Goal: Information Seeking & Learning: Learn about a topic

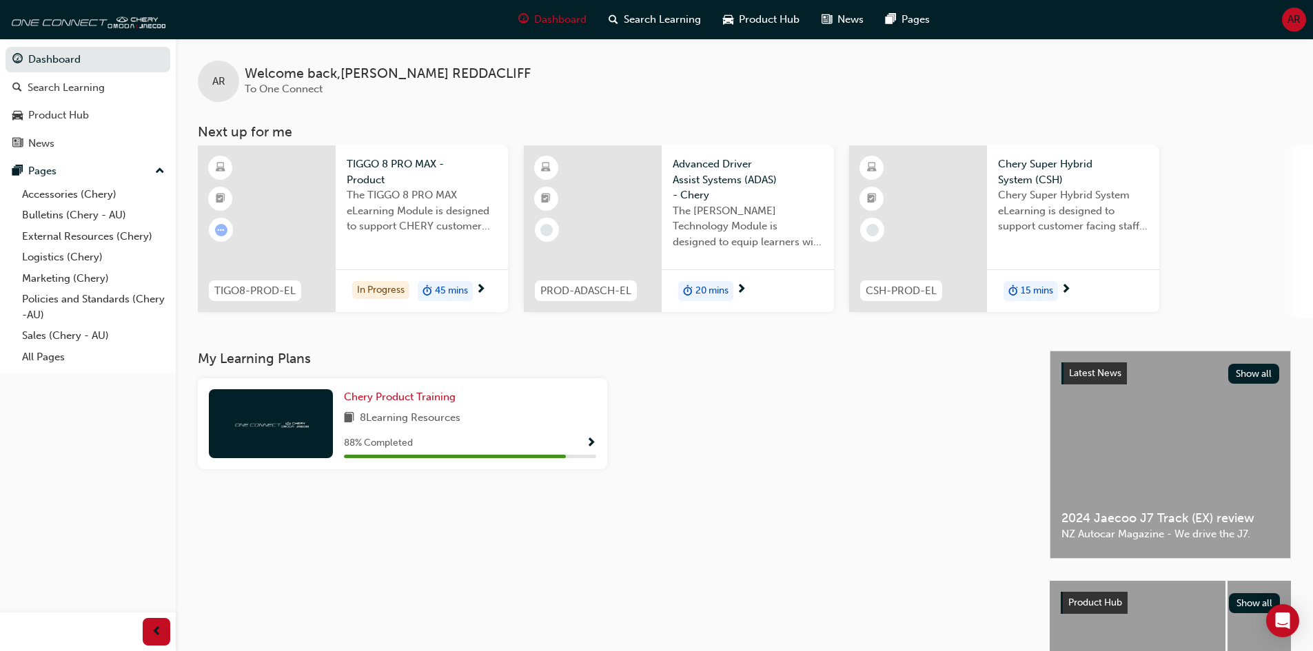
click at [587, 447] on span "Show Progress" at bounding box center [591, 444] width 10 height 12
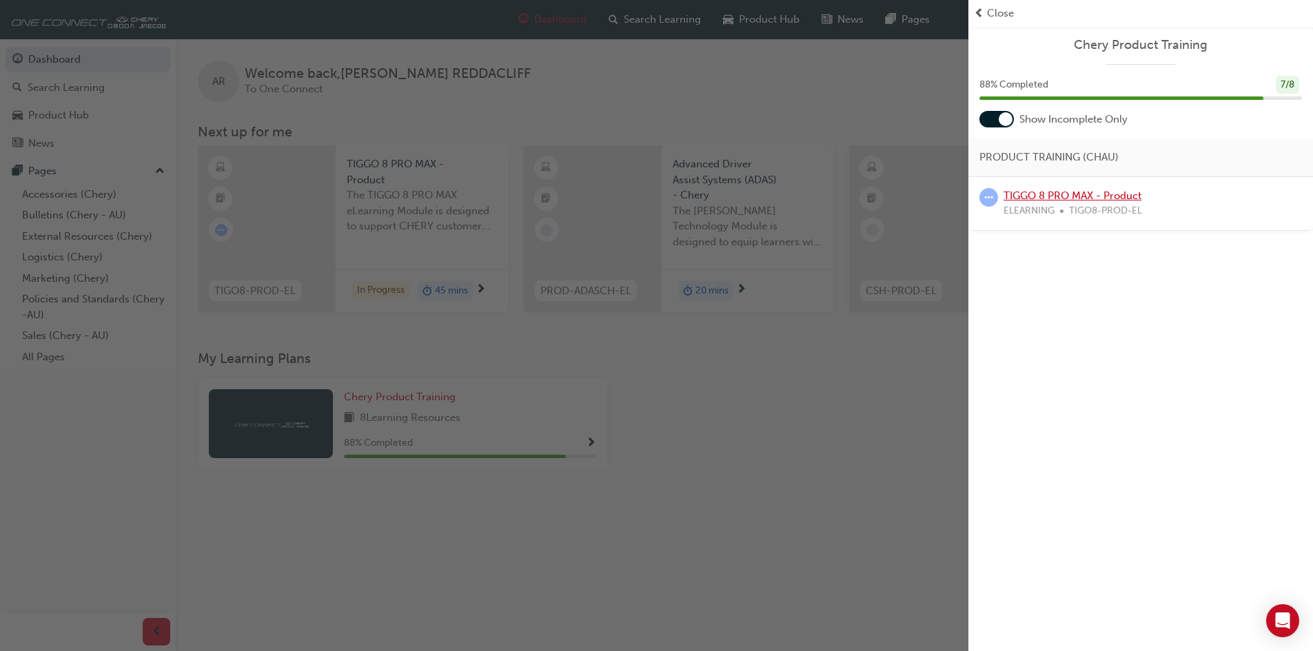
click at [1116, 195] on link "TIGGO 8 PRO MAX - Product" at bounding box center [1072, 196] width 138 height 12
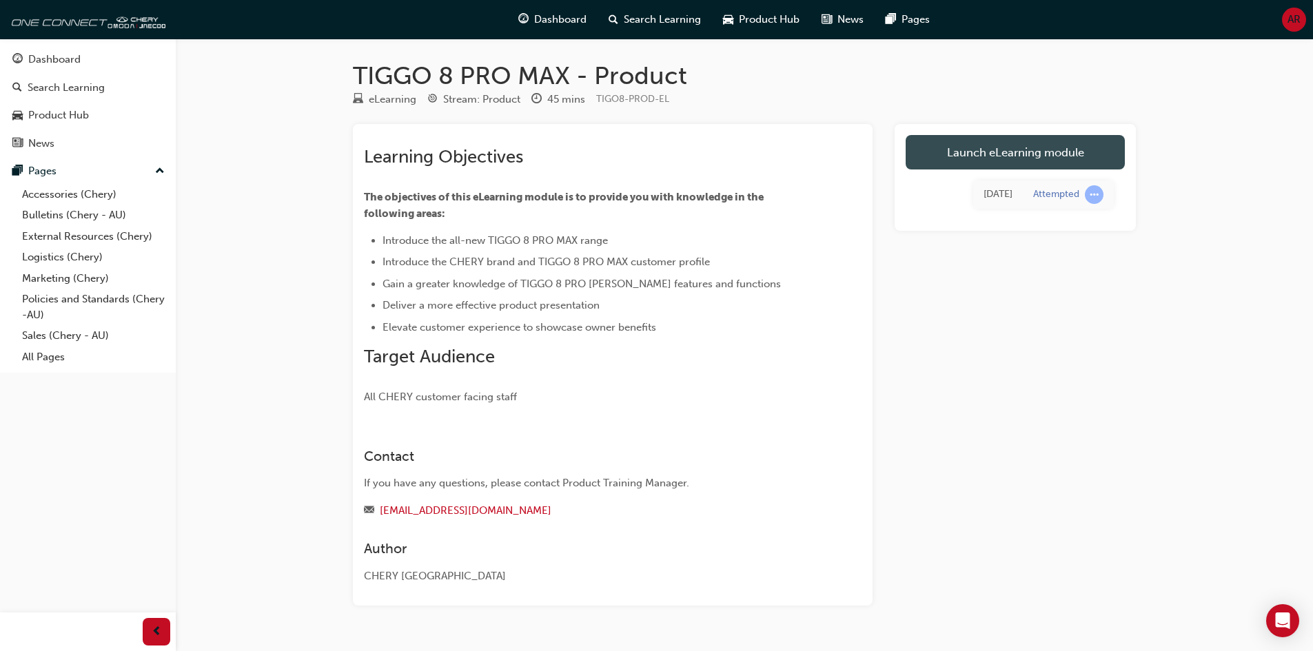
click at [971, 152] on link "Launch eLearning module" at bounding box center [1015, 152] width 219 height 34
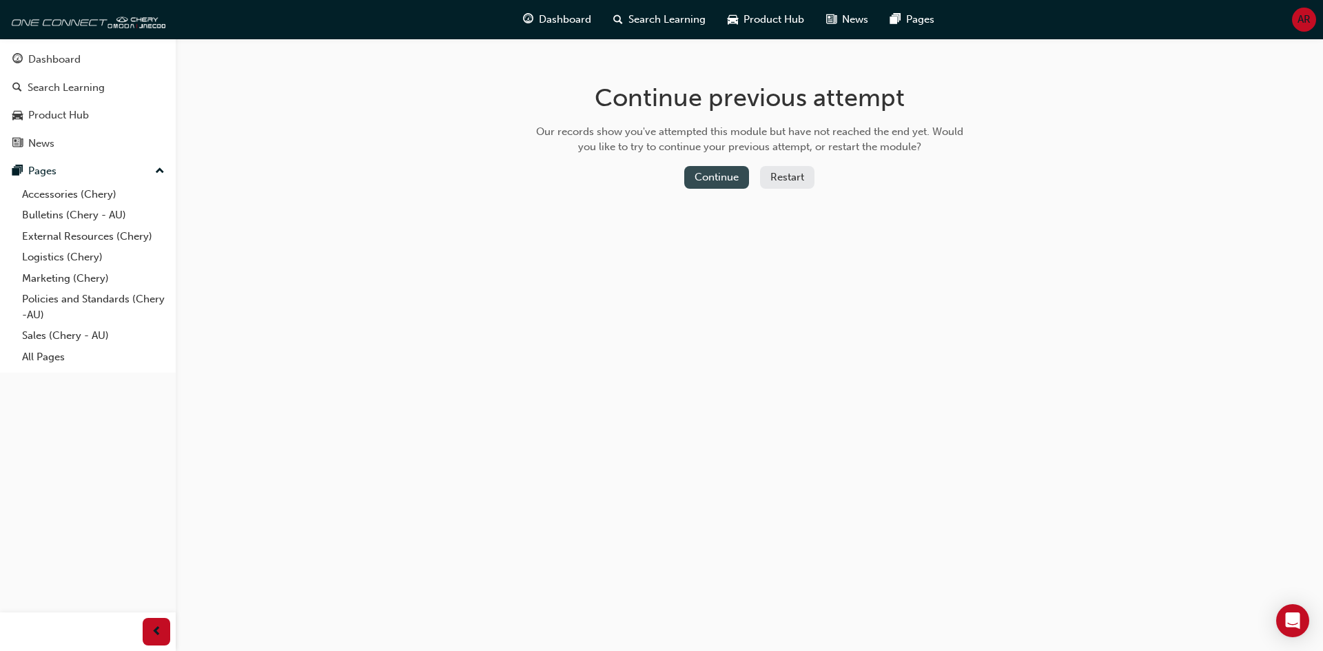
click at [729, 172] on button "Continue" at bounding box center [716, 177] width 65 height 23
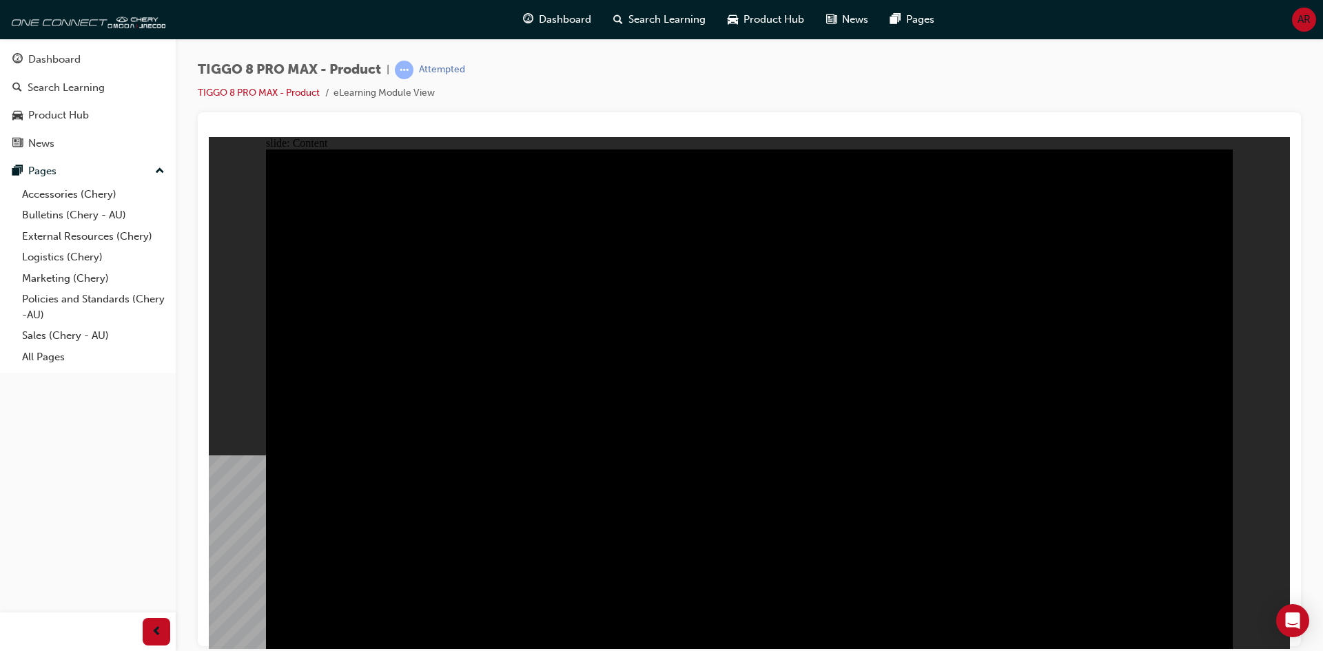
drag, startPoint x: 1060, startPoint y: 427, endPoint x: 1135, endPoint y: 535, distance: 131.7
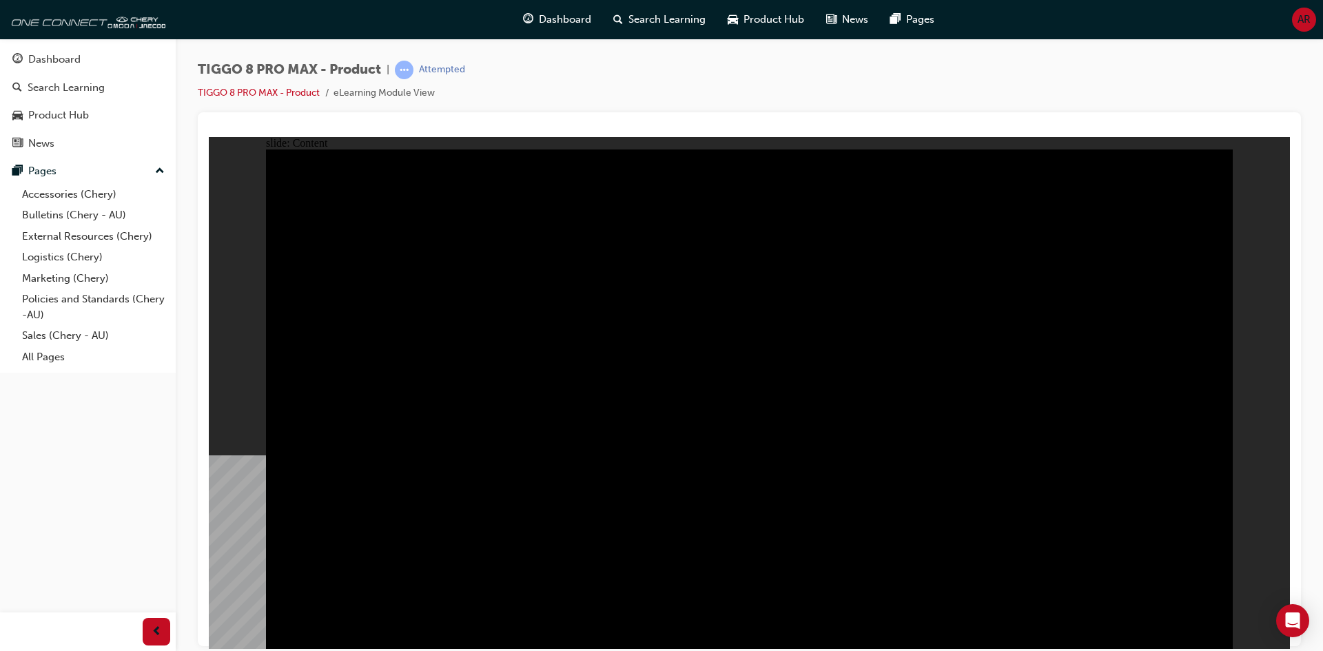
drag, startPoint x: 951, startPoint y: 587, endPoint x: 959, endPoint y: 516, distance: 71.5
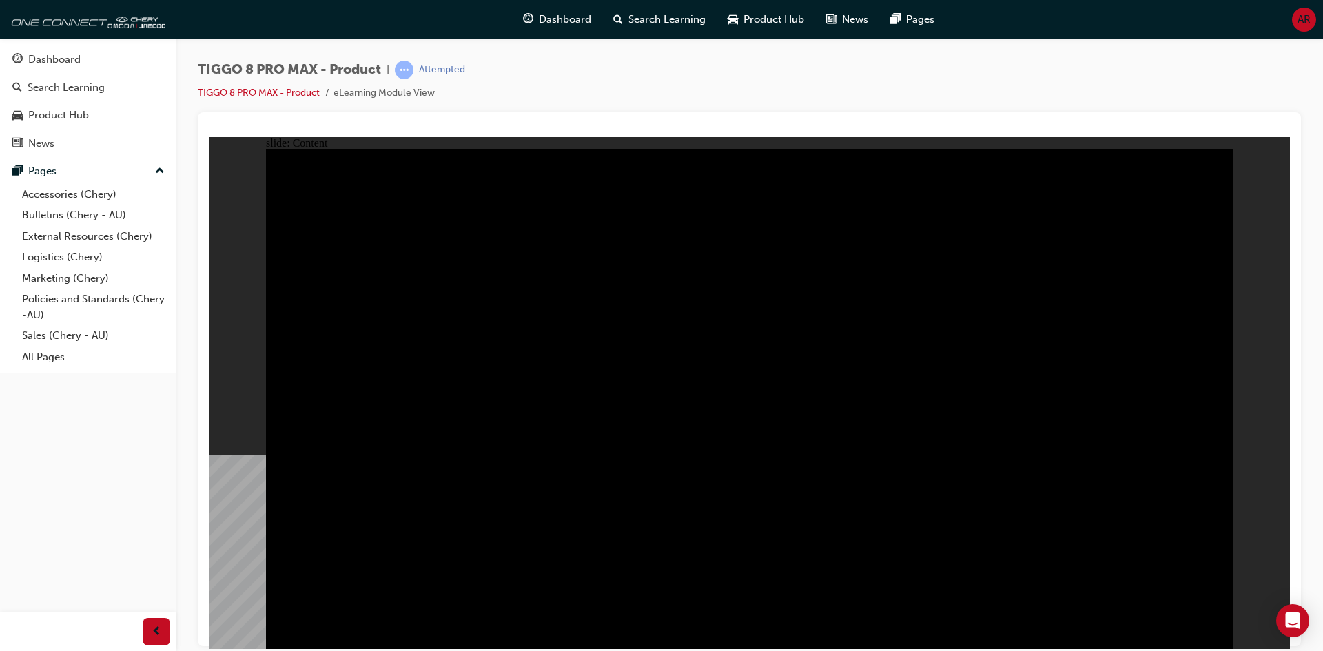
drag, startPoint x: 951, startPoint y: 479, endPoint x: 1005, endPoint y: 522, distance: 69.1
drag, startPoint x: 1008, startPoint y: 524, endPoint x: 1011, endPoint y: 464, distance: 60.0
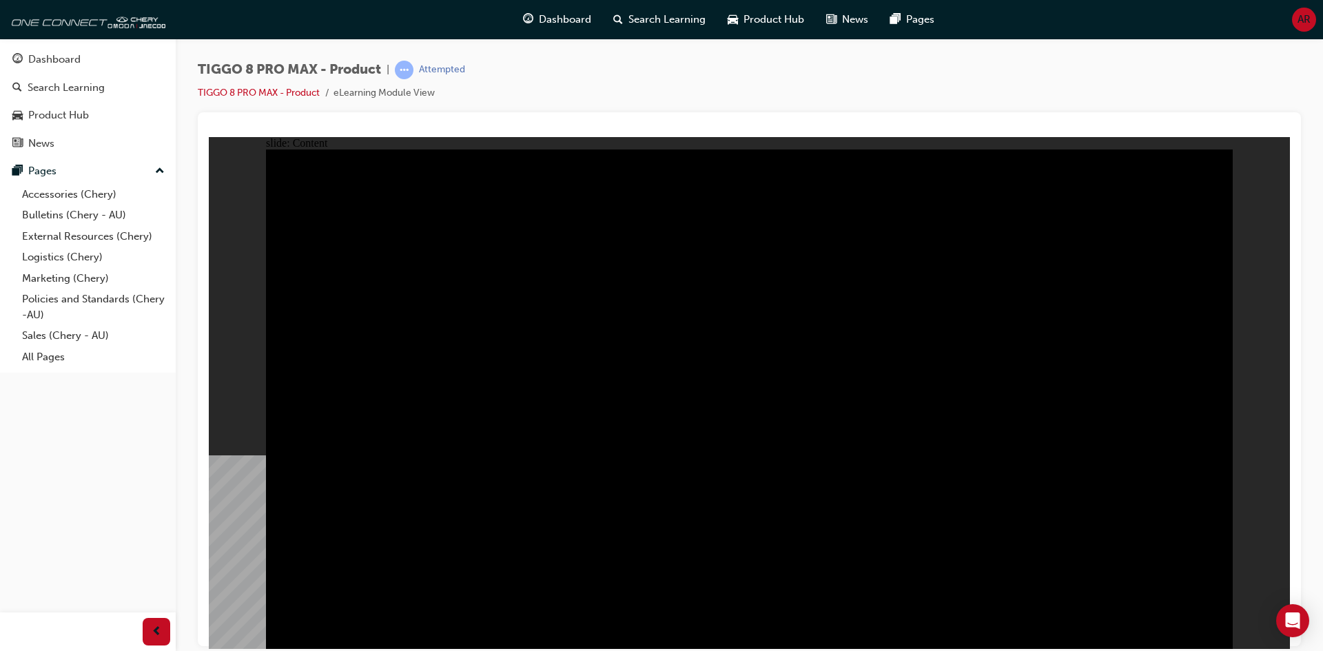
drag, startPoint x: 590, startPoint y: 497, endPoint x: 464, endPoint y: 498, distance: 125.4
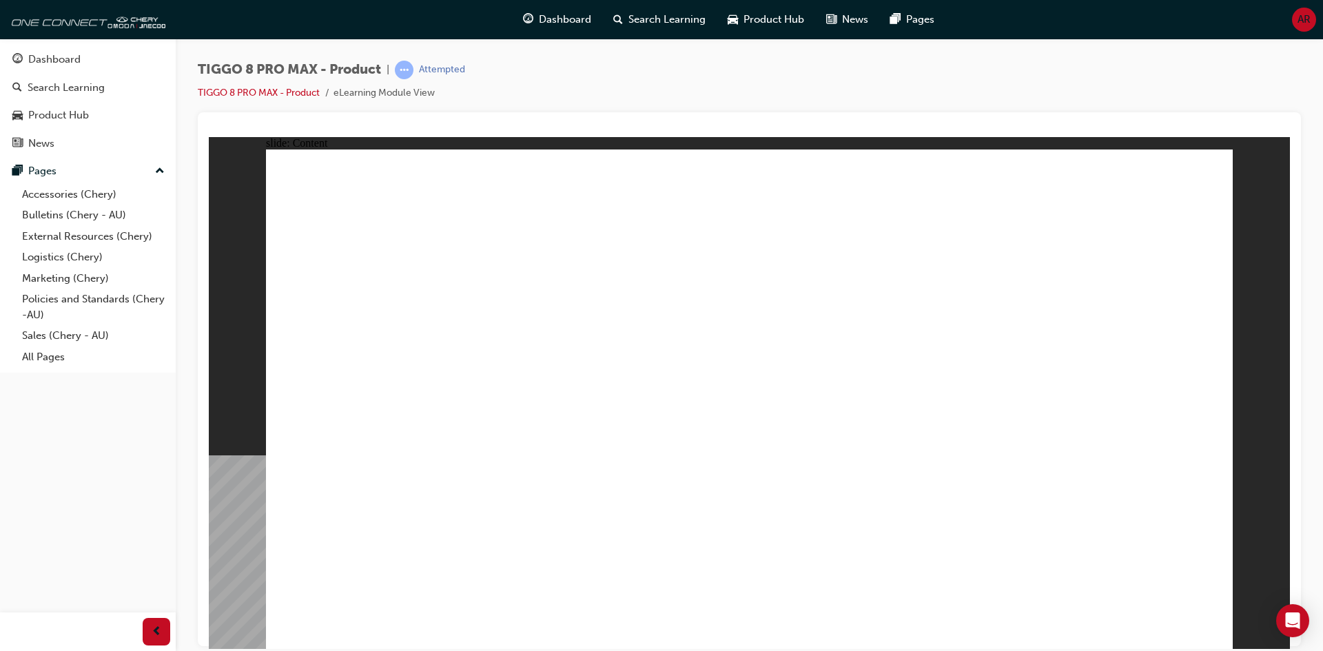
drag, startPoint x: 938, startPoint y: 251, endPoint x: 946, endPoint y: 250, distance: 8.3
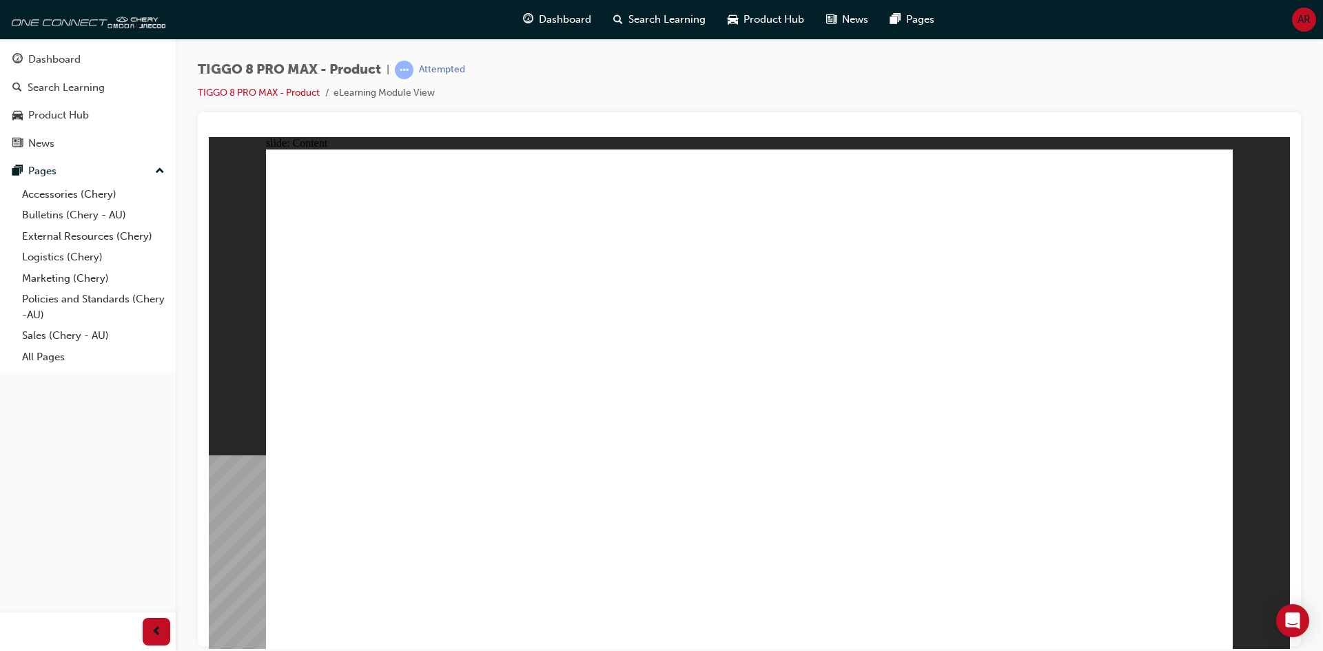
drag, startPoint x: 867, startPoint y: 337, endPoint x: 795, endPoint y: 374, distance: 80.4
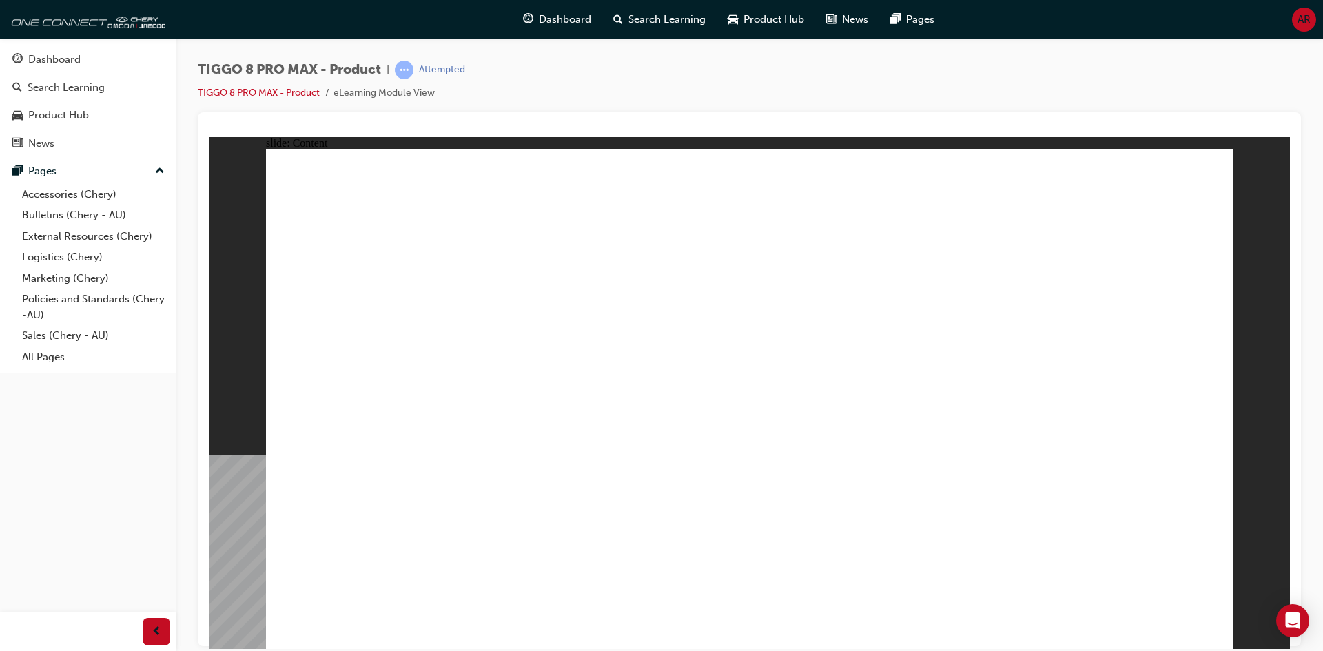
drag, startPoint x: 1008, startPoint y: 276, endPoint x: 1015, endPoint y: 271, distance: 8.4
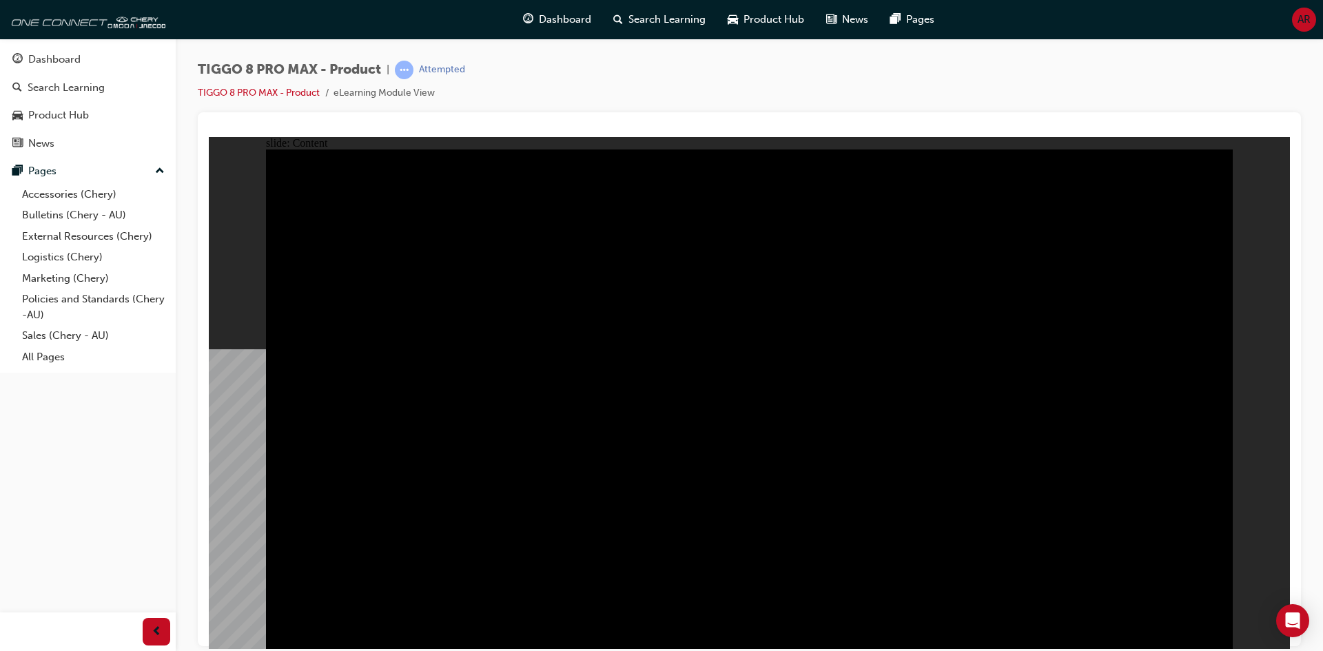
drag, startPoint x: 556, startPoint y: 360, endPoint x: 540, endPoint y: 363, distance: 16.1
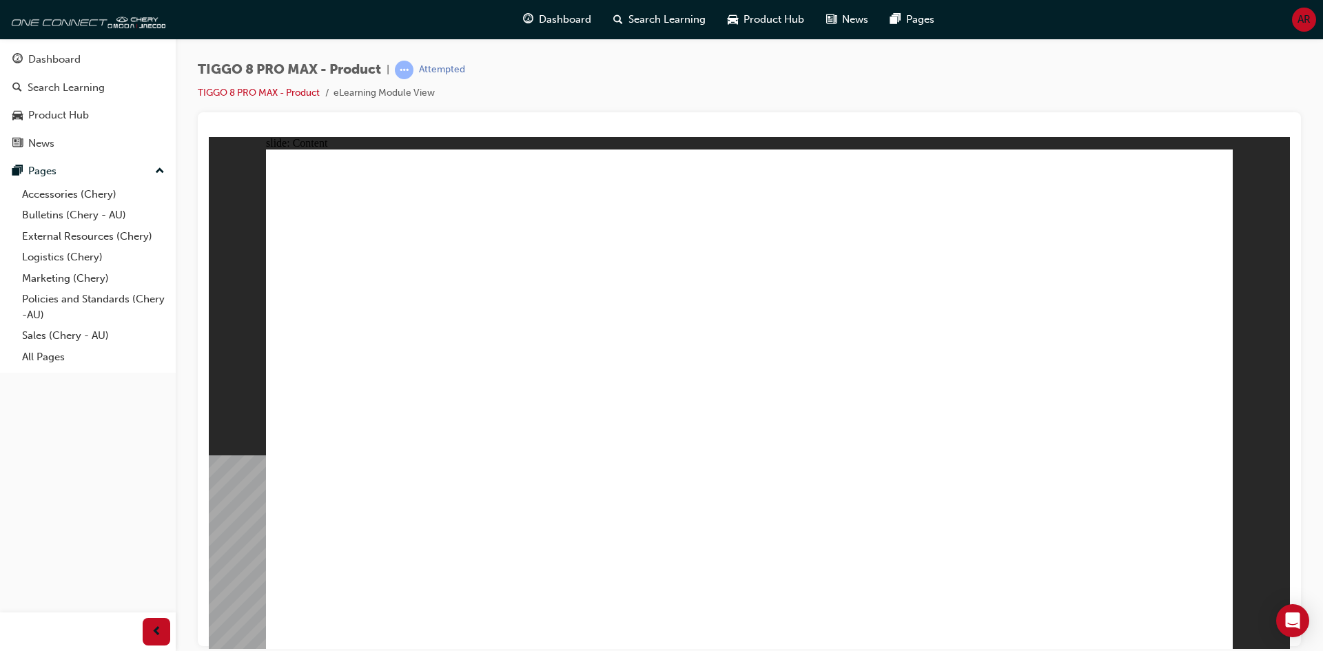
drag, startPoint x: 487, startPoint y: 502, endPoint x: 494, endPoint y: 498, distance: 8.0
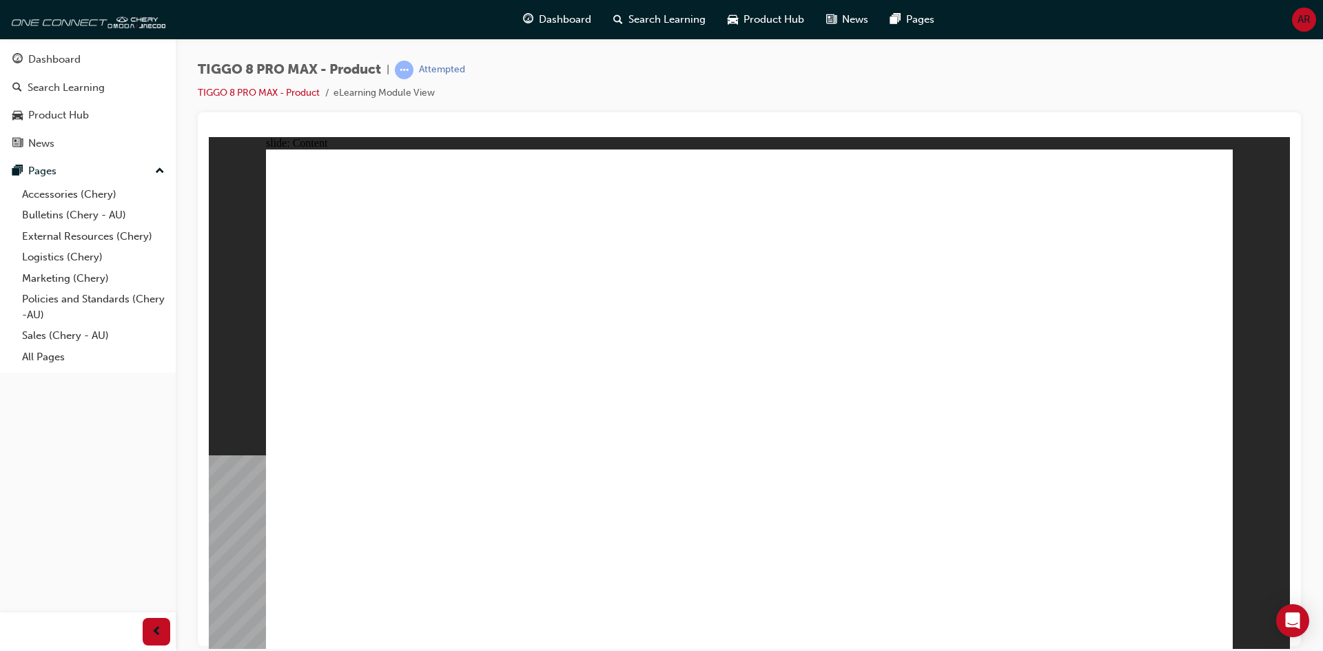
drag, startPoint x: 759, startPoint y: 346, endPoint x: 796, endPoint y: 346, distance: 36.5
drag, startPoint x: 544, startPoint y: 255, endPoint x: 609, endPoint y: 255, distance: 64.8
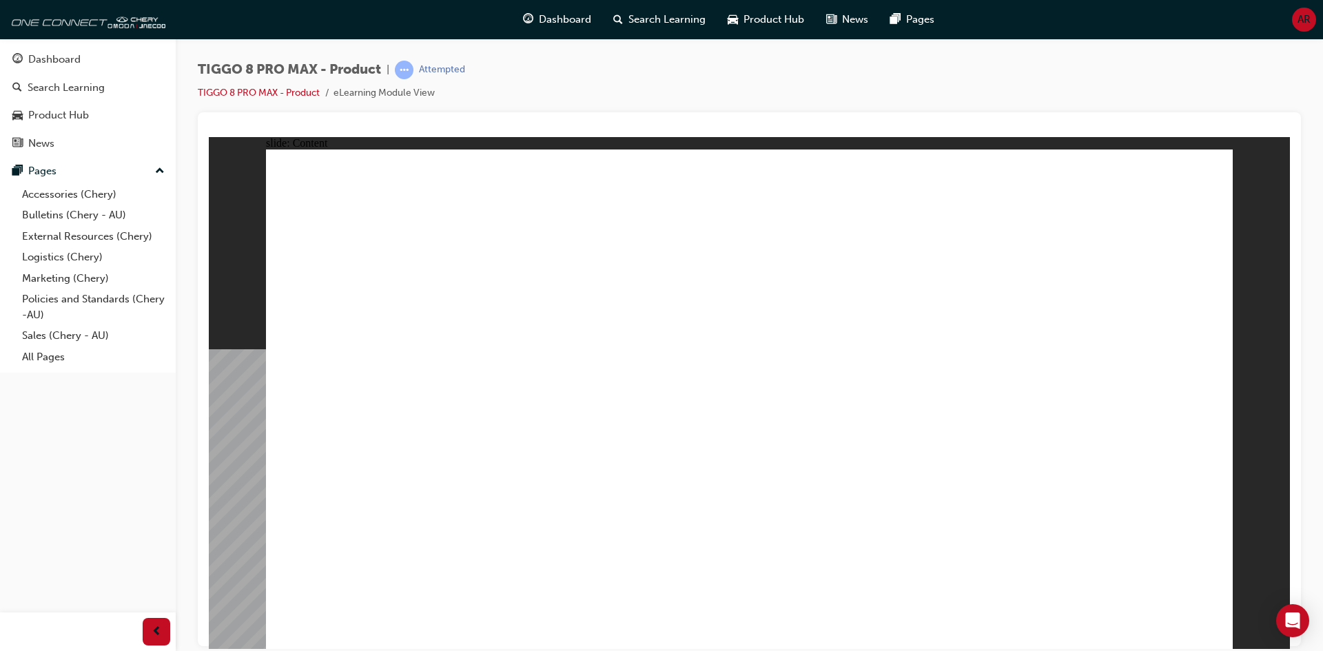
drag, startPoint x: 616, startPoint y: 225, endPoint x: 614, endPoint y: 216, distance: 9.2
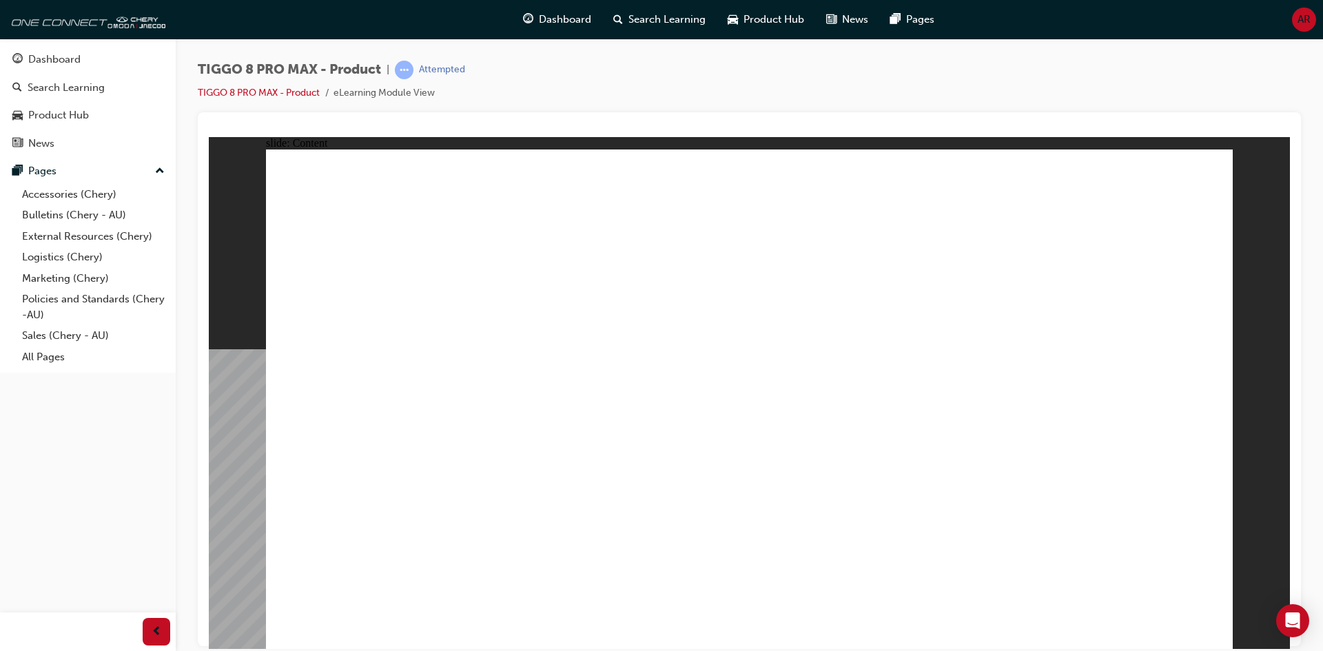
drag, startPoint x: 912, startPoint y: 395, endPoint x: 580, endPoint y: 418, distance: 332.3
drag, startPoint x: 421, startPoint y: 453, endPoint x: 416, endPoint y: 328, distance: 124.9
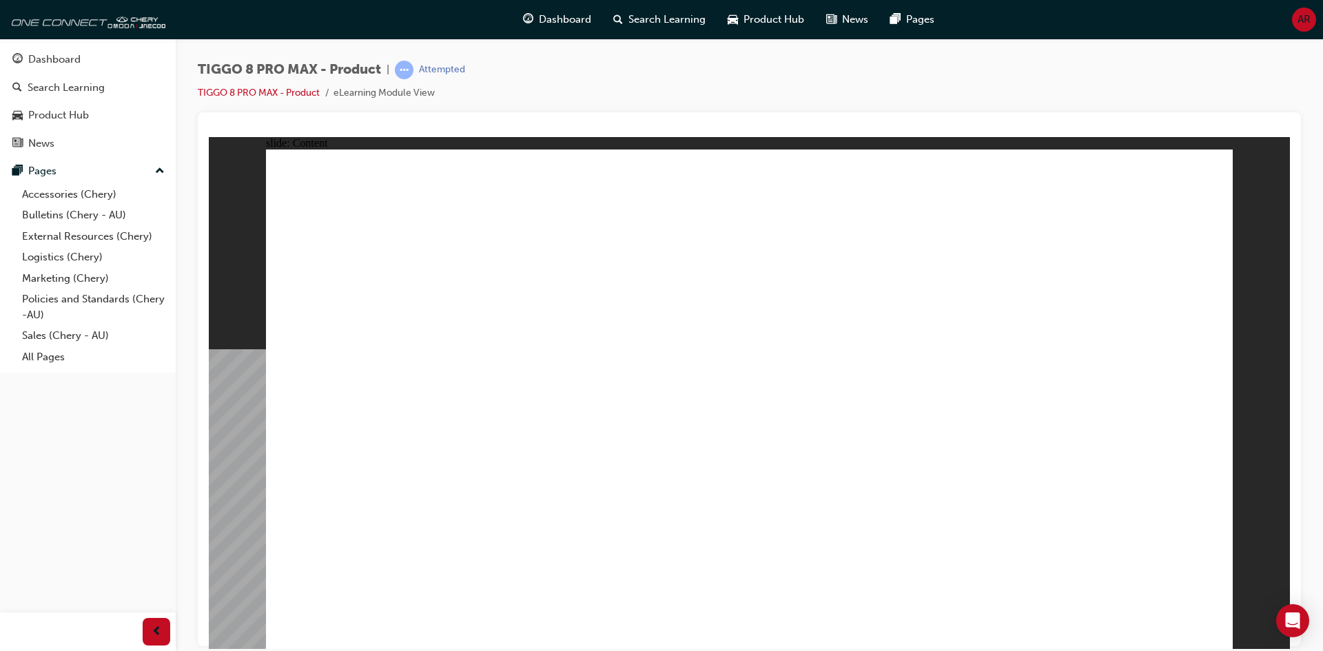
click at [1245, 171] on div "slide: Content Rectangle 2 Rectangle 1 close.png DOW – low speed BSD signifies …" at bounding box center [749, 392] width 1081 height 512
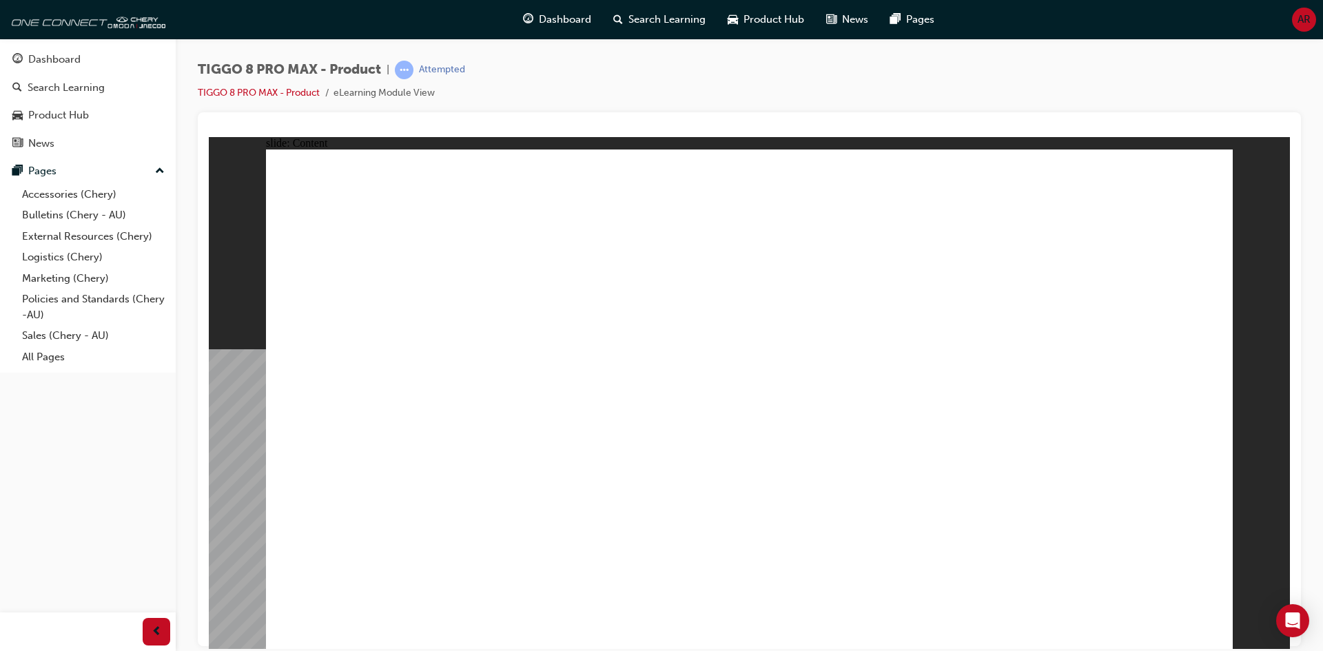
drag, startPoint x: 1012, startPoint y: 365, endPoint x: 990, endPoint y: 292, distance: 77.0
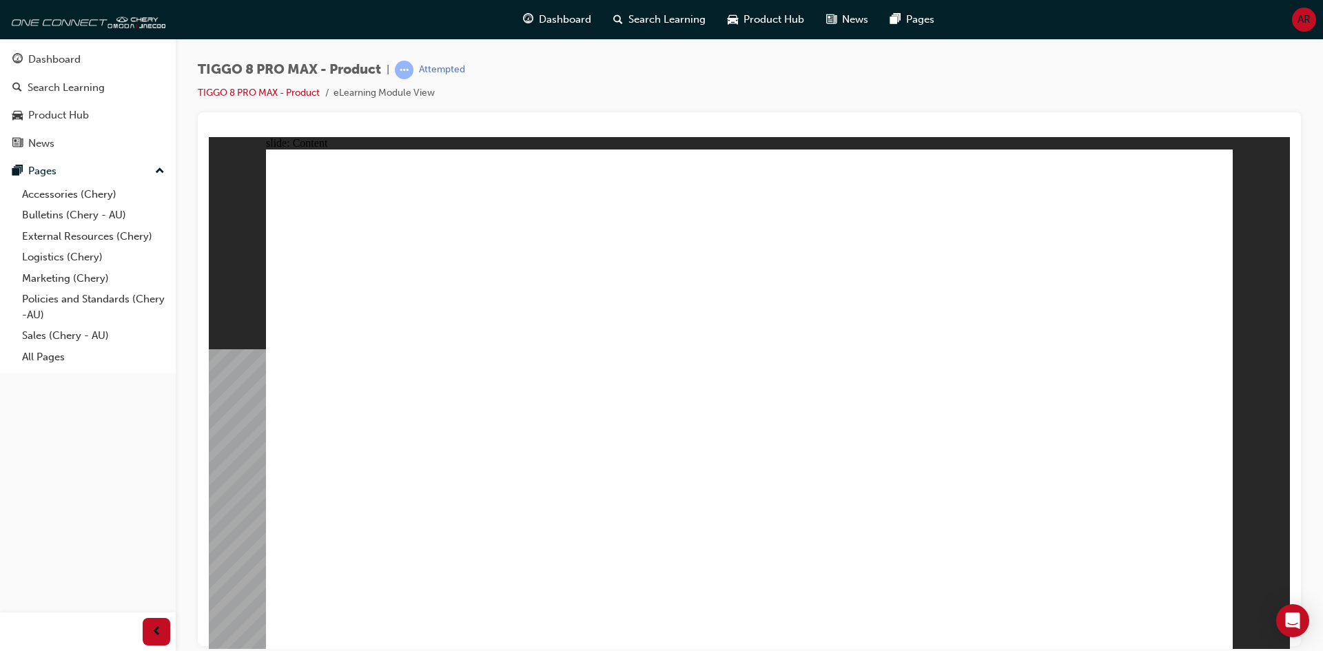
drag, startPoint x: 342, startPoint y: 464, endPoint x: 391, endPoint y: 375, distance: 101.5
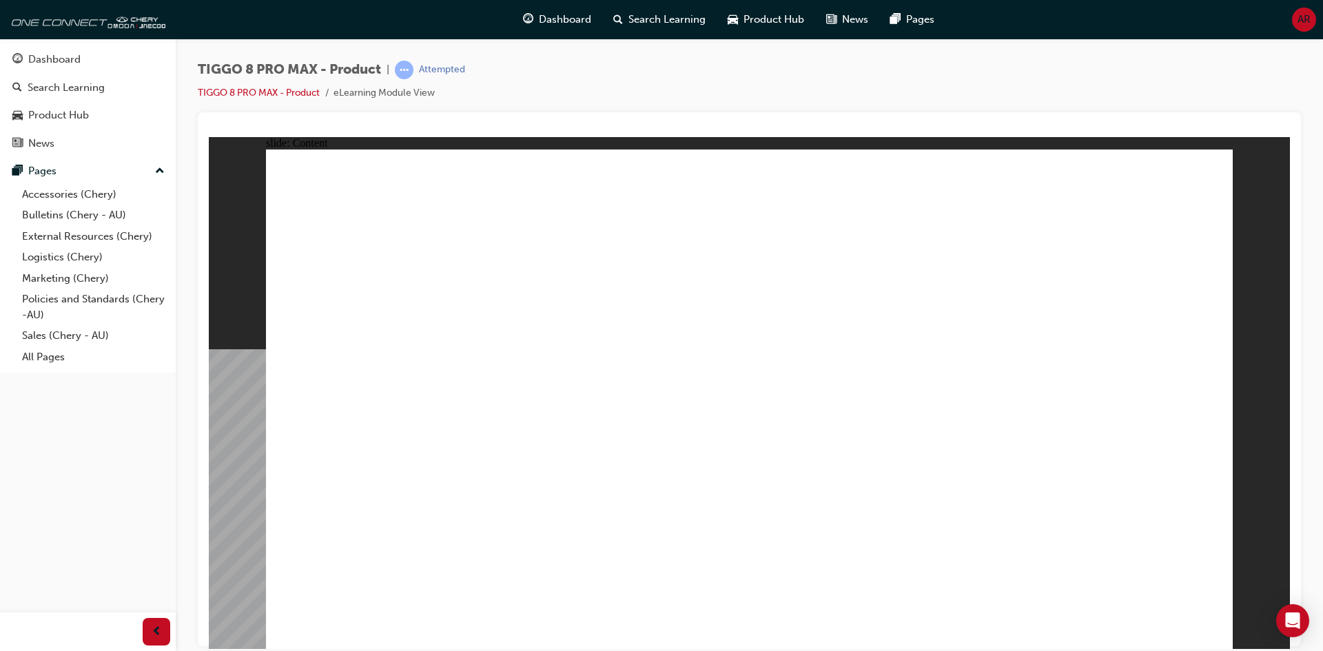
drag, startPoint x: 396, startPoint y: 304, endPoint x: 638, endPoint y: 326, distance: 242.9
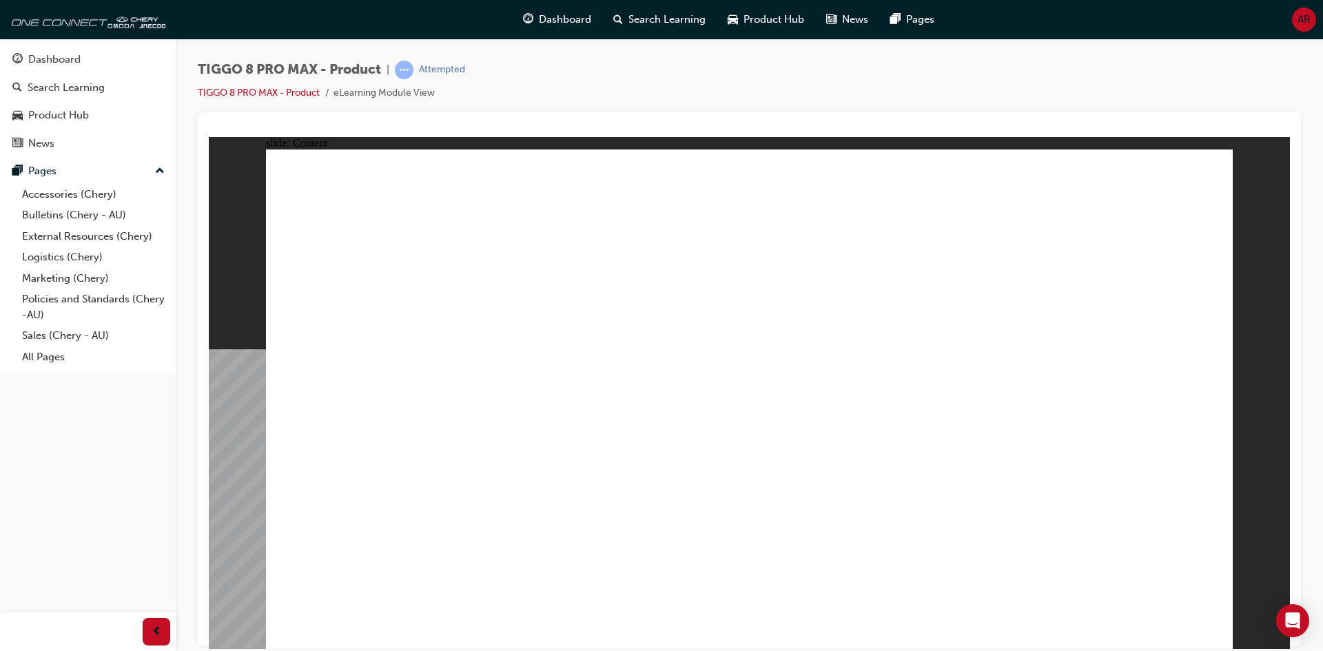
drag, startPoint x: 699, startPoint y: 424, endPoint x: 757, endPoint y: 427, distance: 57.3
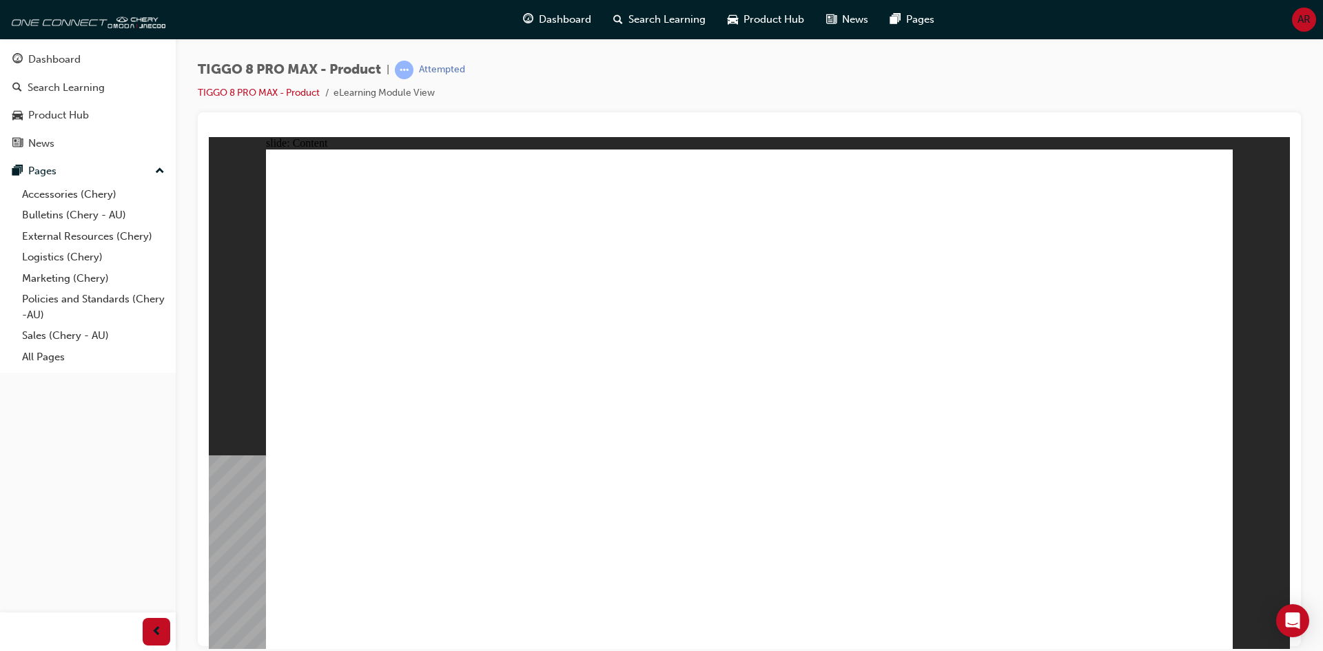
drag, startPoint x: 462, startPoint y: 493, endPoint x: 630, endPoint y: 514, distance: 168.8
drag, startPoint x: 755, startPoint y: 503, endPoint x: 821, endPoint y: 501, distance: 66.2
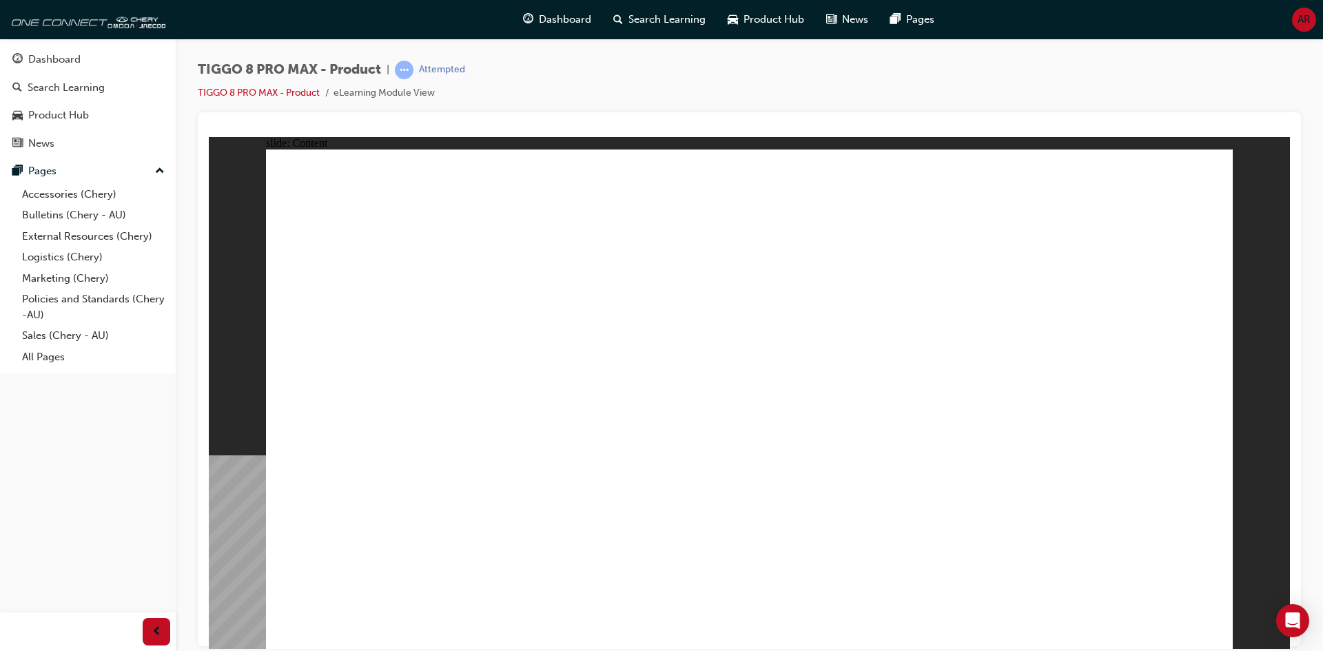
drag, startPoint x: 642, startPoint y: 200, endPoint x: 791, endPoint y: 200, distance: 148.9
drag, startPoint x: 877, startPoint y: 197, endPoint x: 895, endPoint y: 203, distance: 18.7
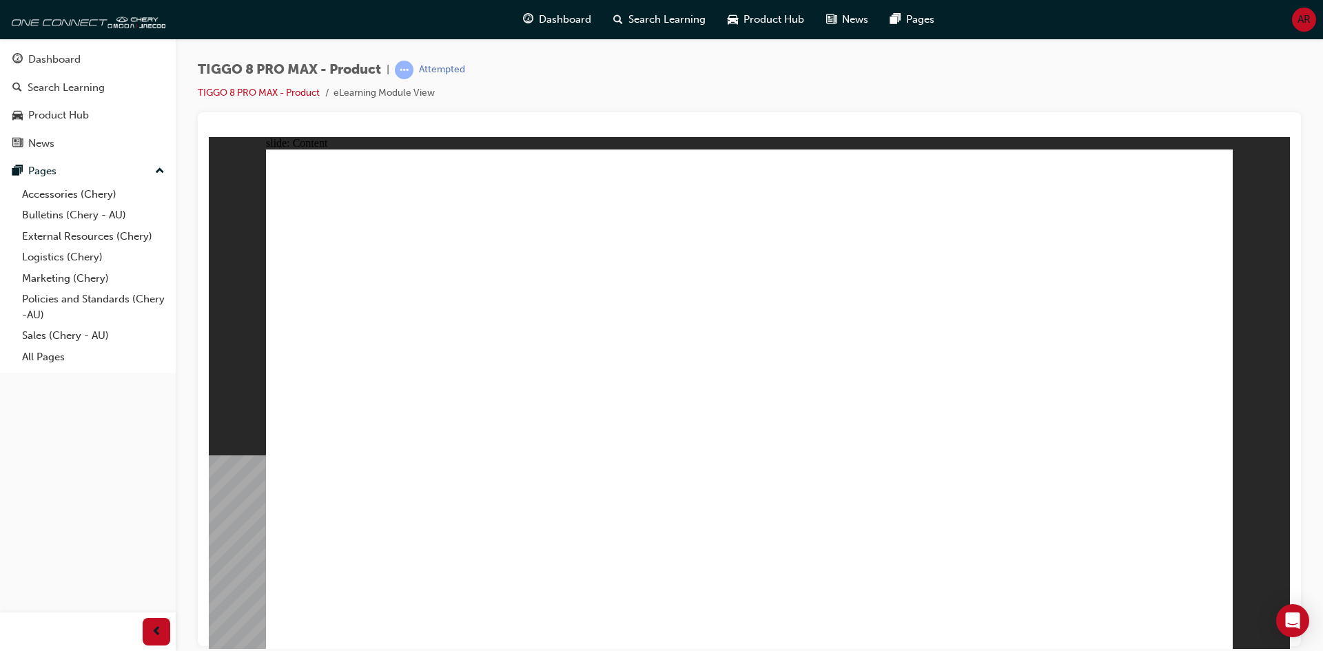
drag, startPoint x: 784, startPoint y: 223, endPoint x: 833, endPoint y: 221, distance: 49.6
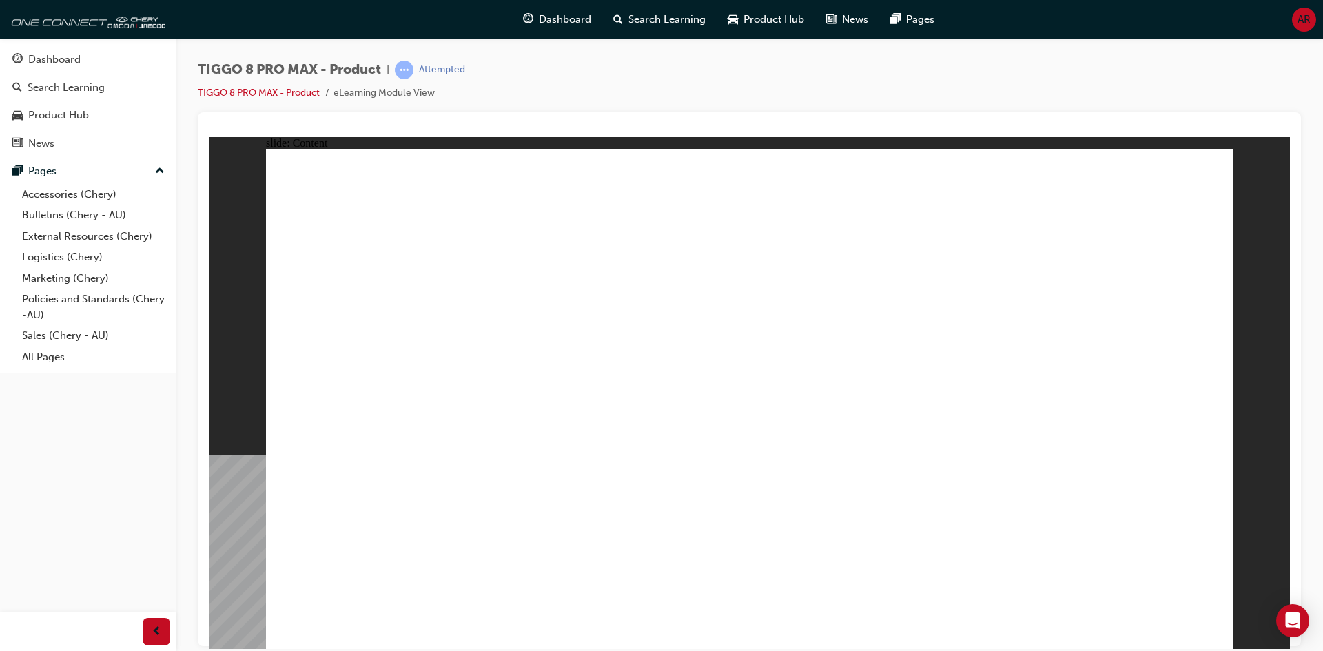
drag, startPoint x: 1192, startPoint y: 255, endPoint x: 981, endPoint y: 277, distance: 212.7
drag, startPoint x: 797, startPoint y: 409, endPoint x: 318, endPoint y: 292, distance: 492.4
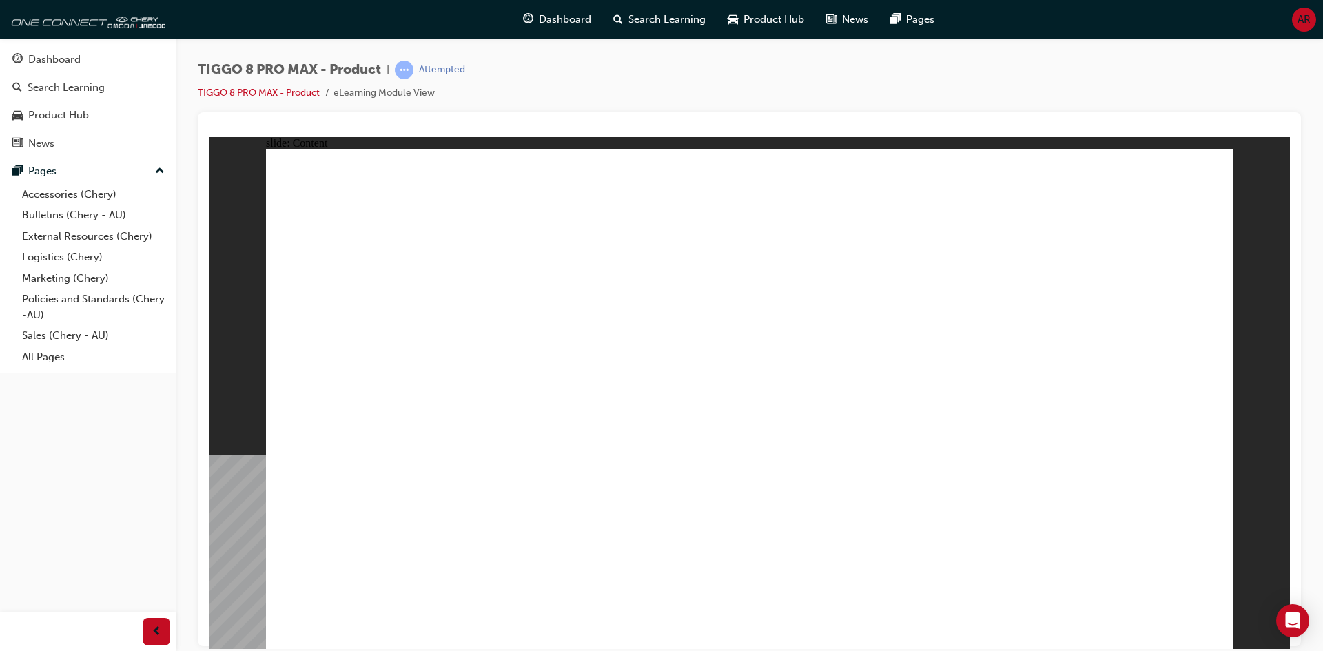
drag, startPoint x: 1178, startPoint y: 594, endPoint x: 1170, endPoint y: 593, distance: 7.6
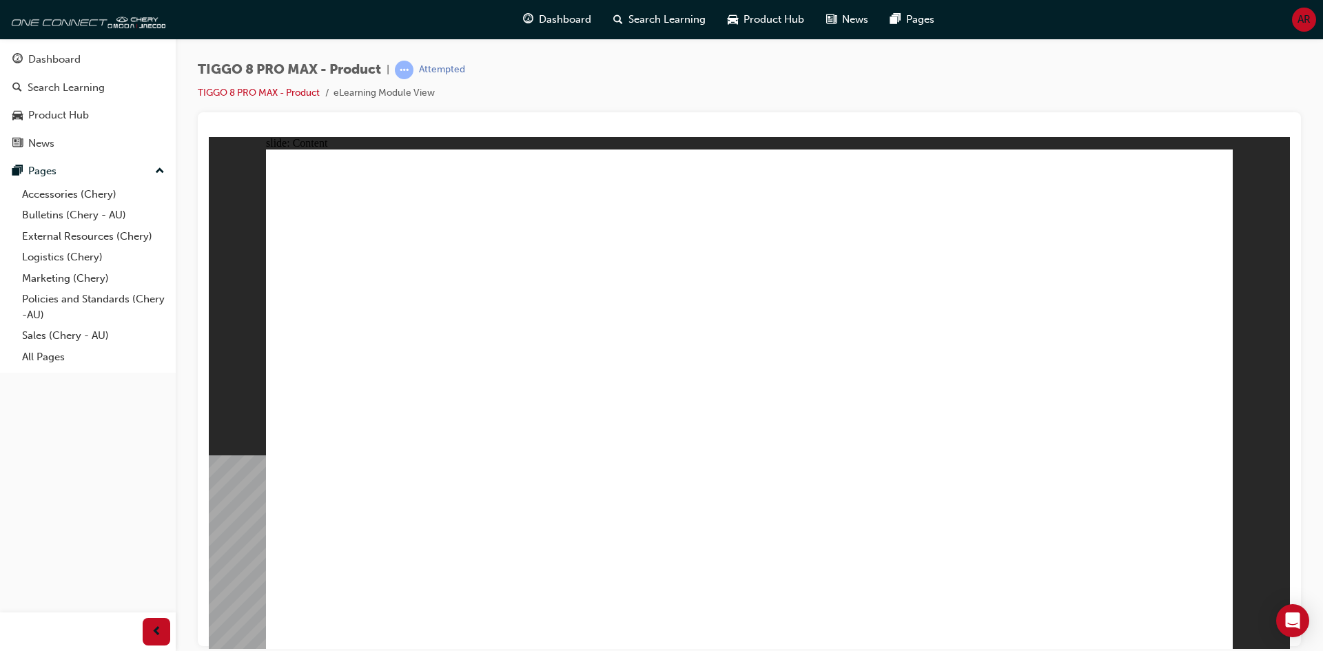
drag, startPoint x: 861, startPoint y: 562, endPoint x: 861, endPoint y: 575, distance: 12.4
drag, startPoint x: 609, startPoint y: 370, endPoint x: 608, endPoint y: 409, distance: 38.6
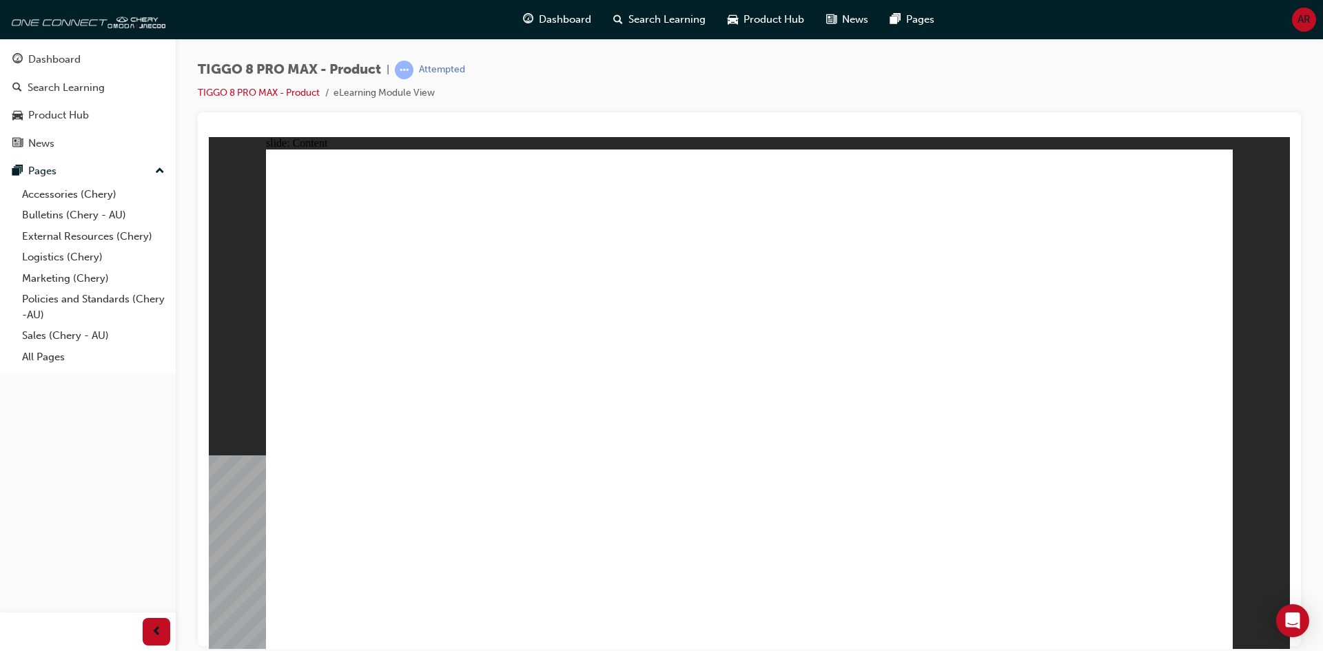
drag, startPoint x: 453, startPoint y: 525, endPoint x: 441, endPoint y: 574, distance: 50.5
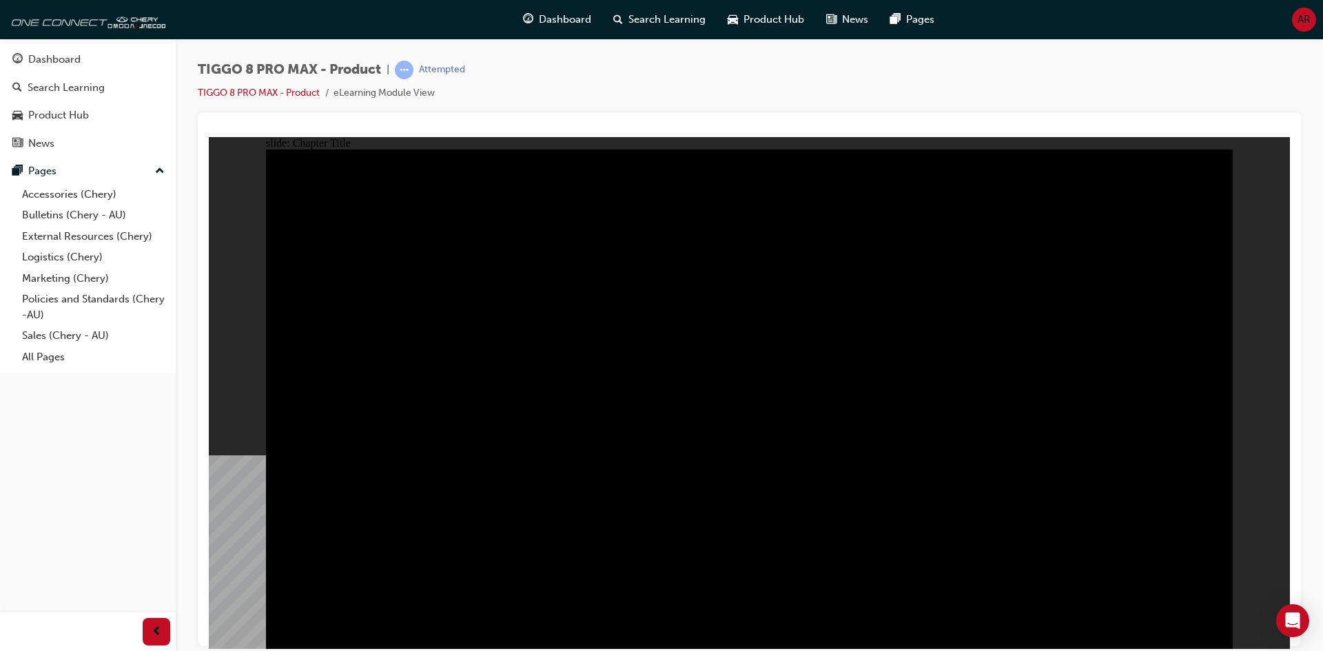
drag, startPoint x: 462, startPoint y: 528, endPoint x: 692, endPoint y: 478, distance: 235.5
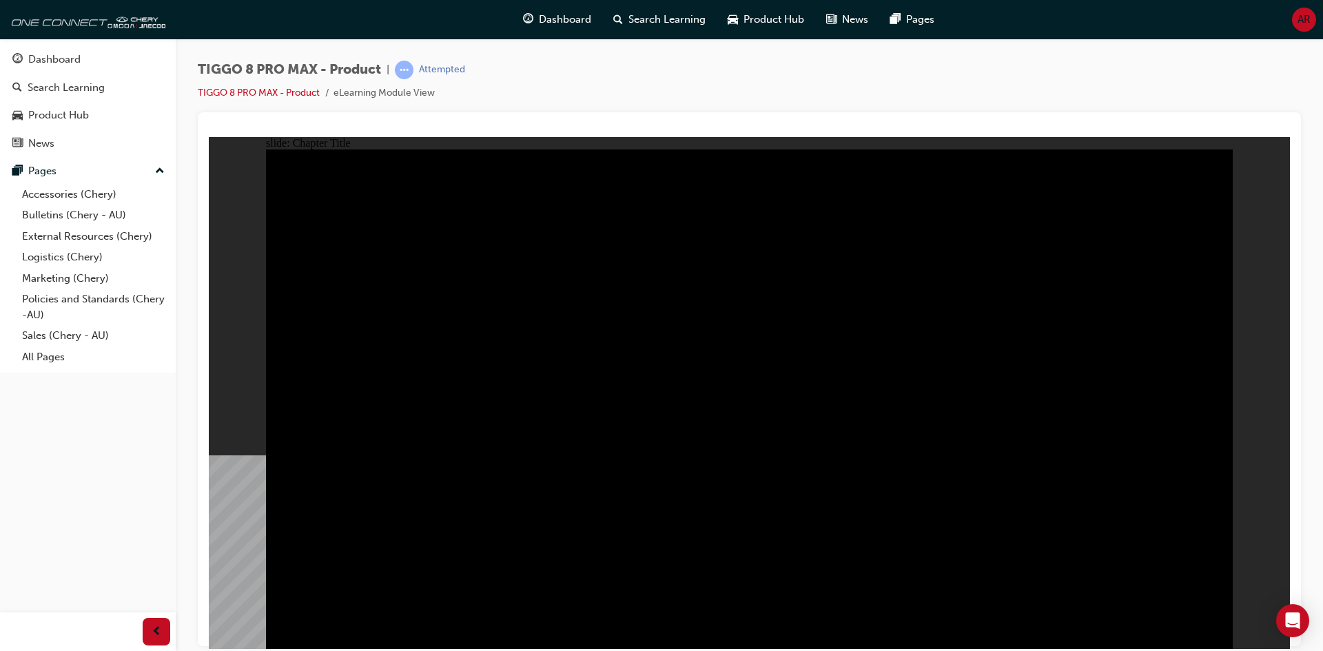
drag, startPoint x: 408, startPoint y: 410, endPoint x: 409, endPoint y: 286, distance: 124.1
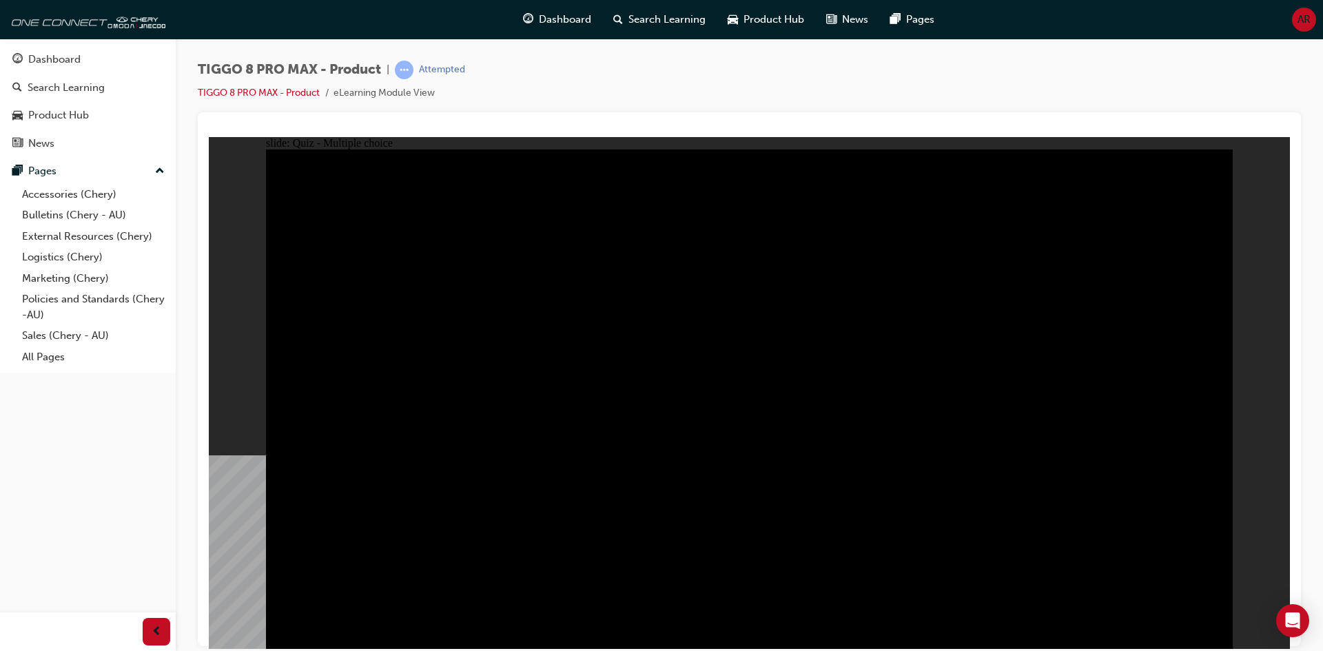
drag, startPoint x: 1084, startPoint y: 597, endPoint x: 1091, endPoint y: 582, distance: 16.0
radio input "false"
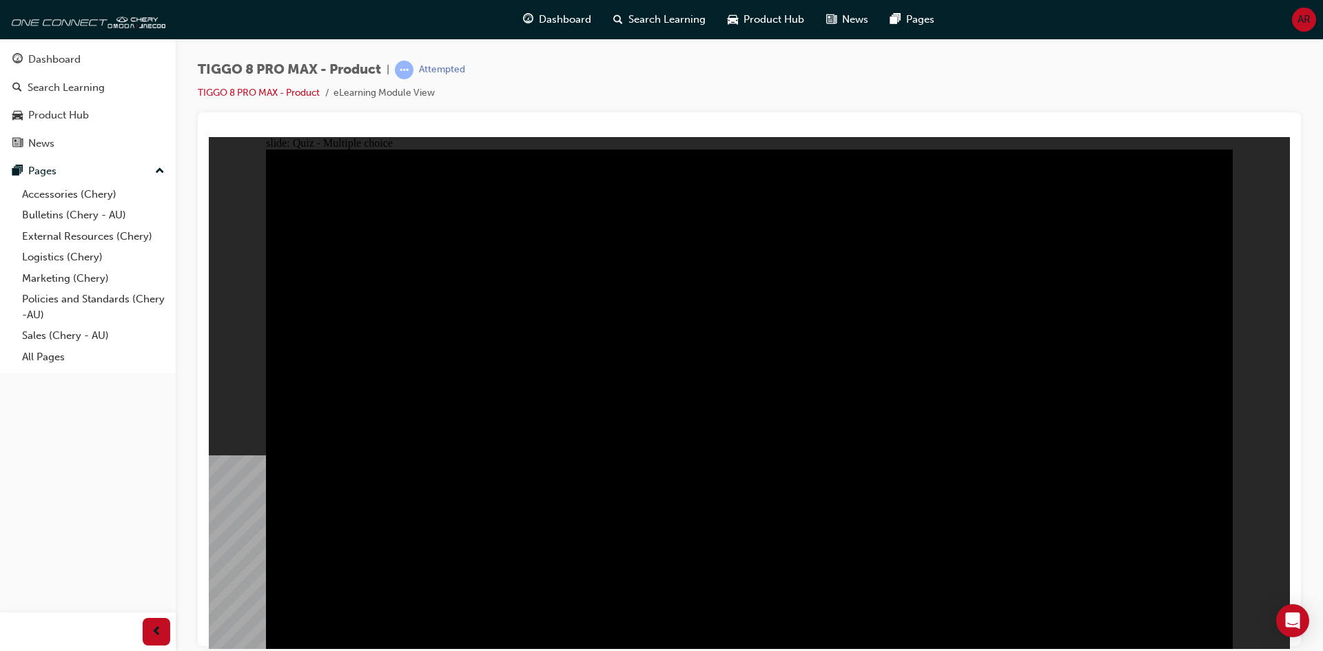
radio input "true"
drag, startPoint x: 1097, startPoint y: 532, endPoint x: 1107, endPoint y: 518, distance: 16.8
radio input "true"
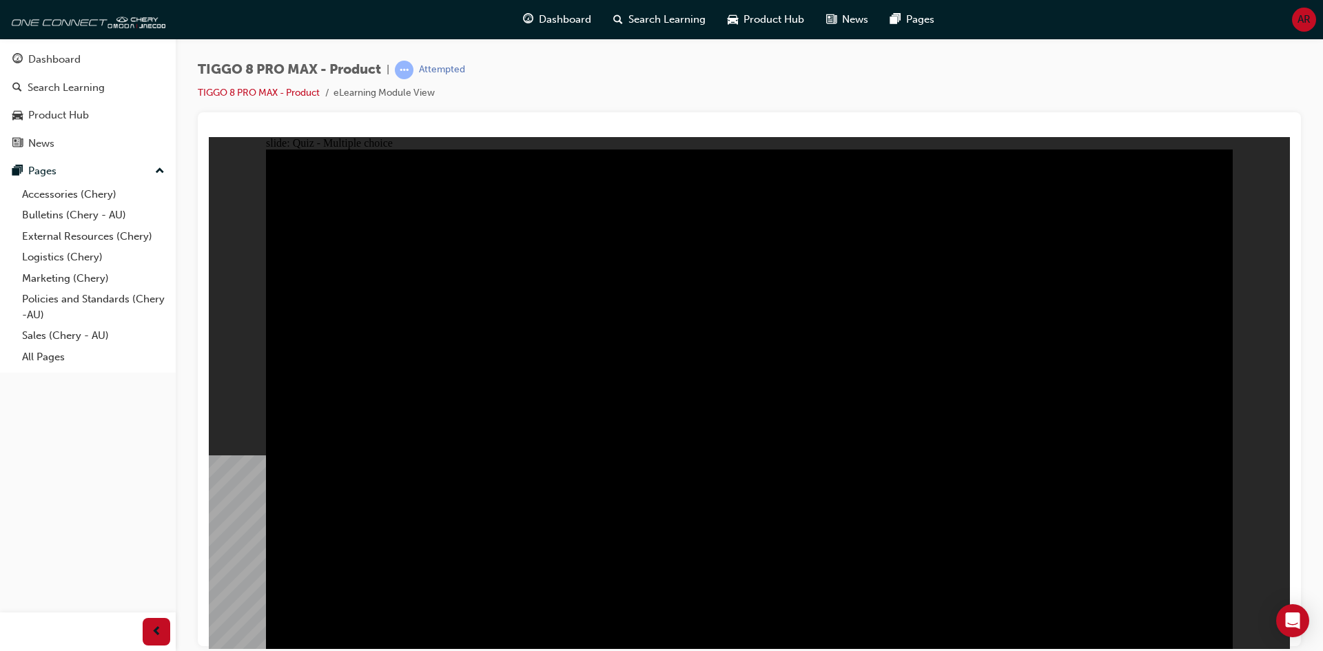
radio input "false"
radio input "true"
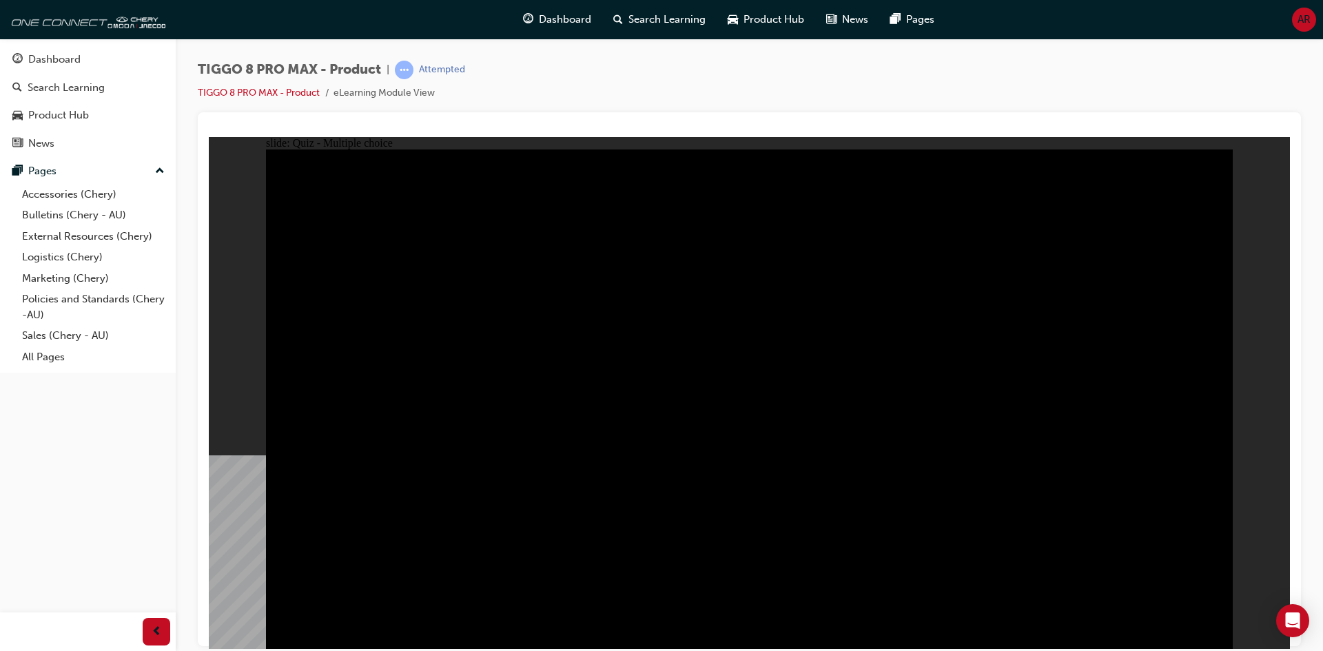
drag, startPoint x: 750, startPoint y: 481, endPoint x: 751, endPoint y: 491, distance: 10.4
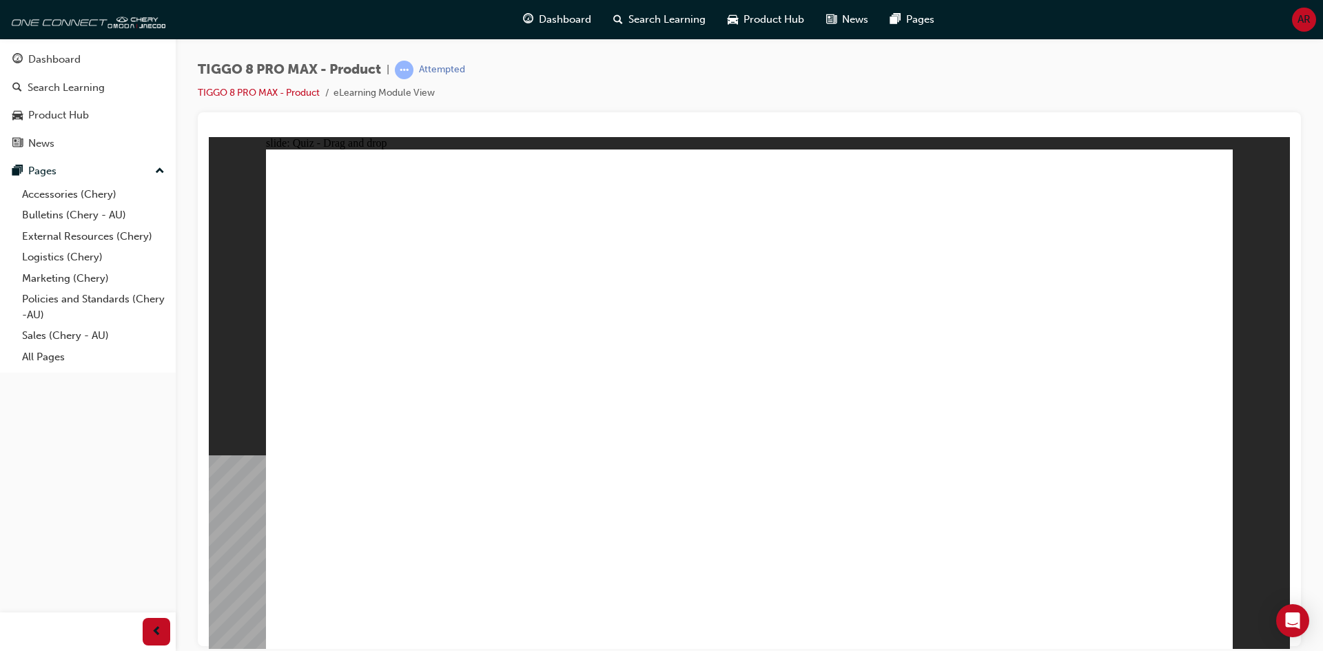
drag, startPoint x: 735, startPoint y: 217, endPoint x: 972, endPoint y: 441, distance: 326.1
drag, startPoint x: 801, startPoint y: 280, endPoint x: 773, endPoint y: 412, distance: 134.5
drag, startPoint x: 886, startPoint y: 232, endPoint x: 626, endPoint y: 423, distance: 322.2
drag, startPoint x: 1023, startPoint y: 303, endPoint x: 1131, endPoint y: 438, distance: 173.6
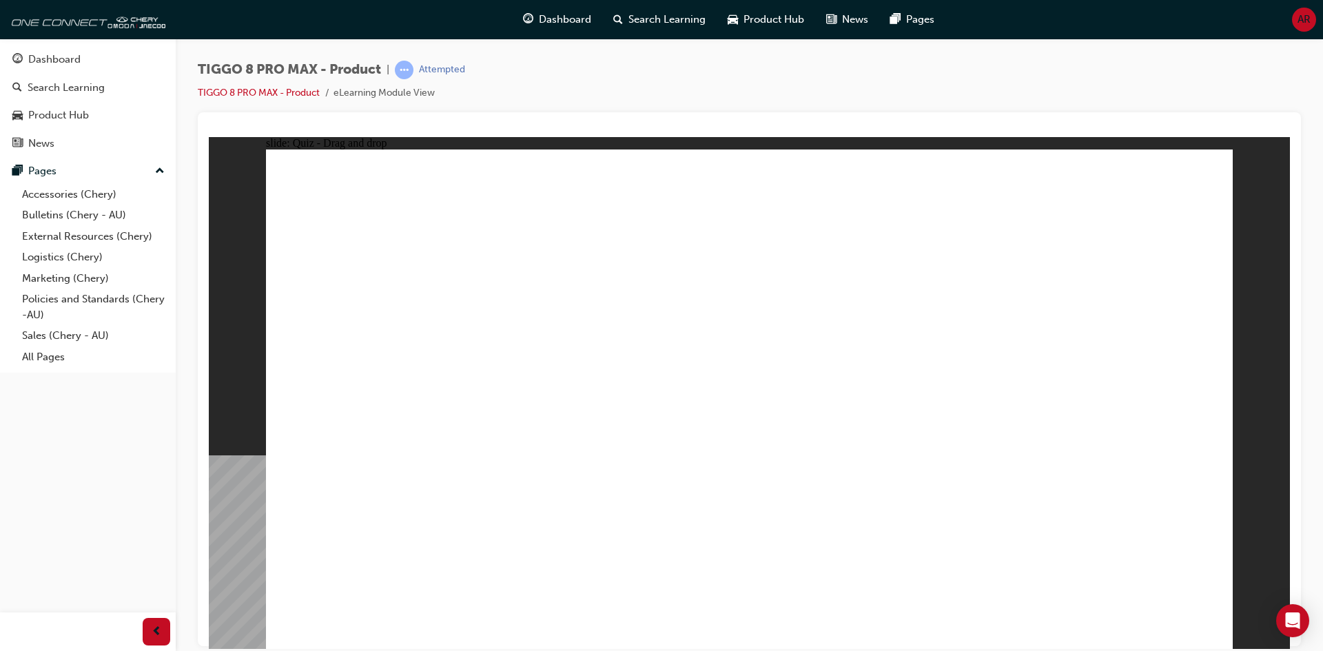
drag, startPoint x: 1097, startPoint y: 208, endPoint x: 405, endPoint y: 440, distance: 730.5
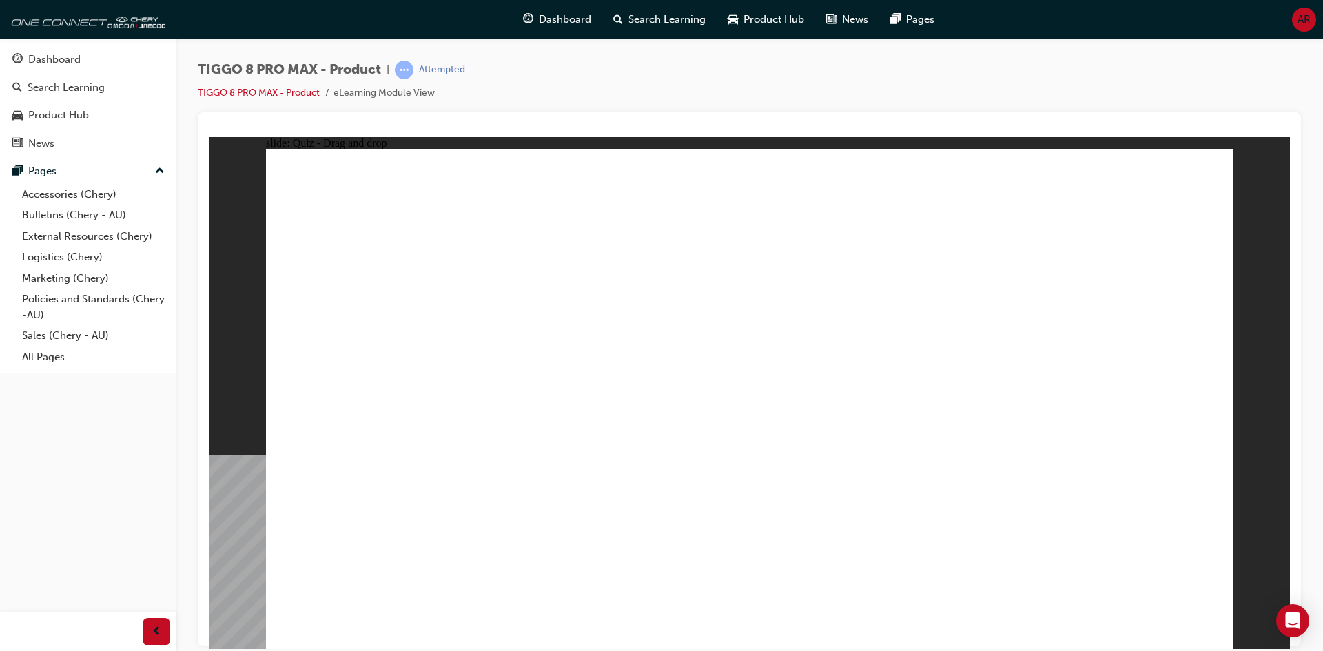
checkbox input "true"
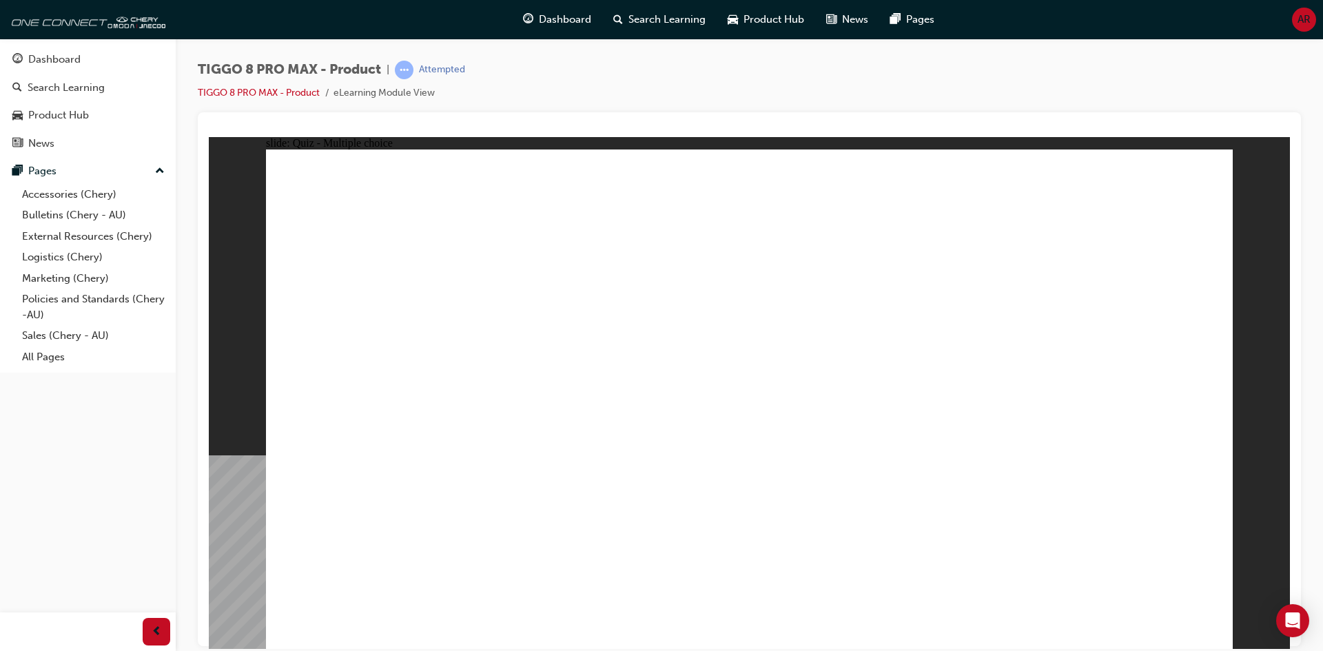
drag, startPoint x: 387, startPoint y: 302, endPoint x: 580, endPoint y: 310, distance: 192.4
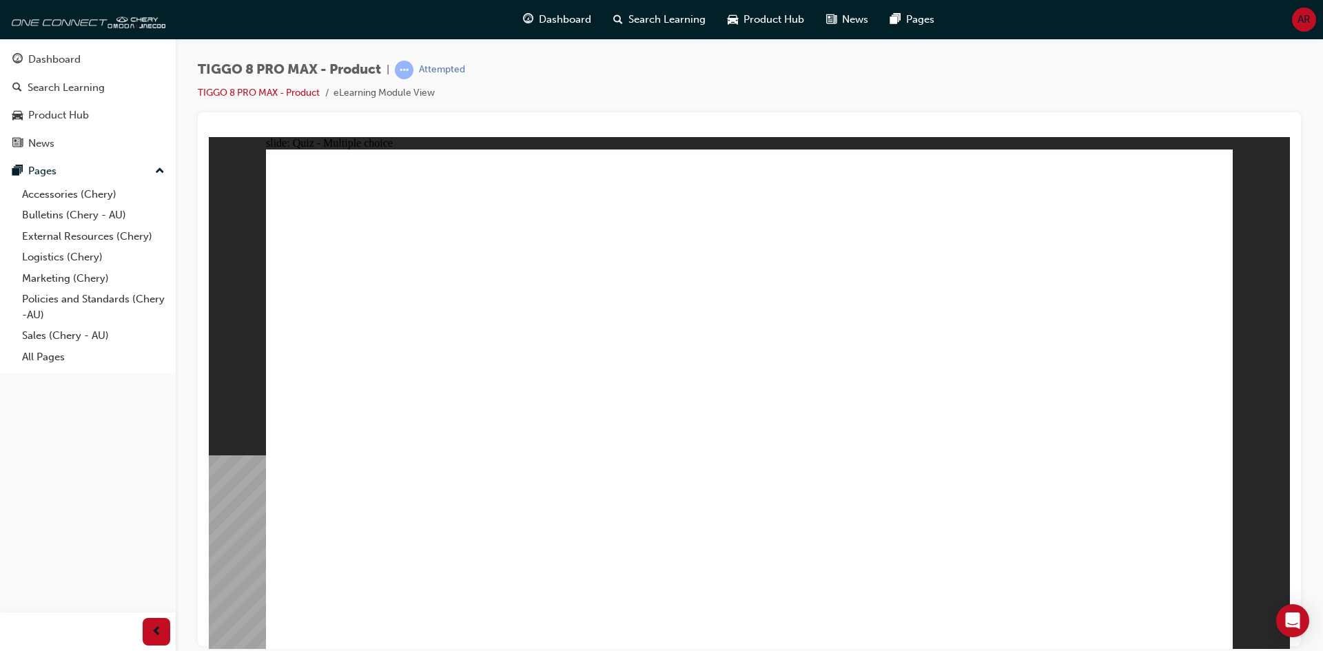
radio input "true"
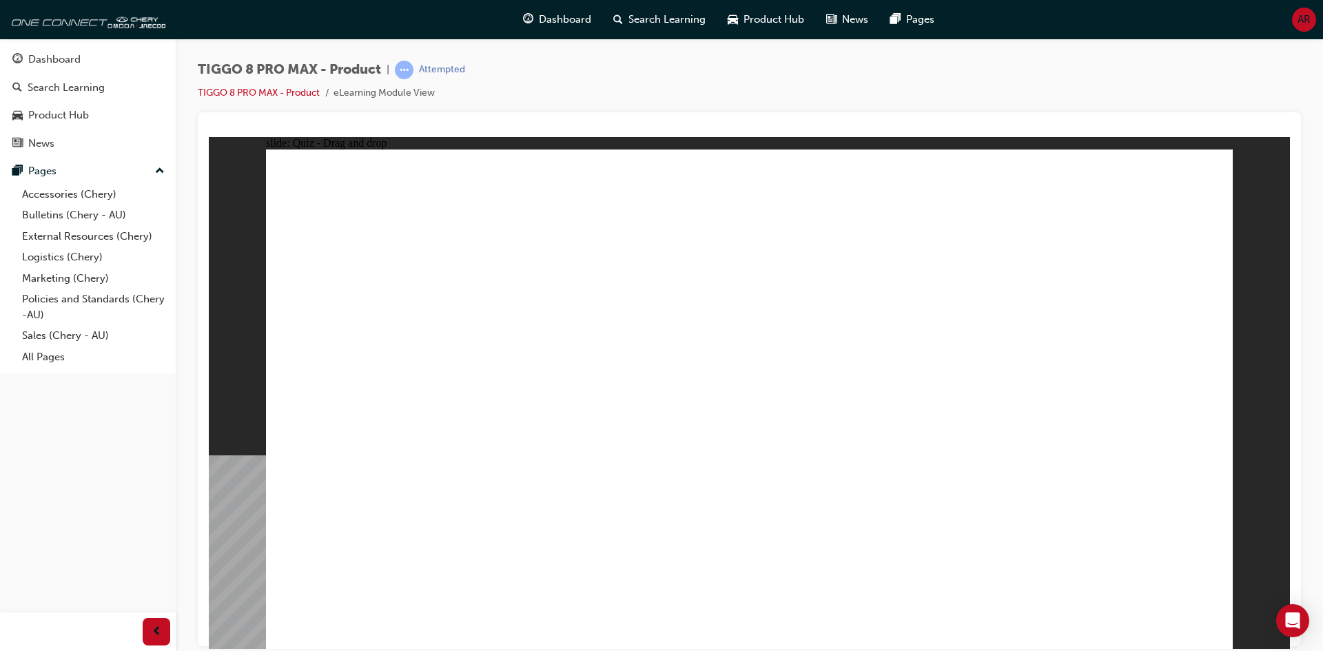
drag, startPoint x: 713, startPoint y: 201, endPoint x: 870, endPoint y: 449, distance: 294.0
drag, startPoint x: 765, startPoint y: 234, endPoint x: 770, endPoint y: 212, distance: 23.2
drag, startPoint x: 914, startPoint y: 200, endPoint x: 954, endPoint y: 500, distance: 302.5
drag, startPoint x: 965, startPoint y: 240, endPoint x: 968, endPoint y: 465, distance: 225.4
drag, startPoint x: 1099, startPoint y: 240, endPoint x: 917, endPoint y: 493, distance: 312.1
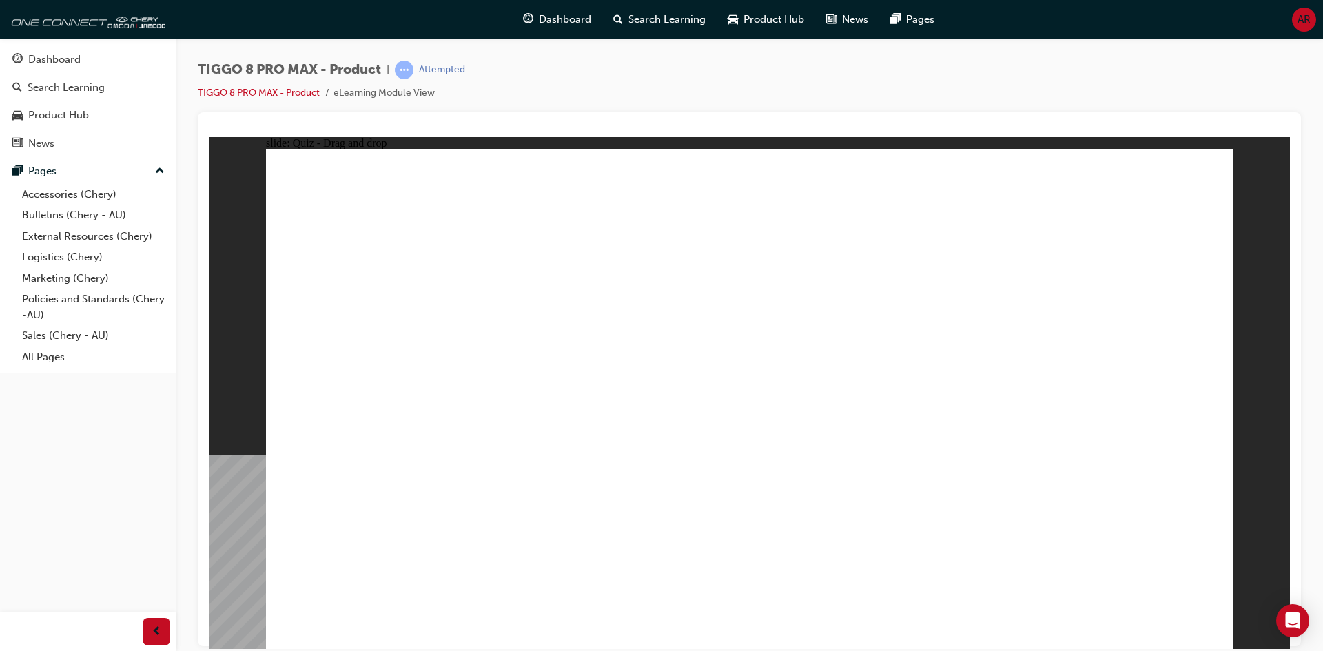
drag, startPoint x: 794, startPoint y: 249, endPoint x: 918, endPoint y: 489, distance: 270.0
drag, startPoint x: 946, startPoint y: 297, endPoint x: 957, endPoint y: 292, distance: 12.3
drag, startPoint x: 943, startPoint y: 266, endPoint x: 943, endPoint y: 275, distance: 9.0
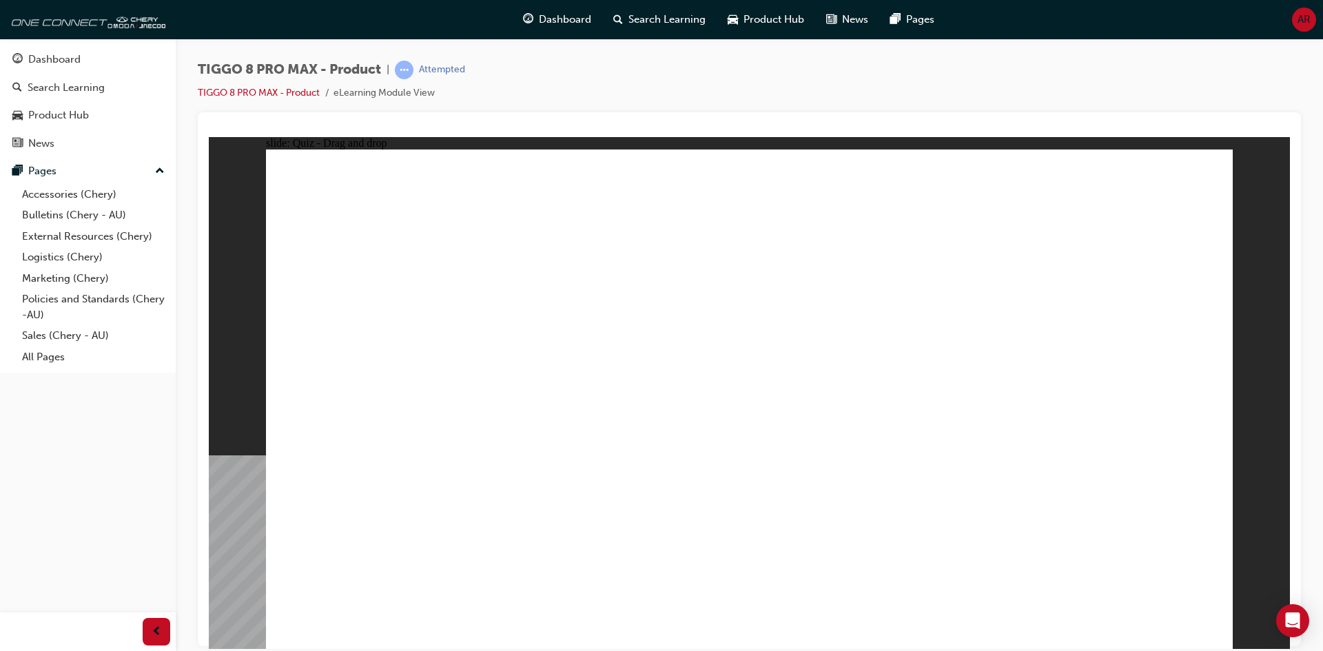
drag, startPoint x: 943, startPoint y: 274, endPoint x: 995, endPoint y: 506, distance: 237.9
drag, startPoint x: 1074, startPoint y: 196, endPoint x: 906, endPoint y: 493, distance: 341.3
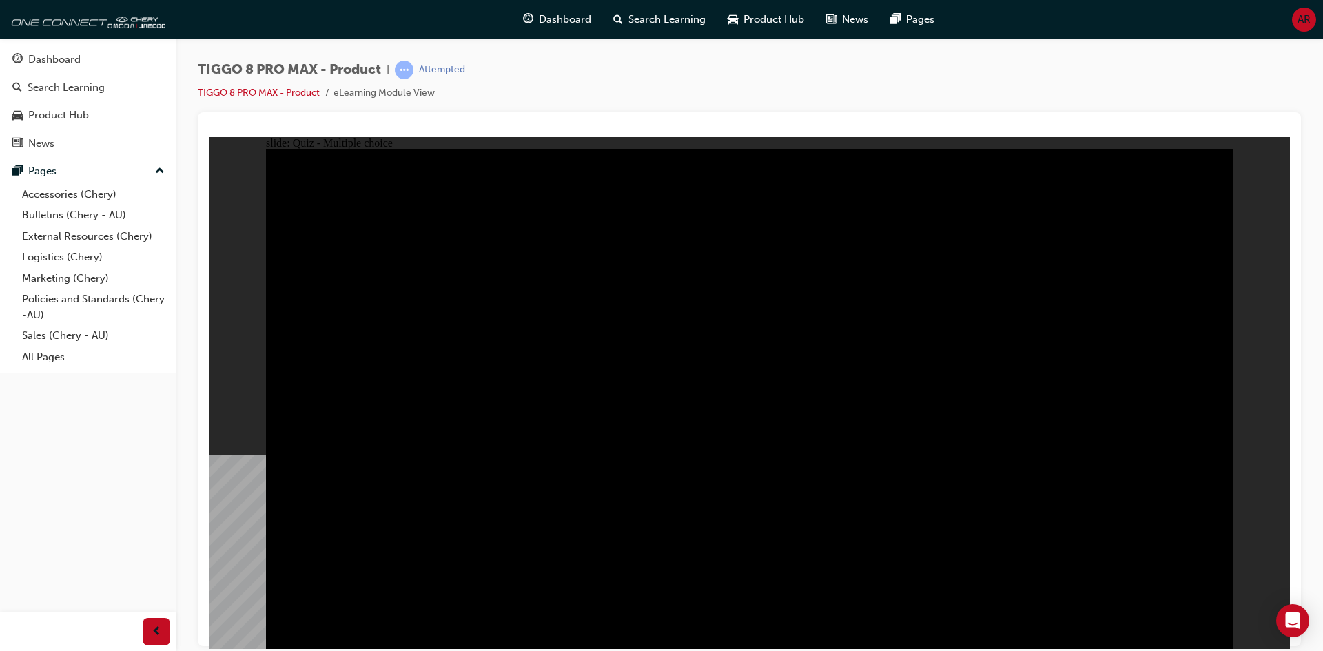
radio input "true"
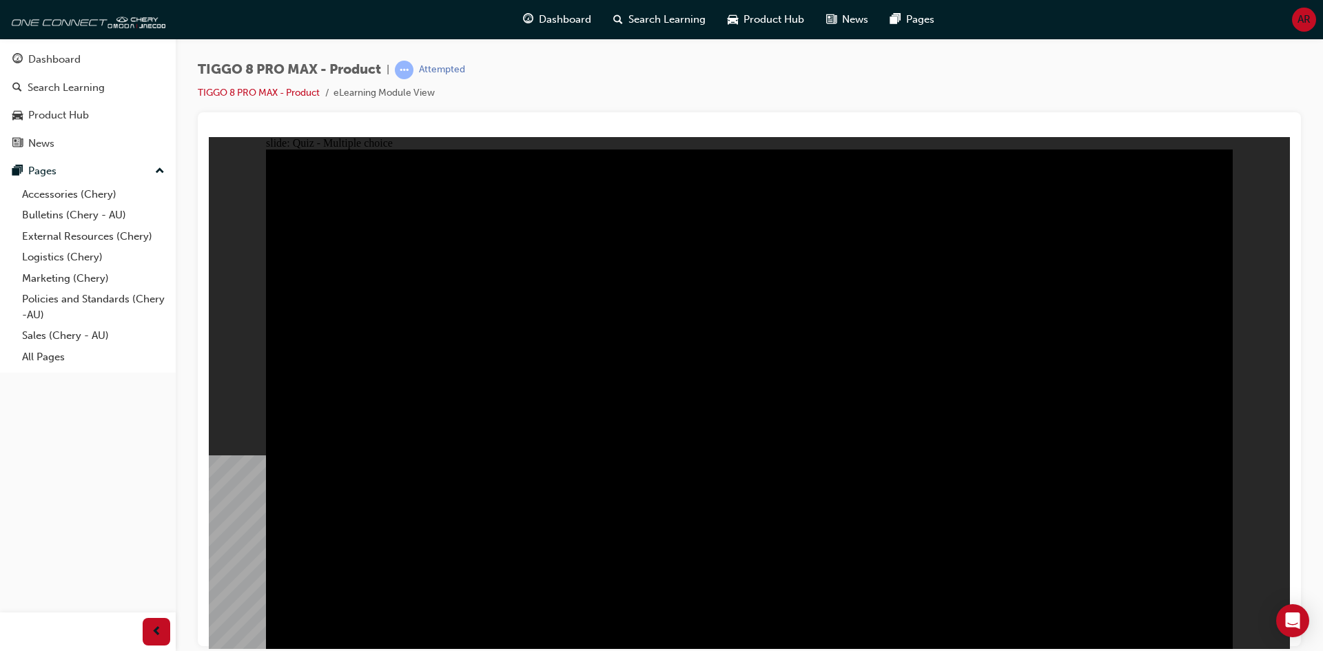
radio input "false"
radio input "true"
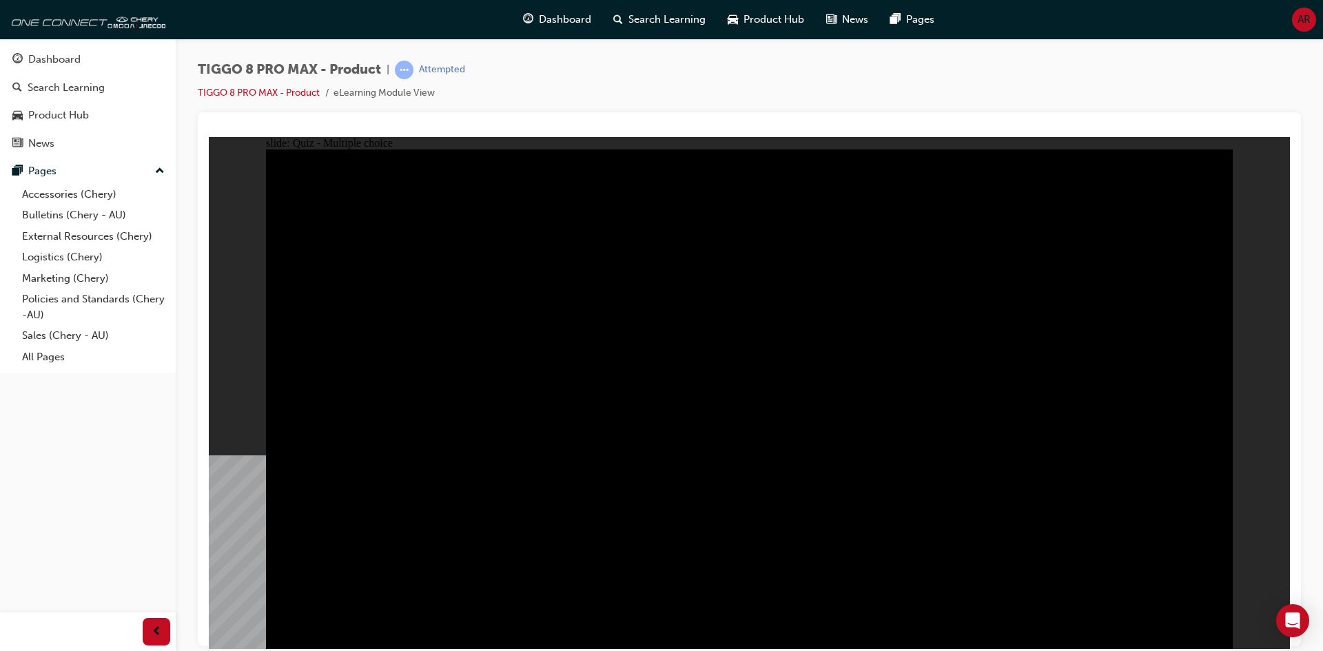
radio input "false"
radio input "true"
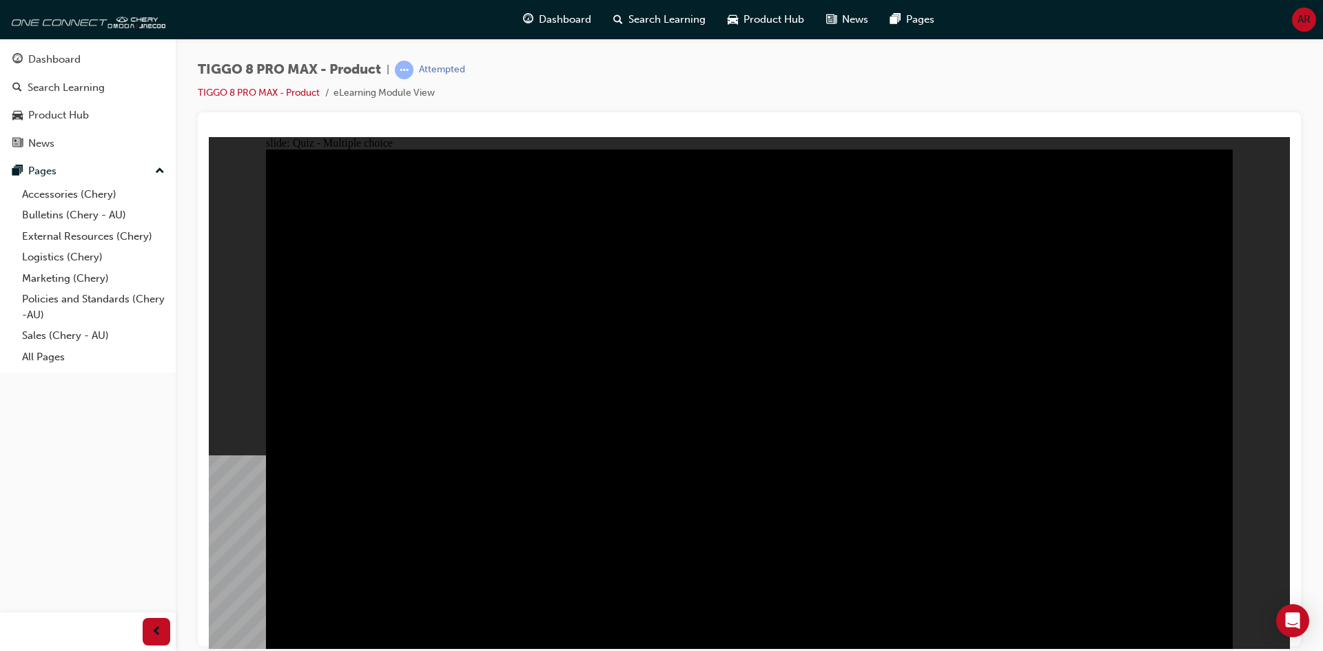
checkbox input "true"
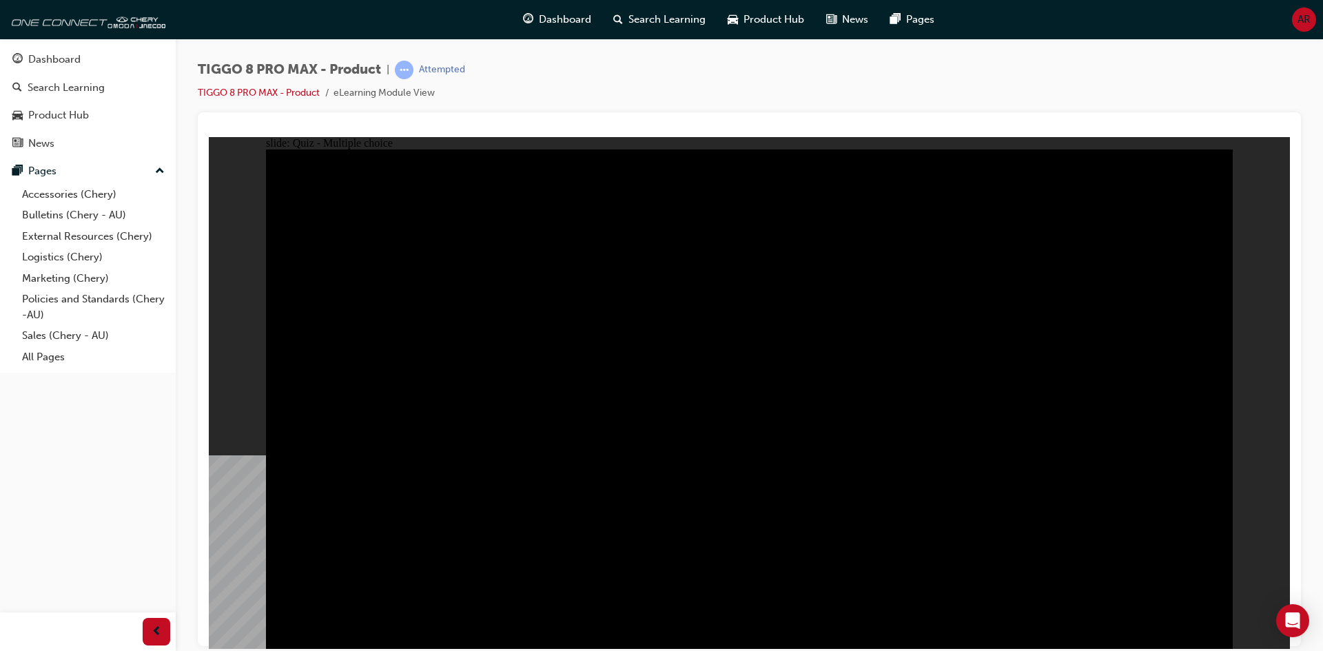
checkbox input "true"
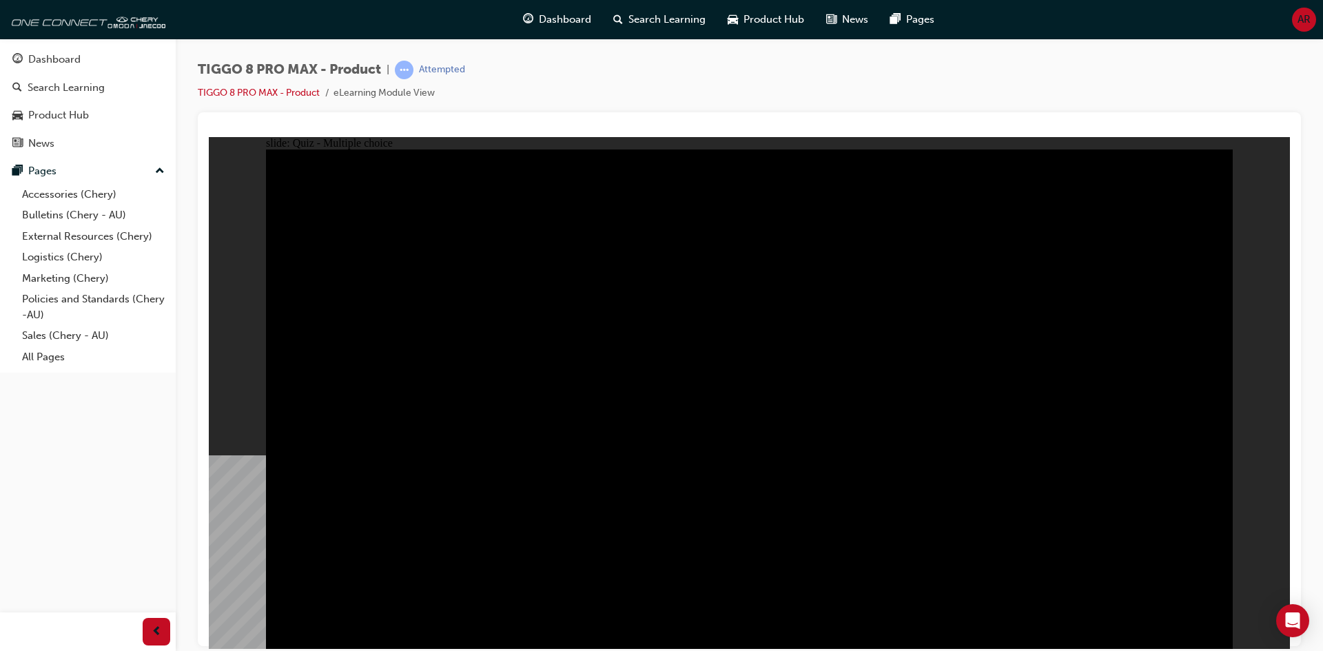
checkbox input "true"
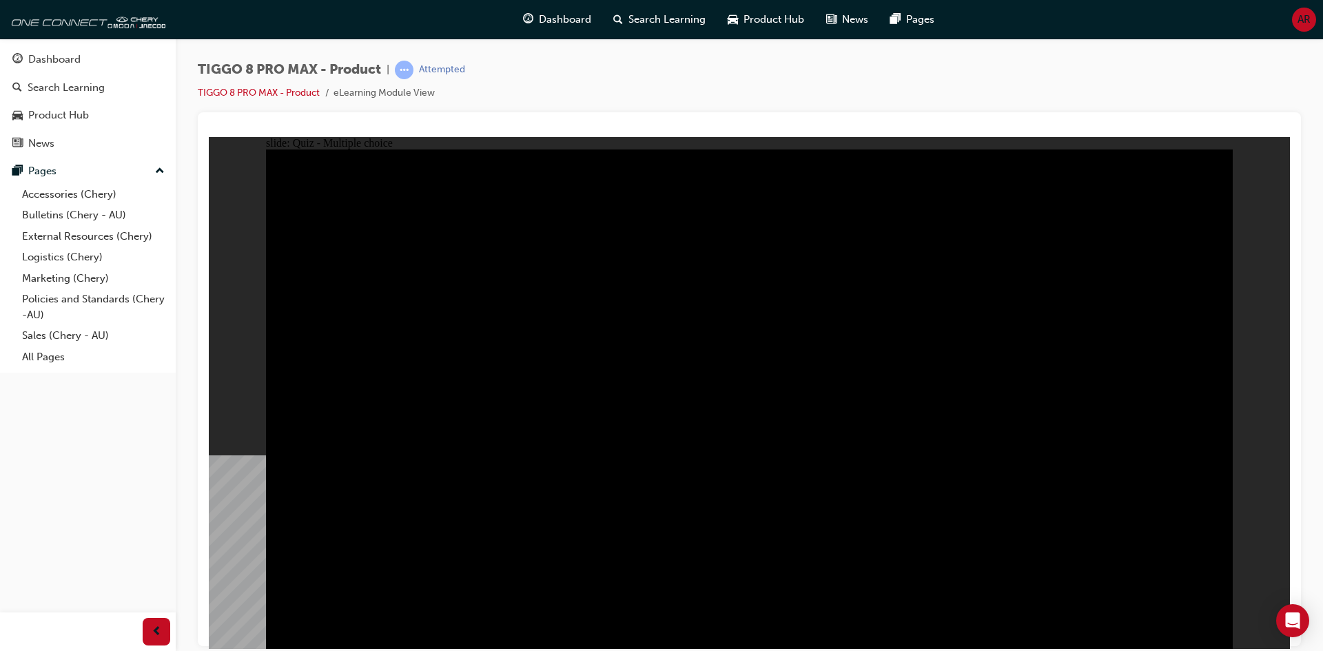
checkbox input "true"
checkbox input "false"
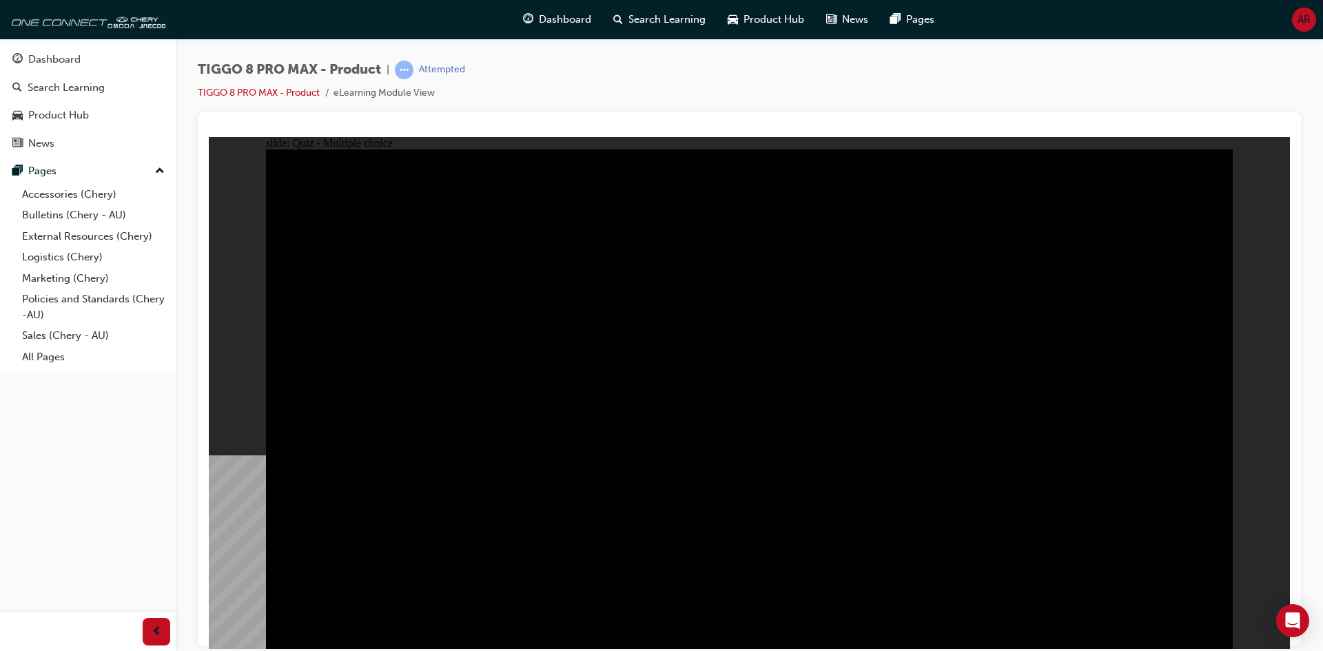
checkbox input "true"
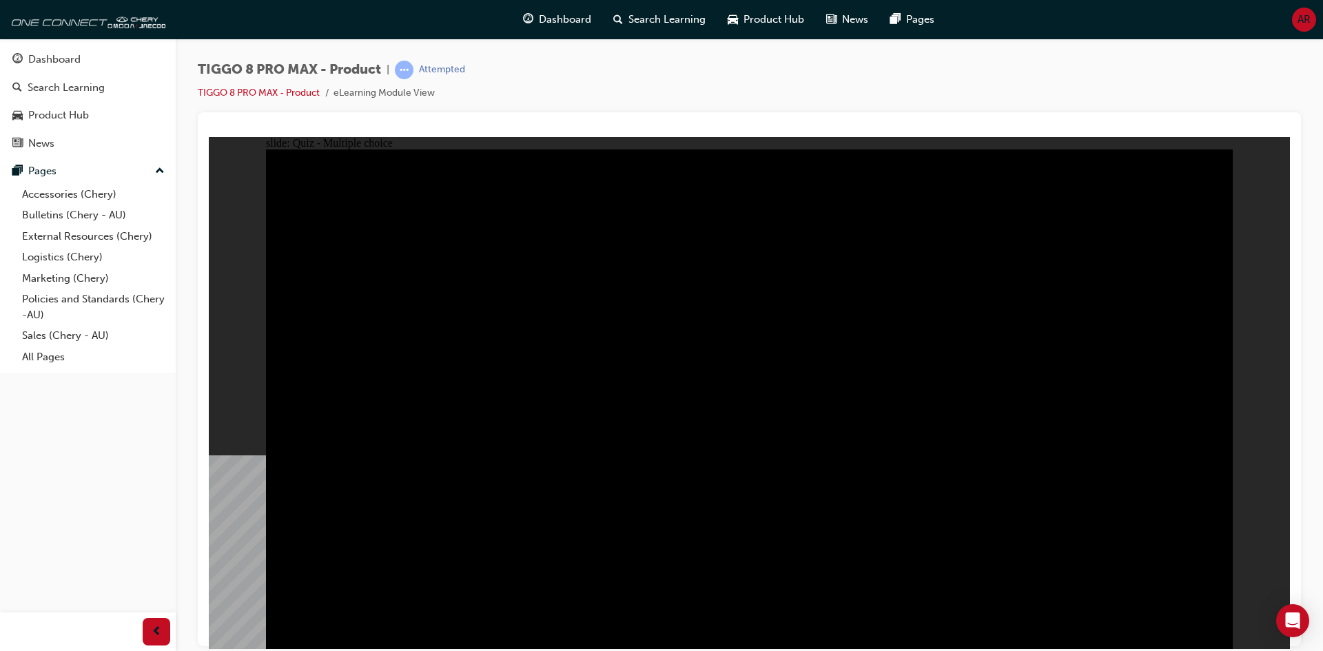
checkbox input "true"
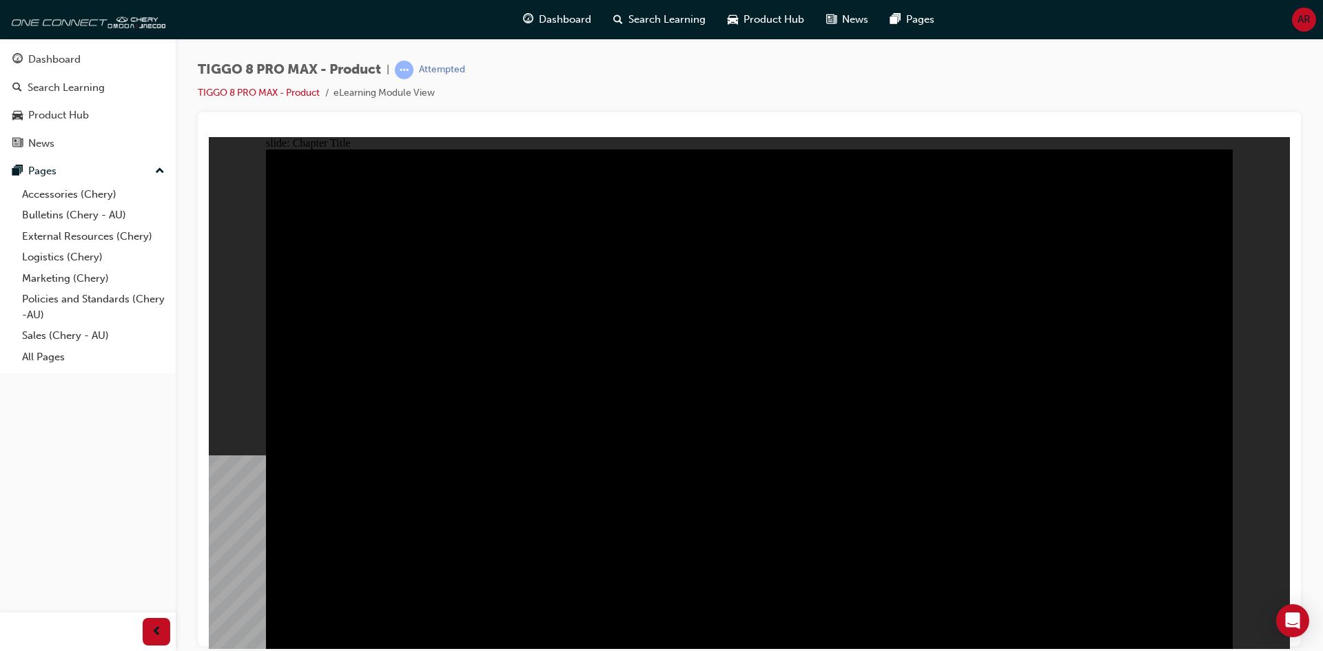
drag, startPoint x: 407, startPoint y: 212, endPoint x: 452, endPoint y: 258, distance: 64.8
radio input "true"
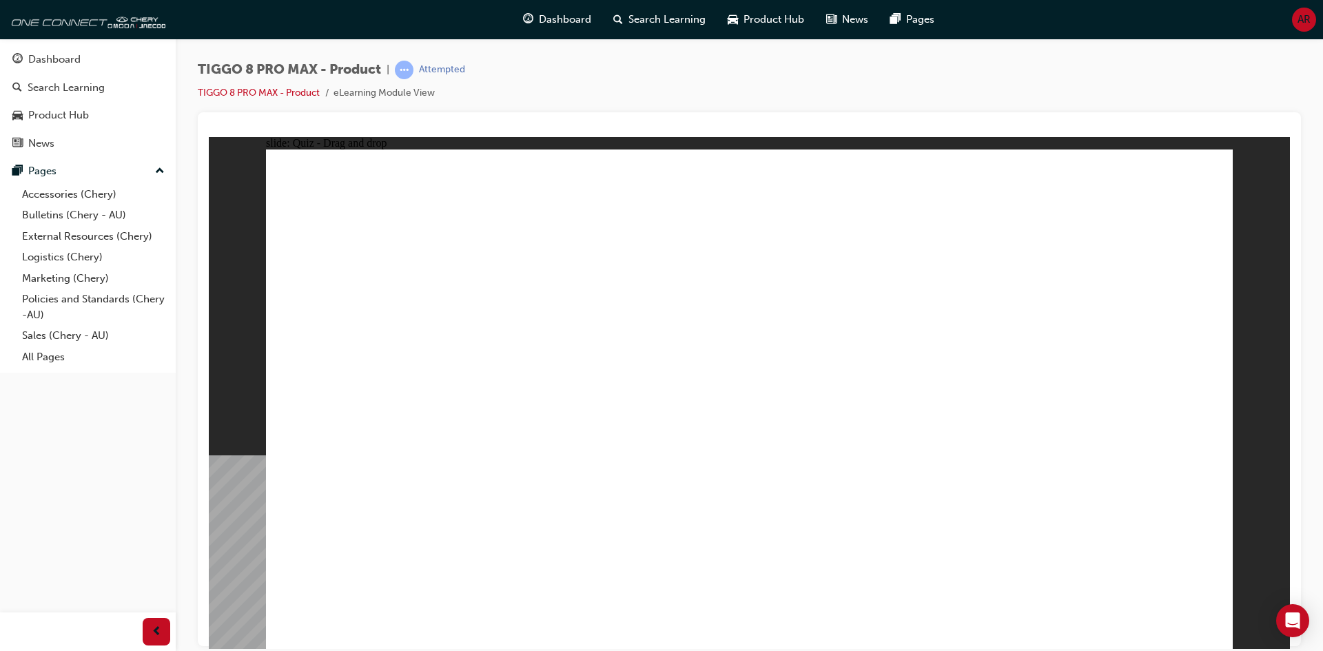
drag, startPoint x: 768, startPoint y: 203, endPoint x: 977, endPoint y: 435, distance: 312.8
drag, startPoint x: 859, startPoint y: 309, endPoint x: 790, endPoint y: 398, distance: 112.1
drag, startPoint x: 938, startPoint y: 197, endPoint x: 583, endPoint y: 440, distance: 430.3
drag, startPoint x: 1024, startPoint y: 314, endPoint x: 1135, endPoint y: 425, distance: 156.9
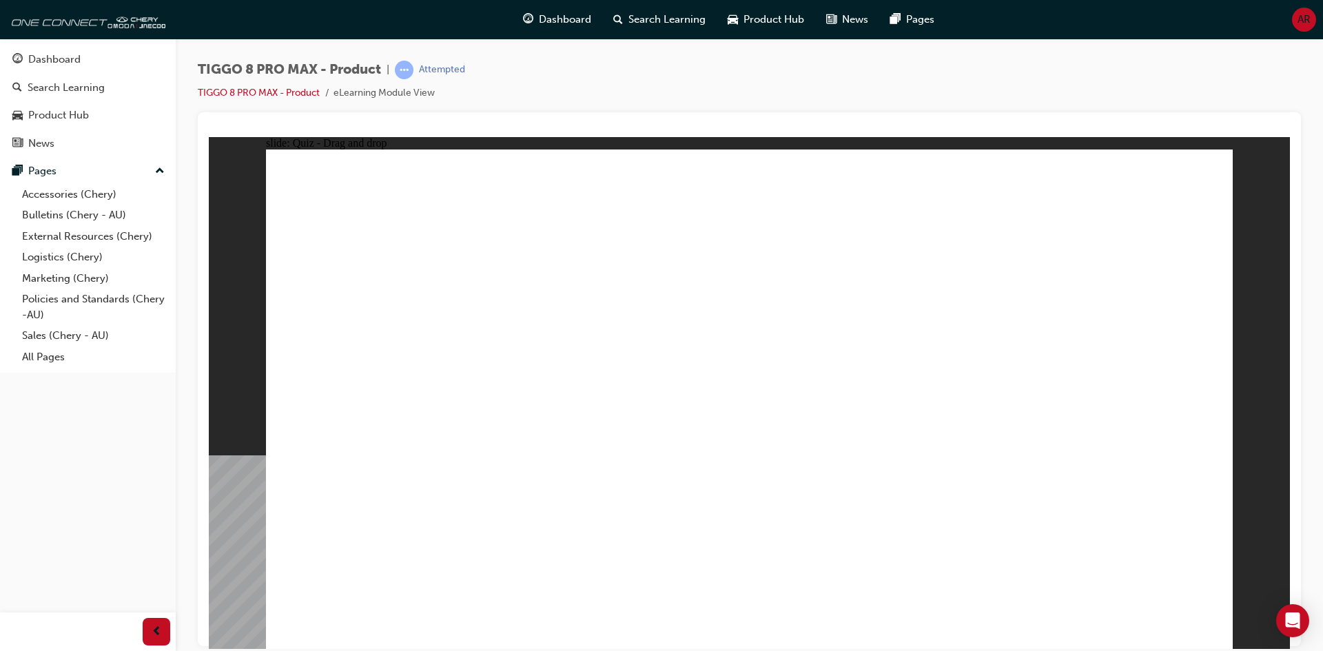
drag, startPoint x: 1167, startPoint y: 212, endPoint x: 466, endPoint y: 405, distance: 727.6
checkbox input "true"
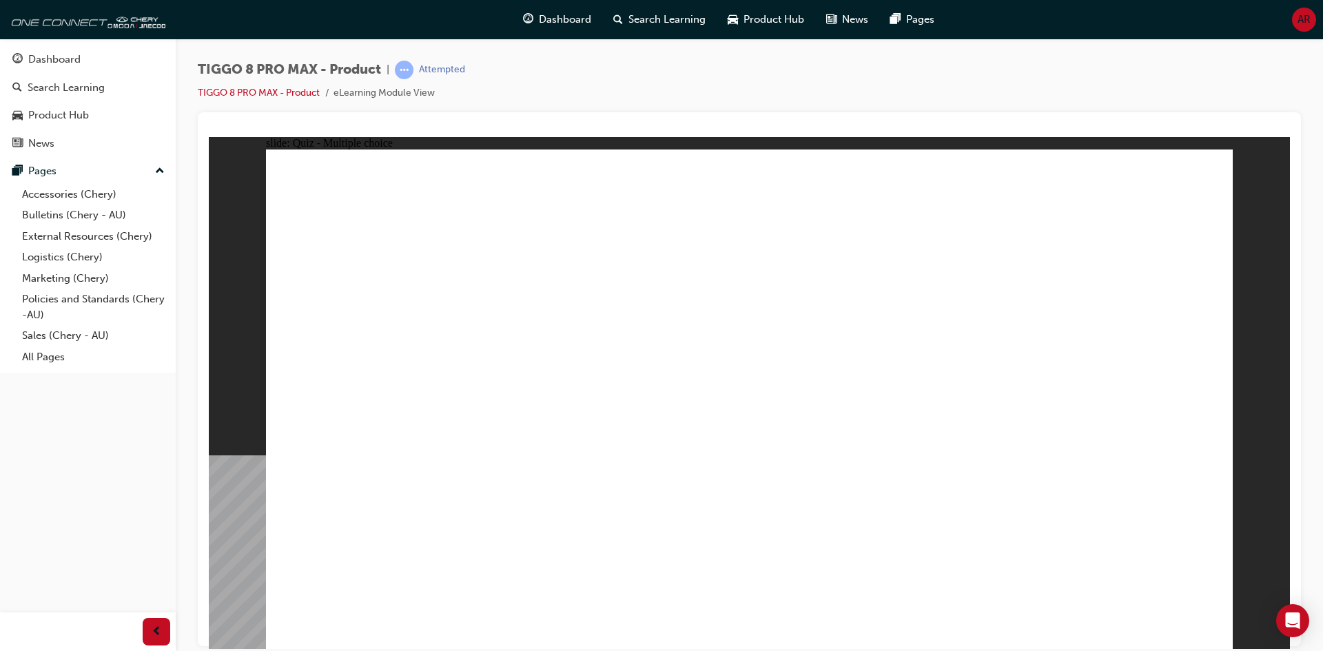
radio input "true"
drag, startPoint x: 577, startPoint y: 482, endPoint x: 615, endPoint y: 471, distance: 39.5
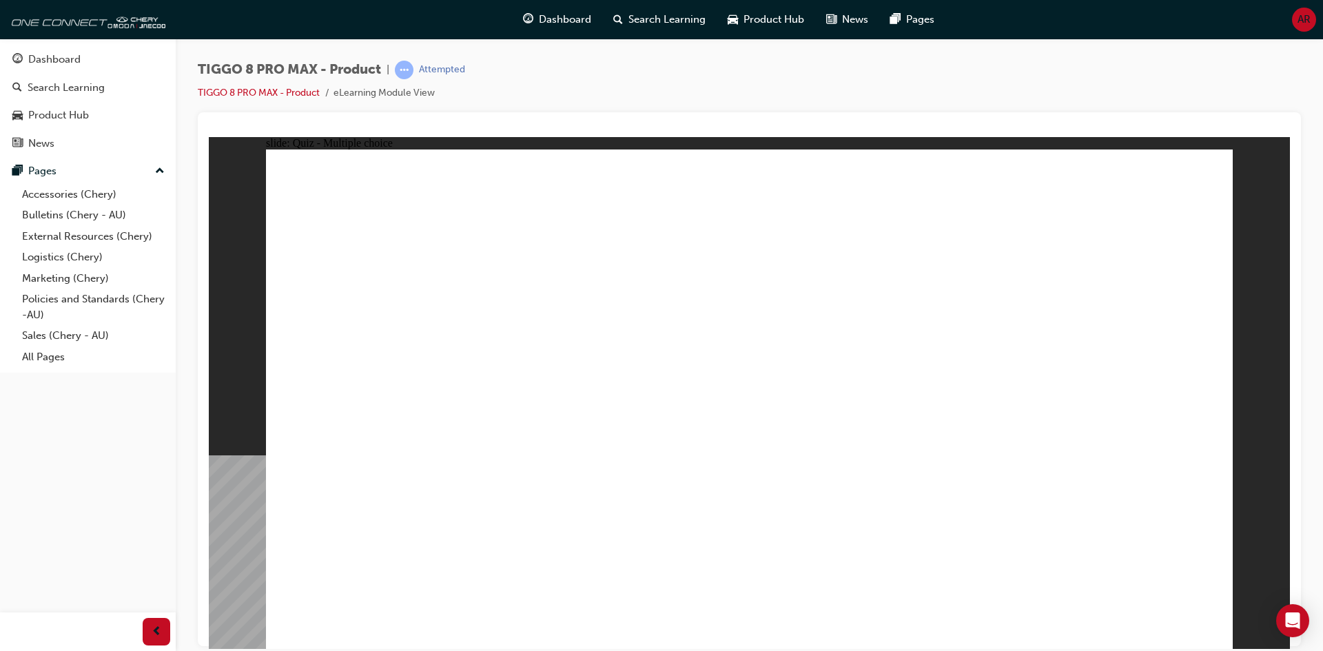
drag, startPoint x: 815, startPoint y: 256, endPoint x: 903, endPoint y: 521, distance: 278.7
drag, startPoint x: 943, startPoint y: 233, endPoint x: 821, endPoint y: 444, distance: 244.0
drag, startPoint x: 942, startPoint y: 218, endPoint x: 850, endPoint y: 427, distance: 227.4
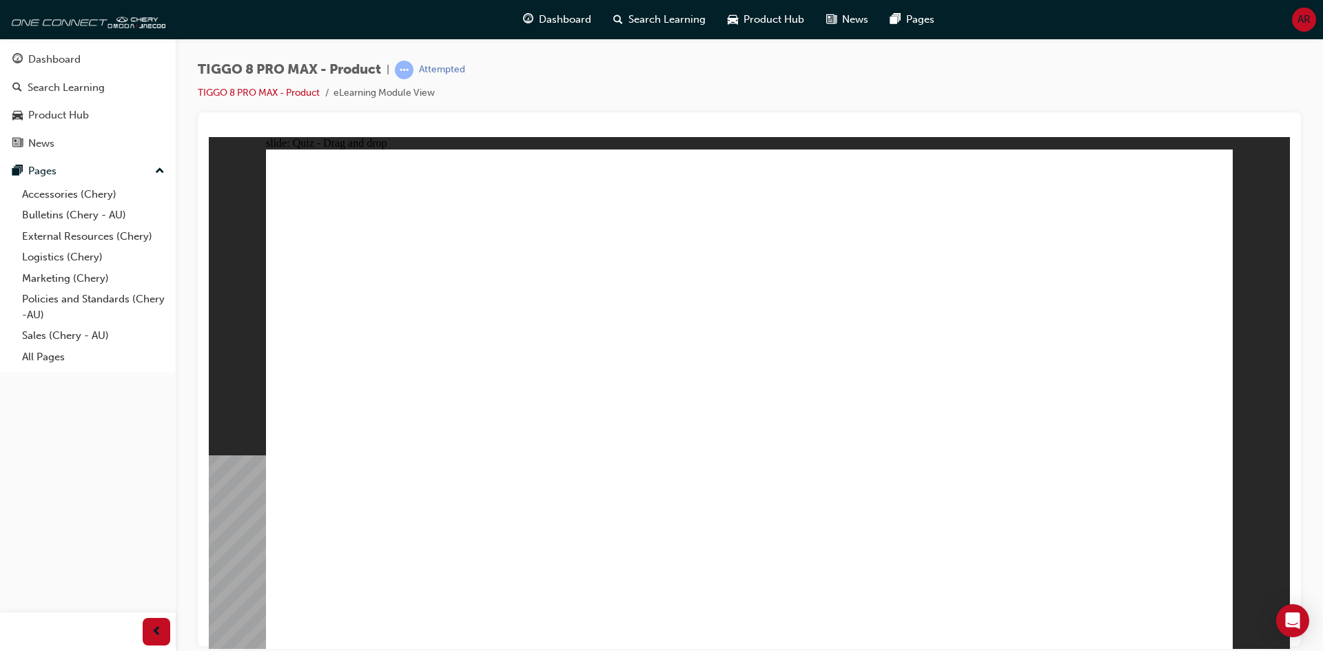
drag, startPoint x: 952, startPoint y: 321, endPoint x: 925, endPoint y: 484, distance: 165.0
drag, startPoint x: 1080, startPoint y: 283, endPoint x: 968, endPoint y: 489, distance: 235.3
drag, startPoint x: 1116, startPoint y: 245, endPoint x: 872, endPoint y: 514, distance: 363.4
drag, startPoint x: 719, startPoint y: 178, endPoint x: 741, endPoint y: 174, distance: 22.4
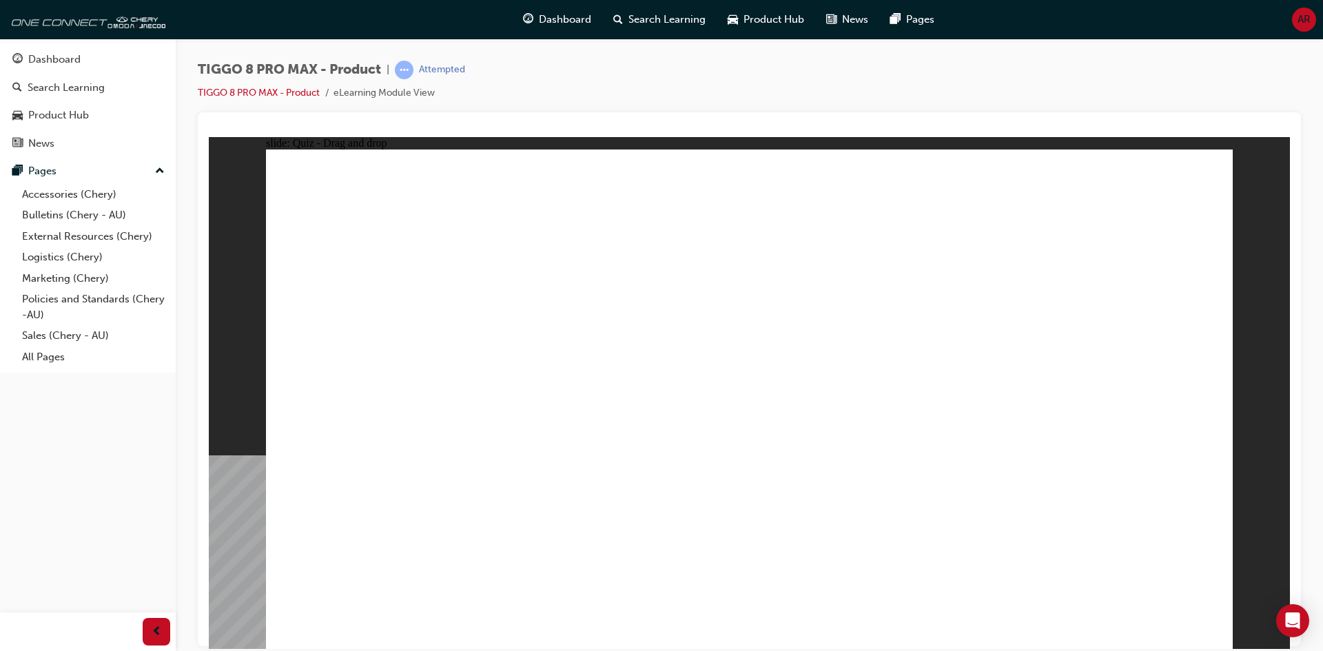
drag, startPoint x: 742, startPoint y: 174, endPoint x: 765, endPoint y: 234, distance: 64.4
drag, startPoint x: 761, startPoint y: 221, endPoint x: 917, endPoint y: 467, distance: 291.5
drag, startPoint x: 753, startPoint y: 257, endPoint x: 764, endPoint y: 265, distance: 13.2
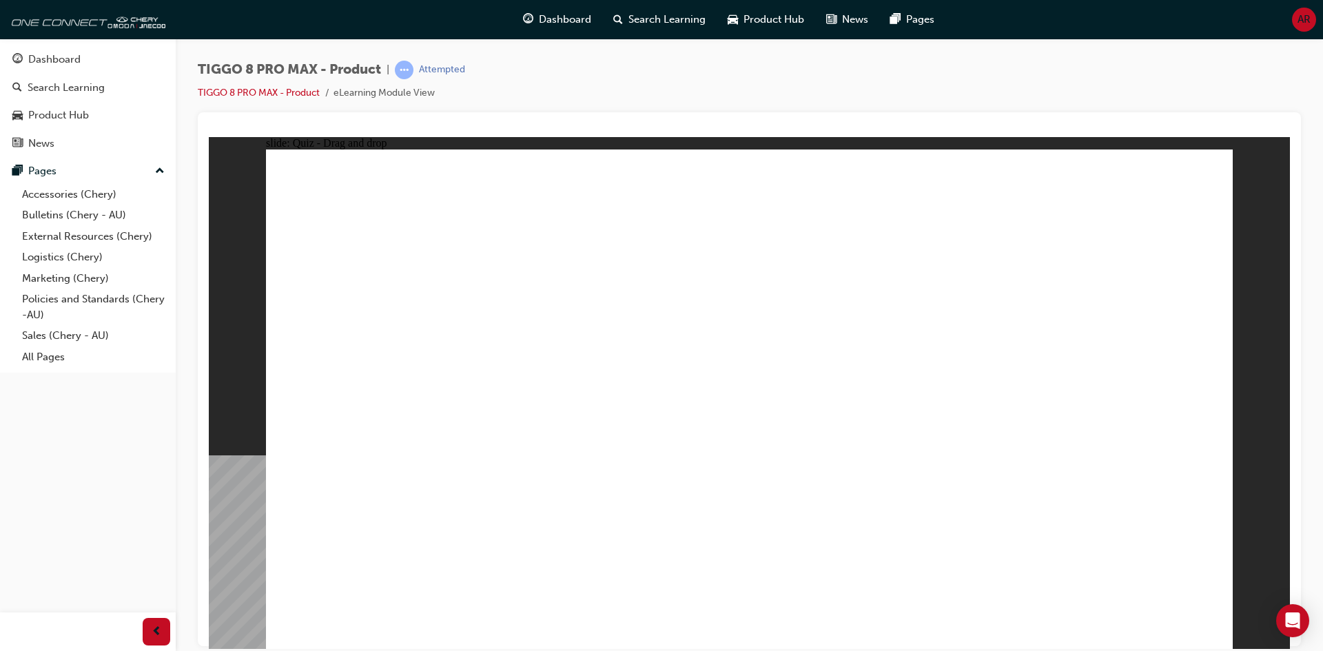
drag, startPoint x: 759, startPoint y: 235, endPoint x: 834, endPoint y: 424, distance: 203.2
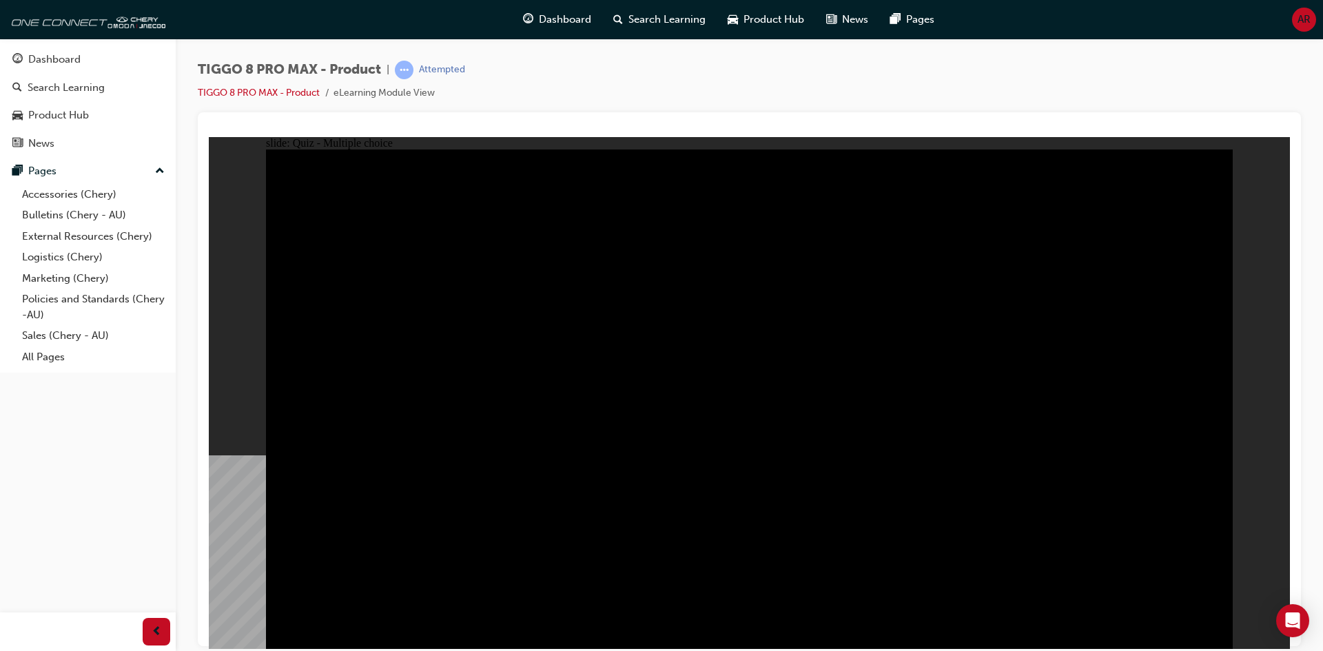
radio input "true"
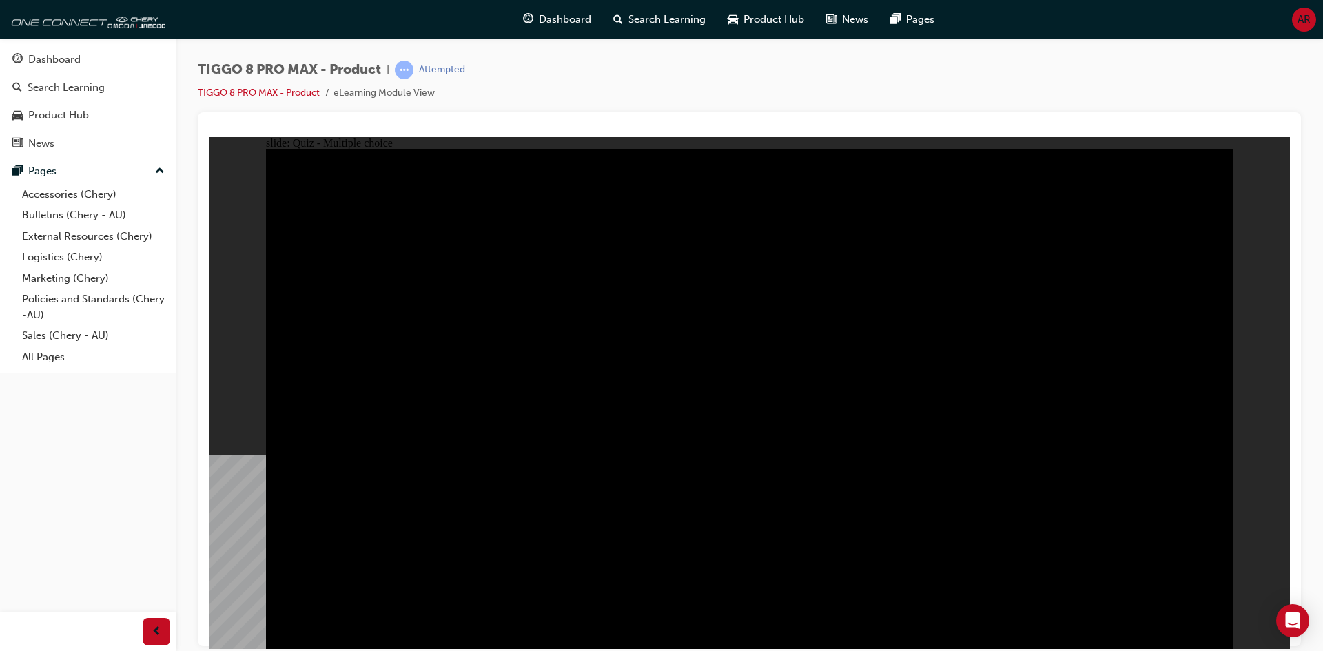
radio input "true"
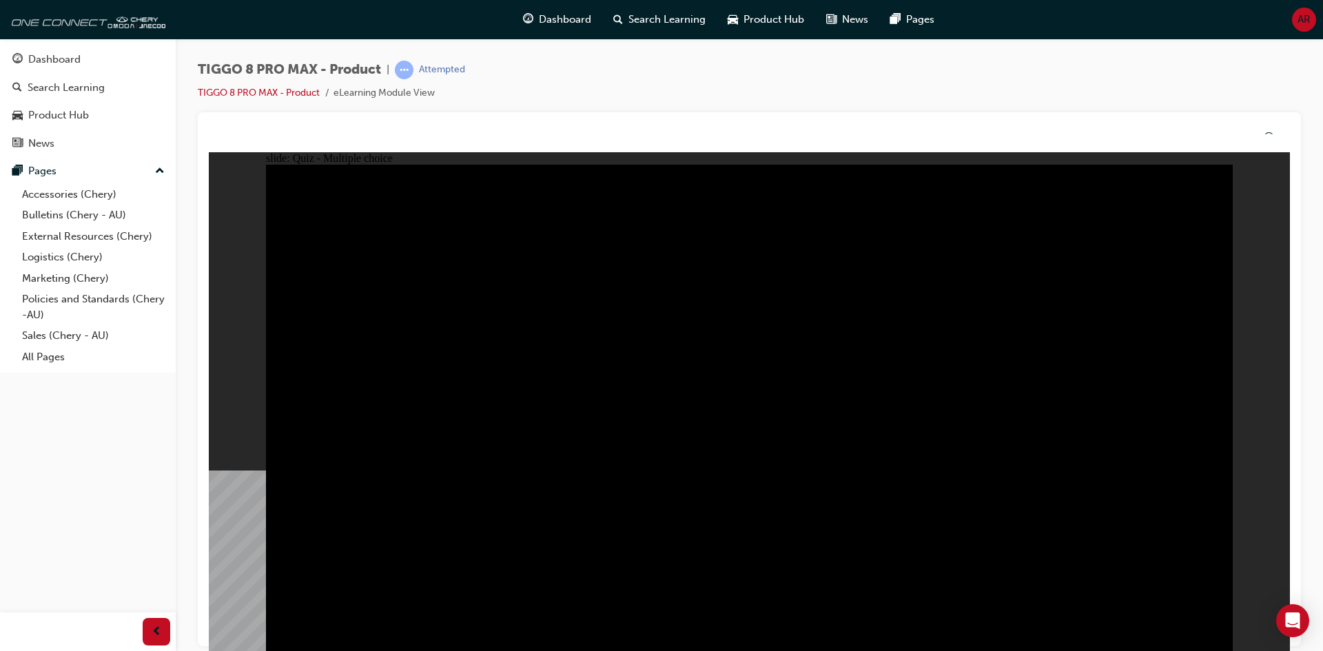
drag, startPoint x: 792, startPoint y: 494, endPoint x: 788, endPoint y: 508, distance: 14.2
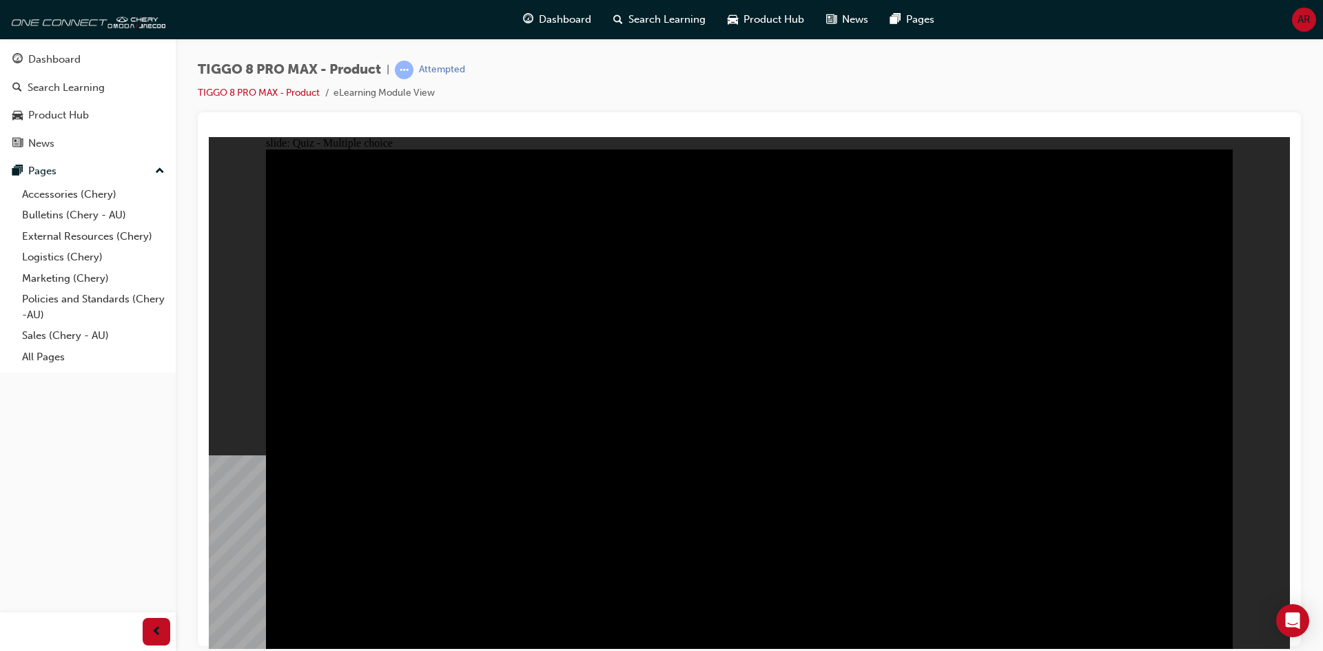
radio input "false"
radio input "true"
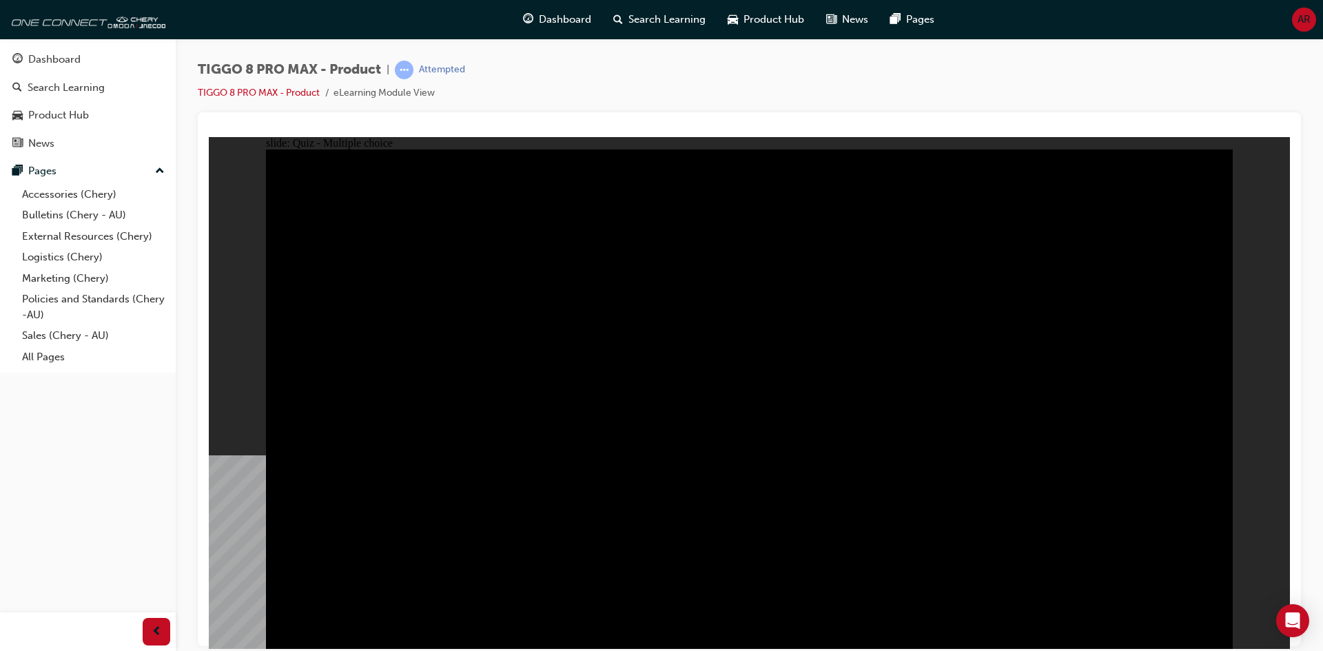
checkbox input "true"
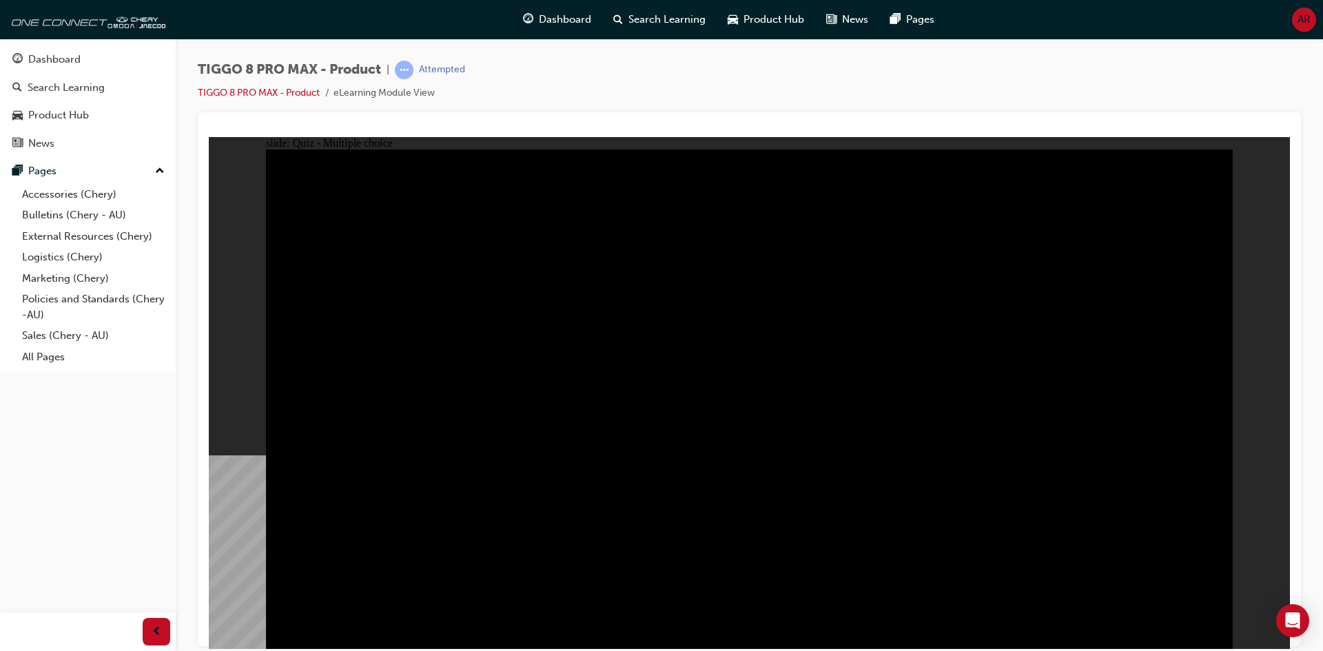
checkbox input "true"
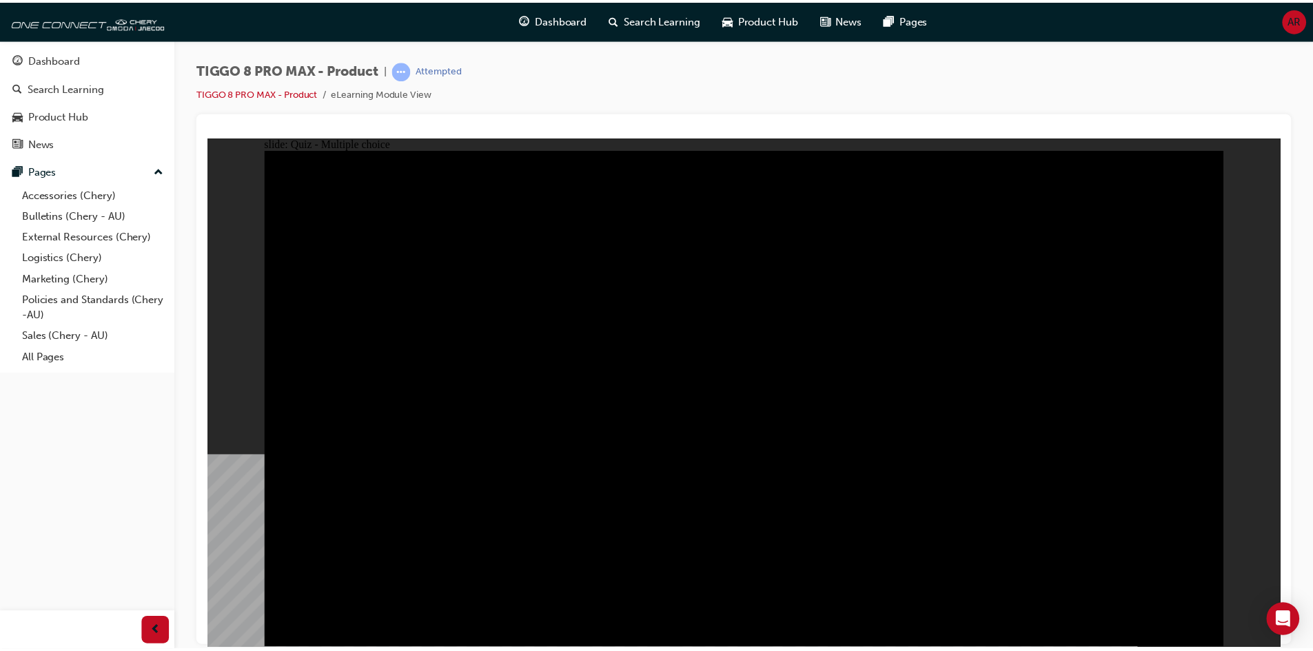
drag, startPoint x: 757, startPoint y: 472, endPoint x: 759, endPoint y: 495, distance: 23.5
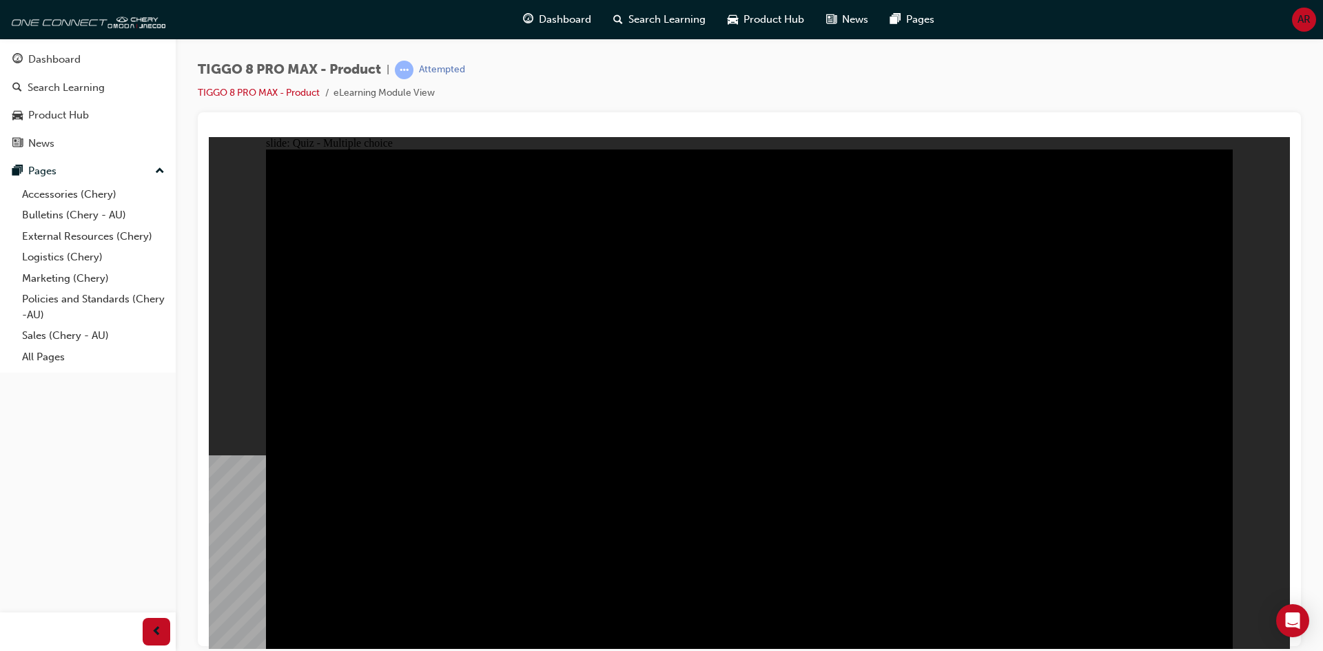
checkbox input "true"
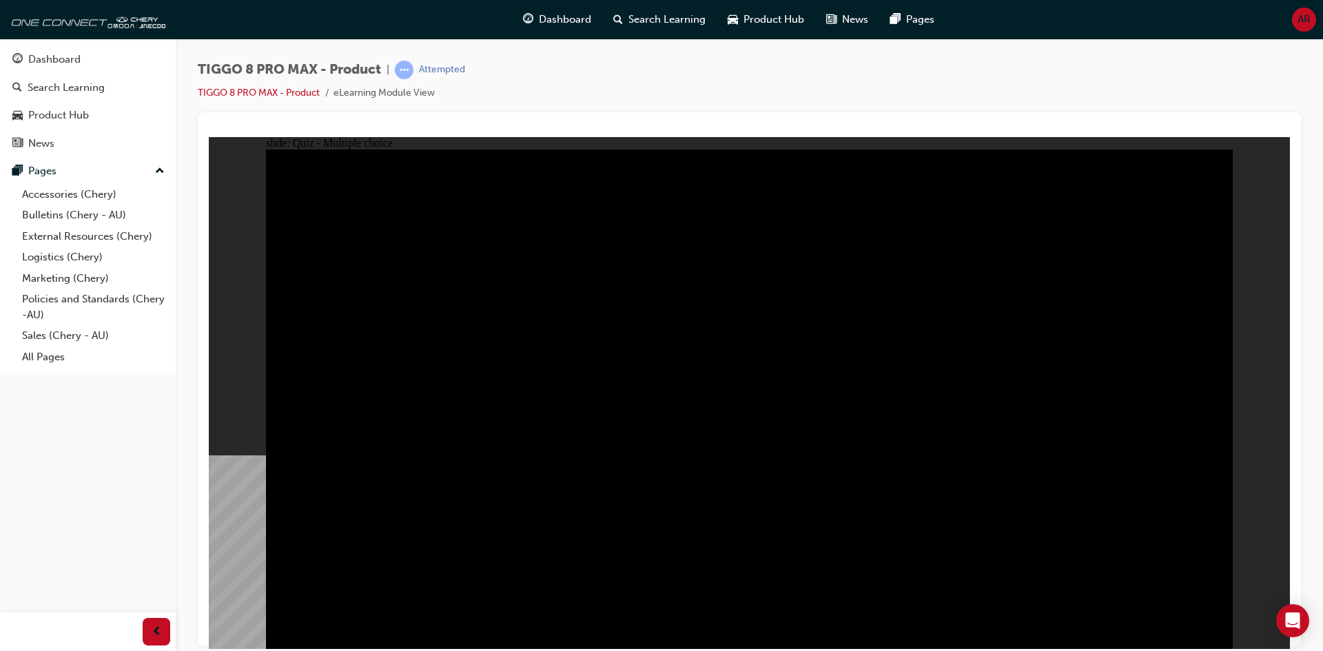
checkbox input "true"
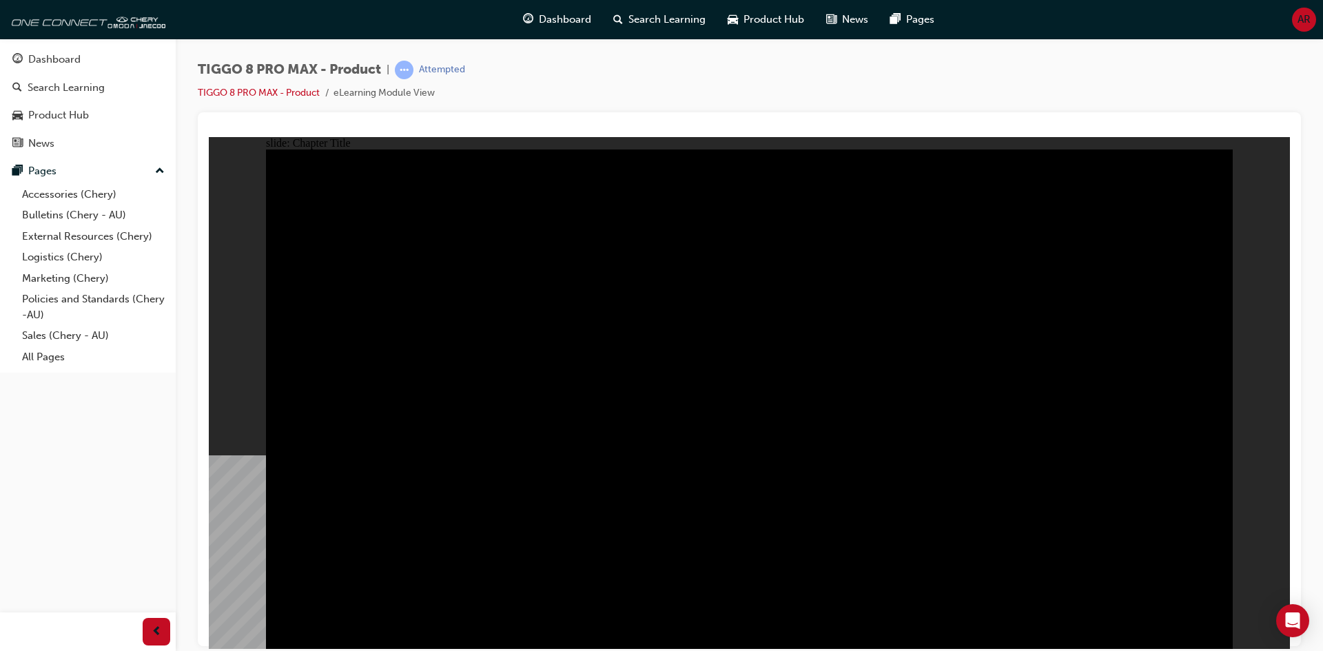
drag, startPoint x: 467, startPoint y: 445, endPoint x: 570, endPoint y: 416, distance: 107.3
drag, startPoint x: 389, startPoint y: 484, endPoint x: 399, endPoint y: 477, distance: 11.9
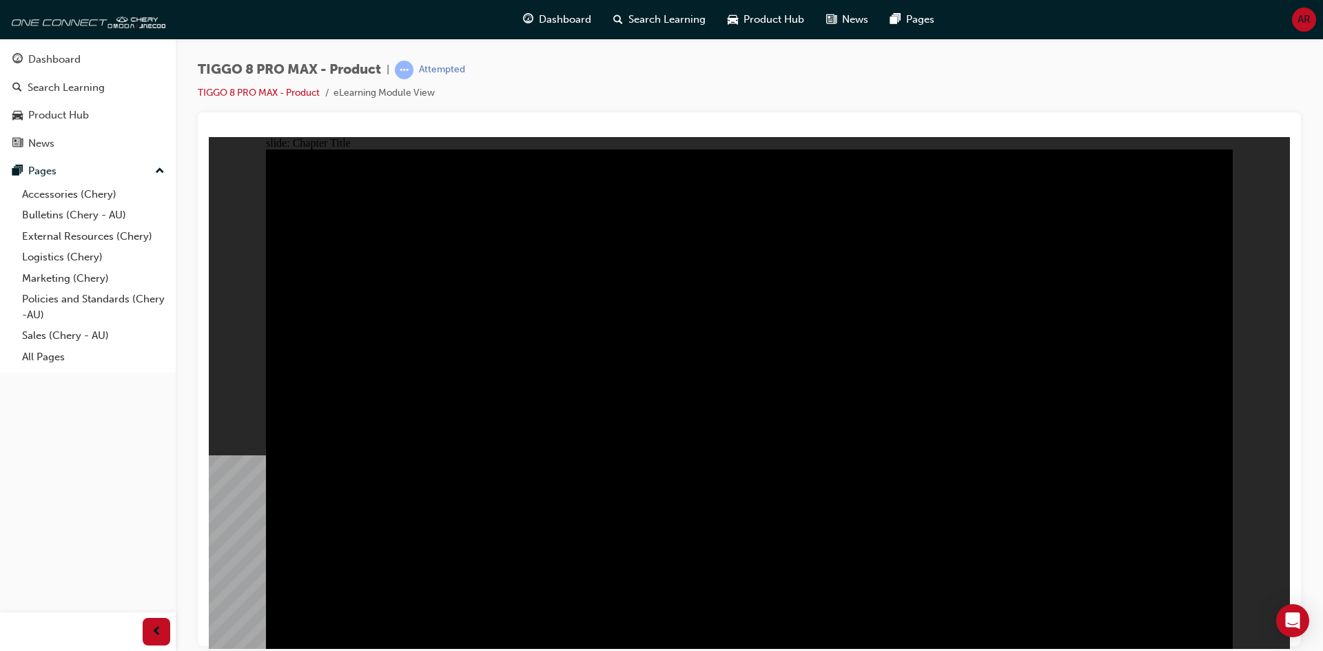
drag, startPoint x: 498, startPoint y: 260, endPoint x: 535, endPoint y: 255, distance: 38.3
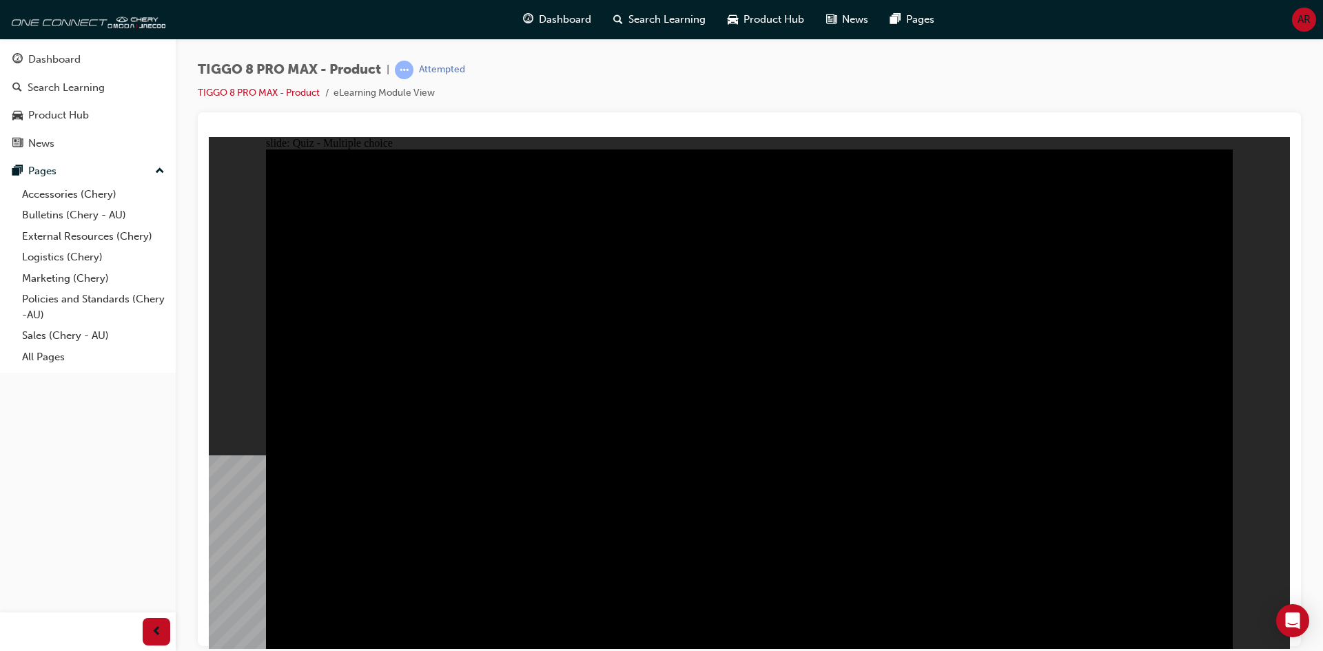
radio input "true"
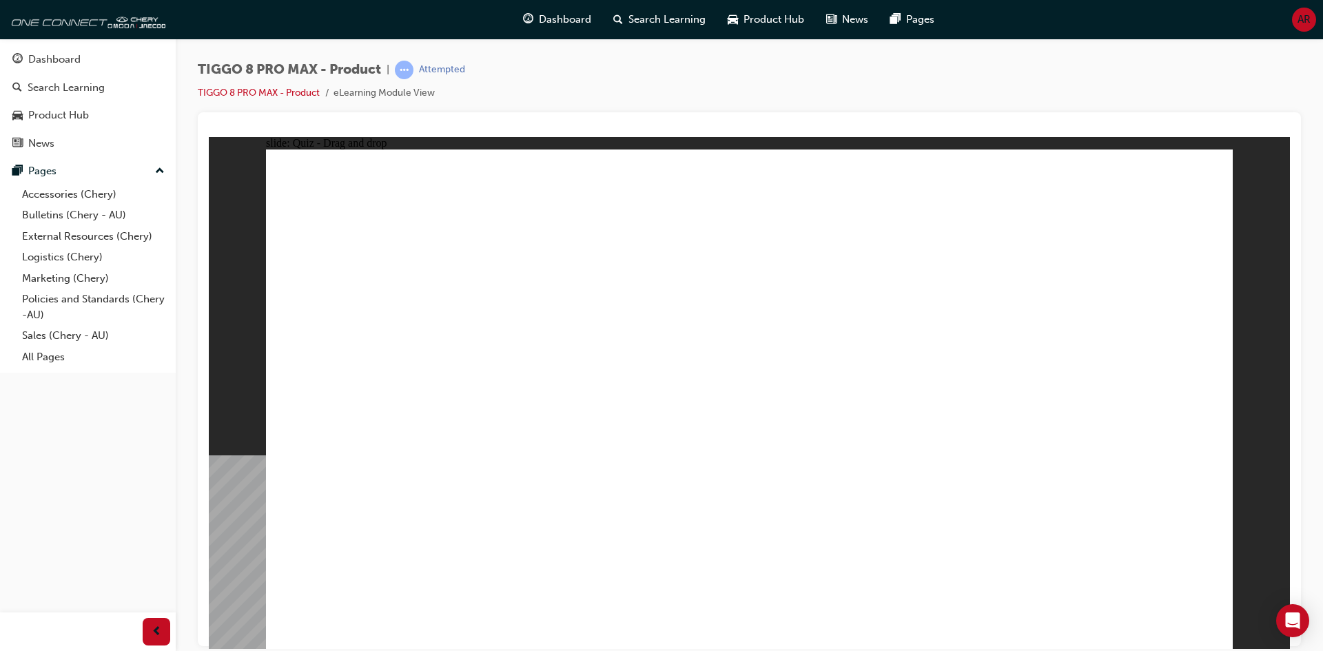
drag, startPoint x: 850, startPoint y: 303, endPoint x: 801, endPoint y: 397, distance: 106.3
drag, startPoint x: 1012, startPoint y: 279, endPoint x: 1115, endPoint y: 407, distance: 164.1
drag, startPoint x: 1098, startPoint y: 169, endPoint x: 1093, endPoint y: 181, distance: 13.6
drag, startPoint x: 1127, startPoint y: 207, endPoint x: 385, endPoint y: 414, distance: 770.6
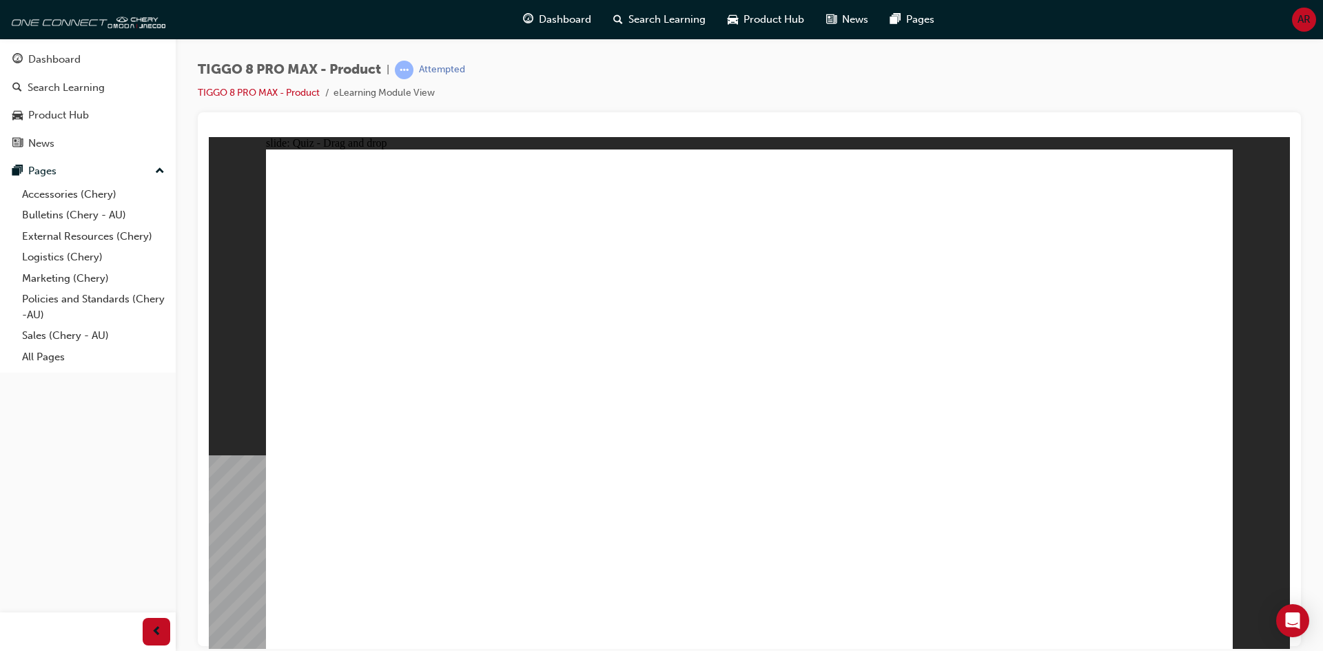
drag, startPoint x: 744, startPoint y: 210, endPoint x: 963, endPoint y: 433, distance: 312.8
drag, startPoint x: 902, startPoint y: 207, endPoint x: 585, endPoint y: 456, distance: 402.5
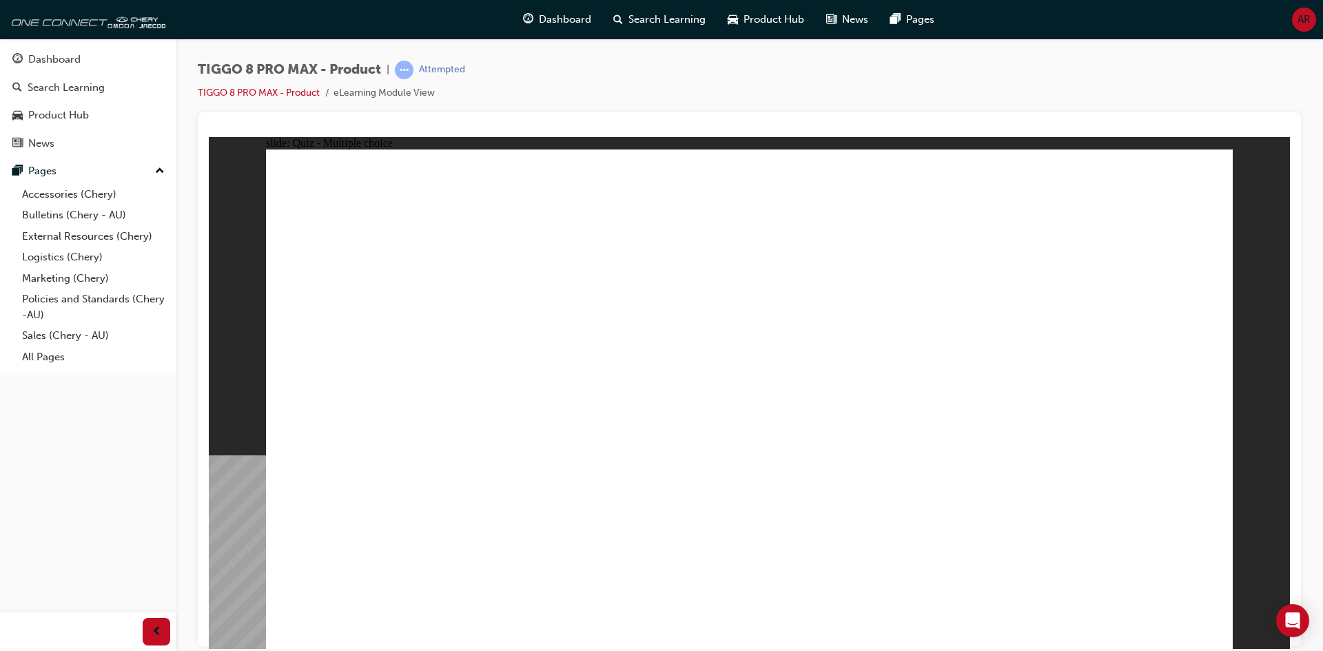
checkbox input "true"
checkbox input "false"
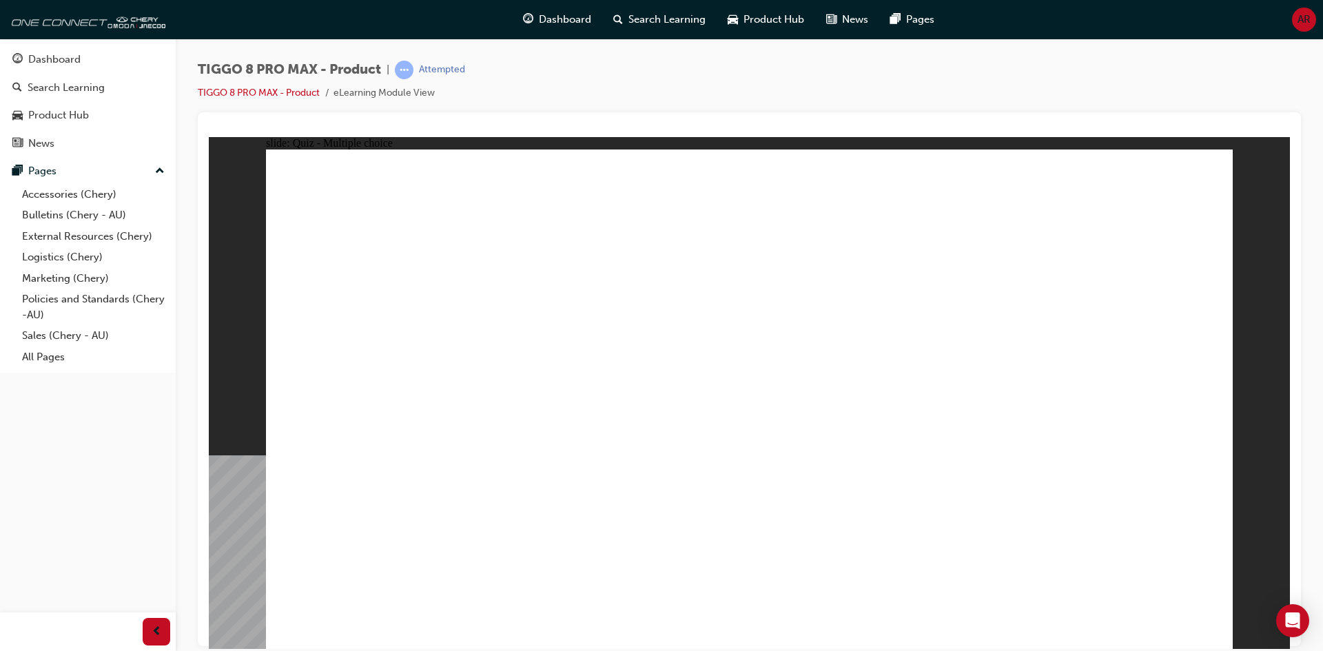
checkbox input "false"
checkbox input "true"
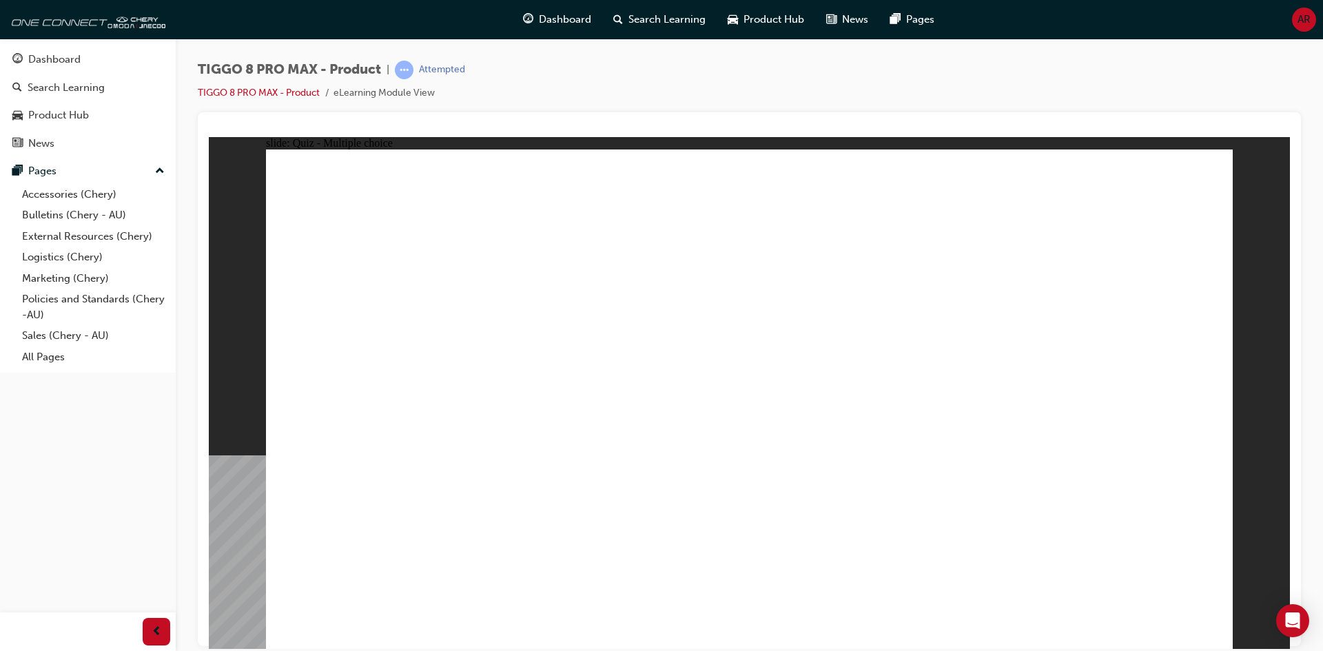
checkbox input "true"
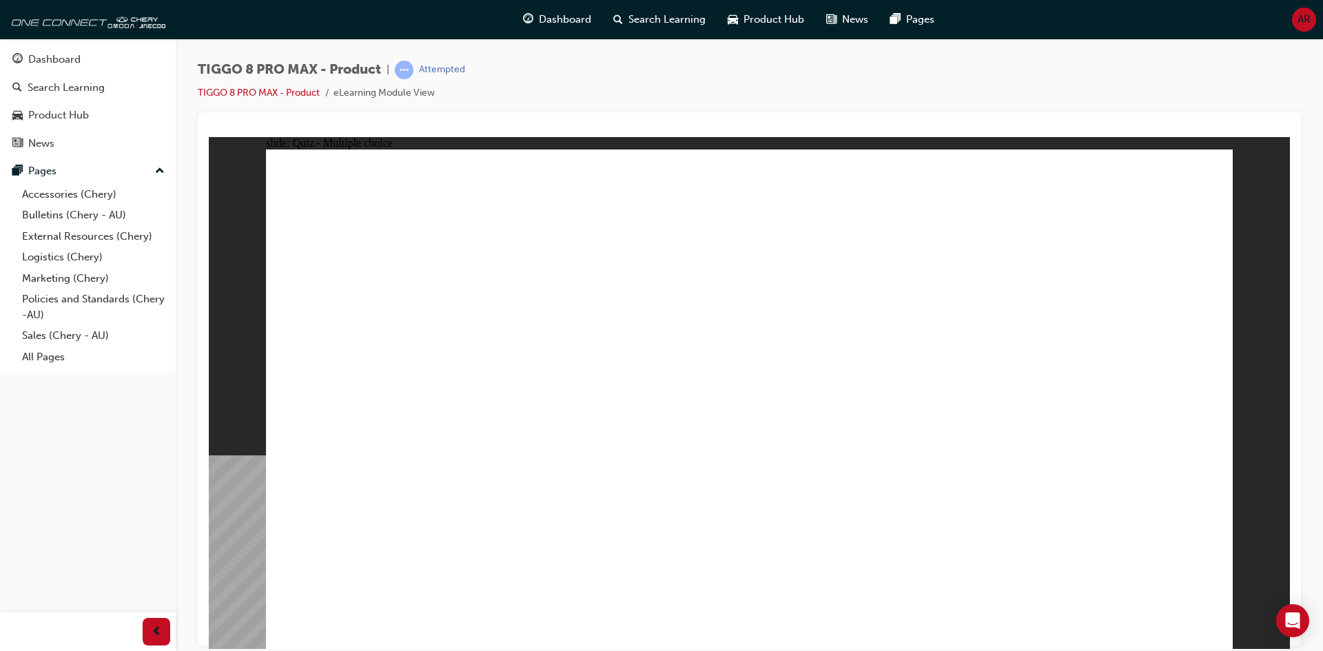
radio input "false"
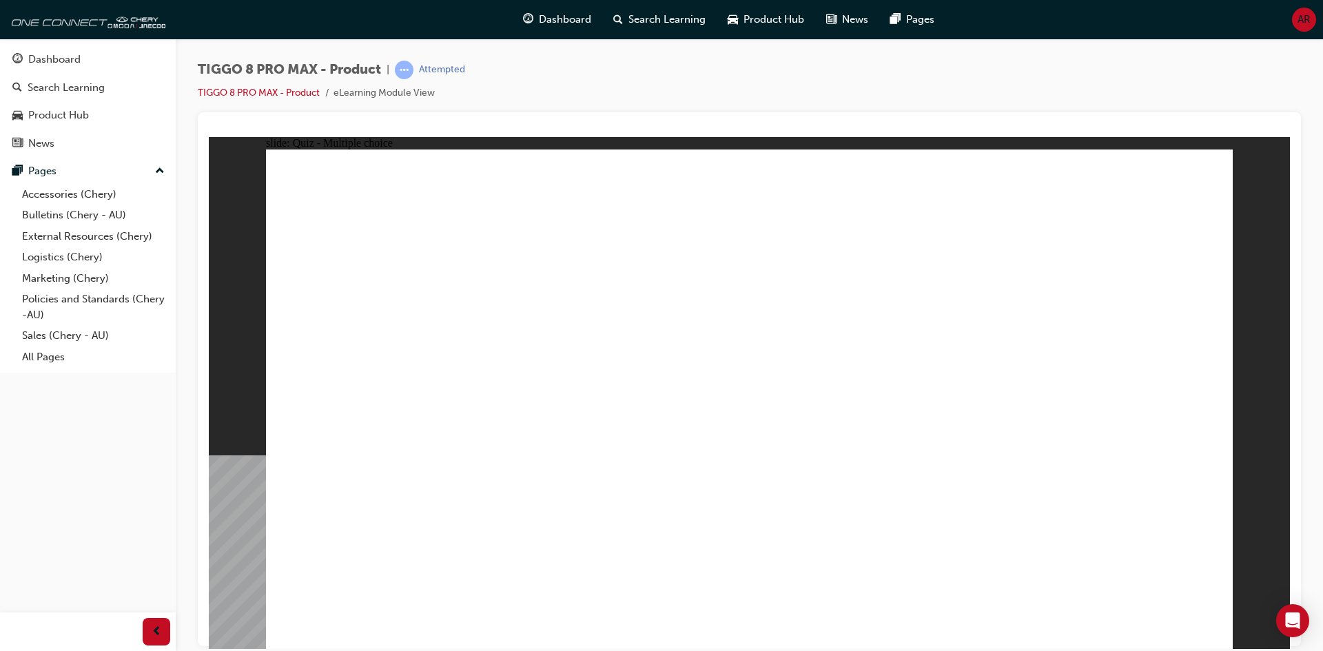
radio input "true"
drag, startPoint x: 710, startPoint y: 478, endPoint x: 762, endPoint y: 481, distance: 52.5
drag, startPoint x: 777, startPoint y: 197, endPoint x: 792, endPoint y: 219, distance: 26.4
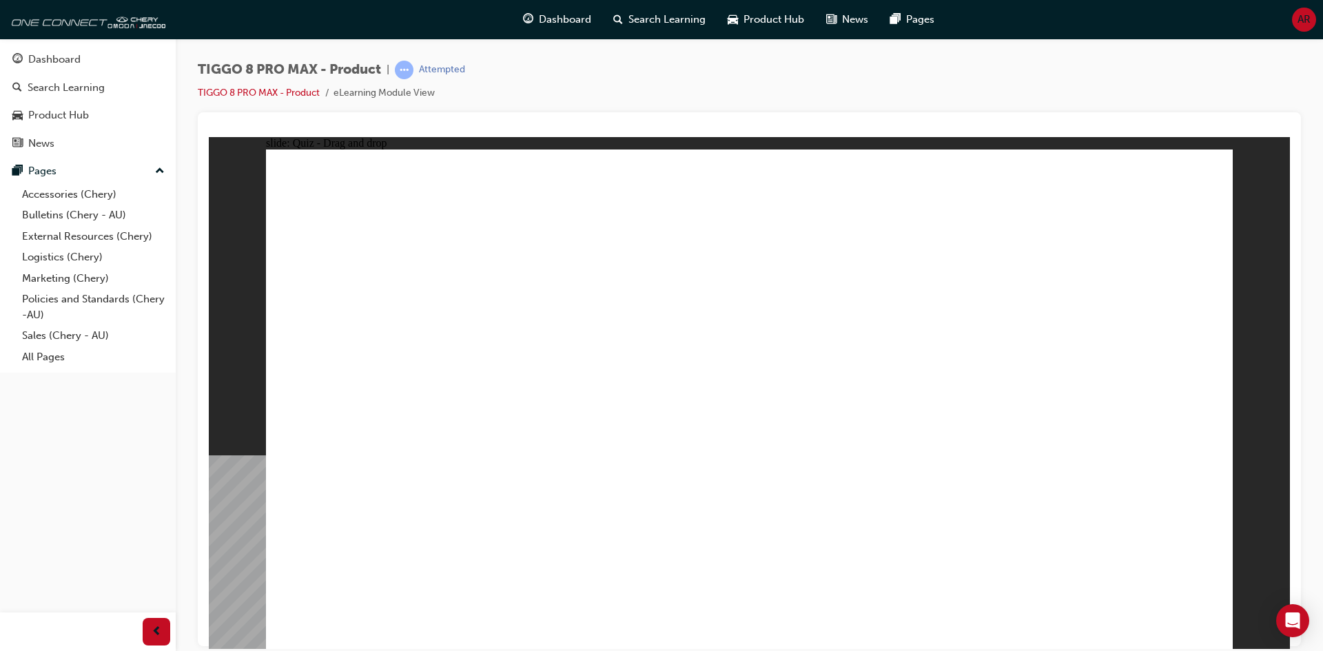
drag, startPoint x: 836, startPoint y: 326, endPoint x: 856, endPoint y: 460, distance: 135.9
drag, startPoint x: 905, startPoint y: 214, endPoint x: 923, endPoint y: 421, distance: 207.5
drag, startPoint x: 945, startPoint y: 221, endPoint x: 945, endPoint y: 230, distance: 9.7
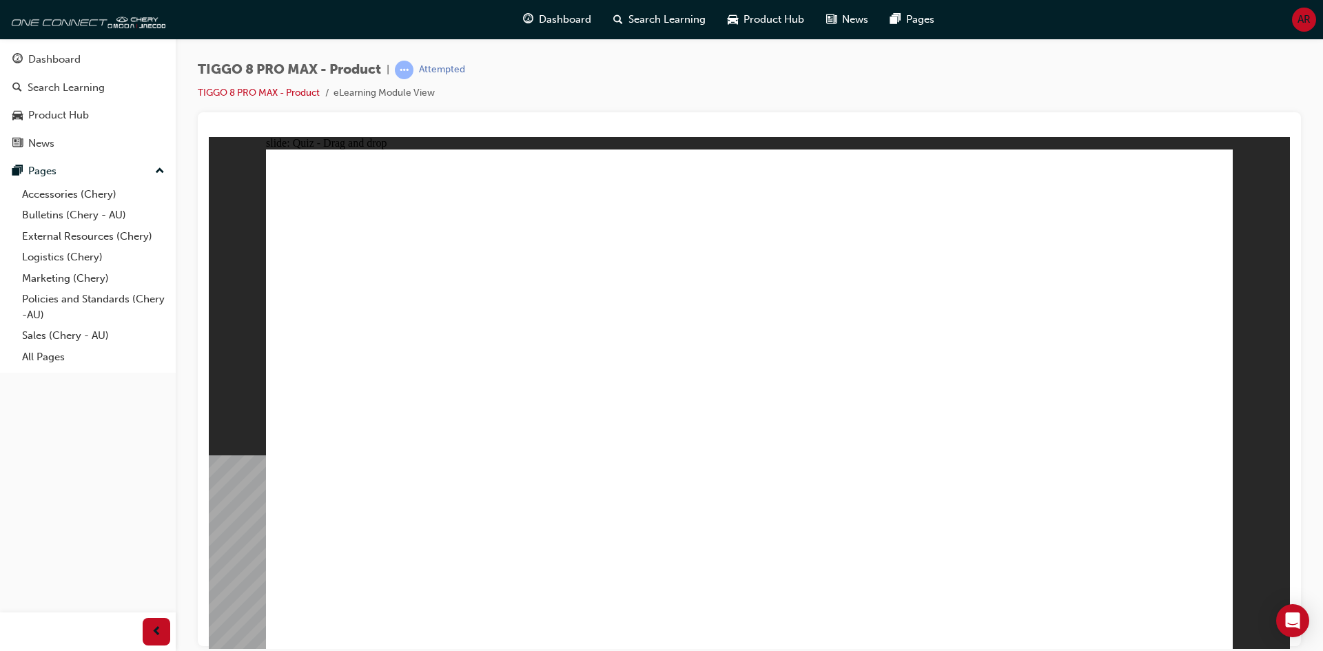
drag, startPoint x: 949, startPoint y: 286, endPoint x: 981, endPoint y: 487, distance: 203.8
drag, startPoint x: 1006, startPoint y: 281, endPoint x: 956, endPoint y: 501, distance: 225.5
drag, startPoint x: 1153, startPoint y: 205, endPoint x: 1039, endPoint y: 462, distance: 281.7
drag, startPoint x: 1145, startPoint y: 229, endPoint x: 980, endPoint y: 424, distance: 255.7
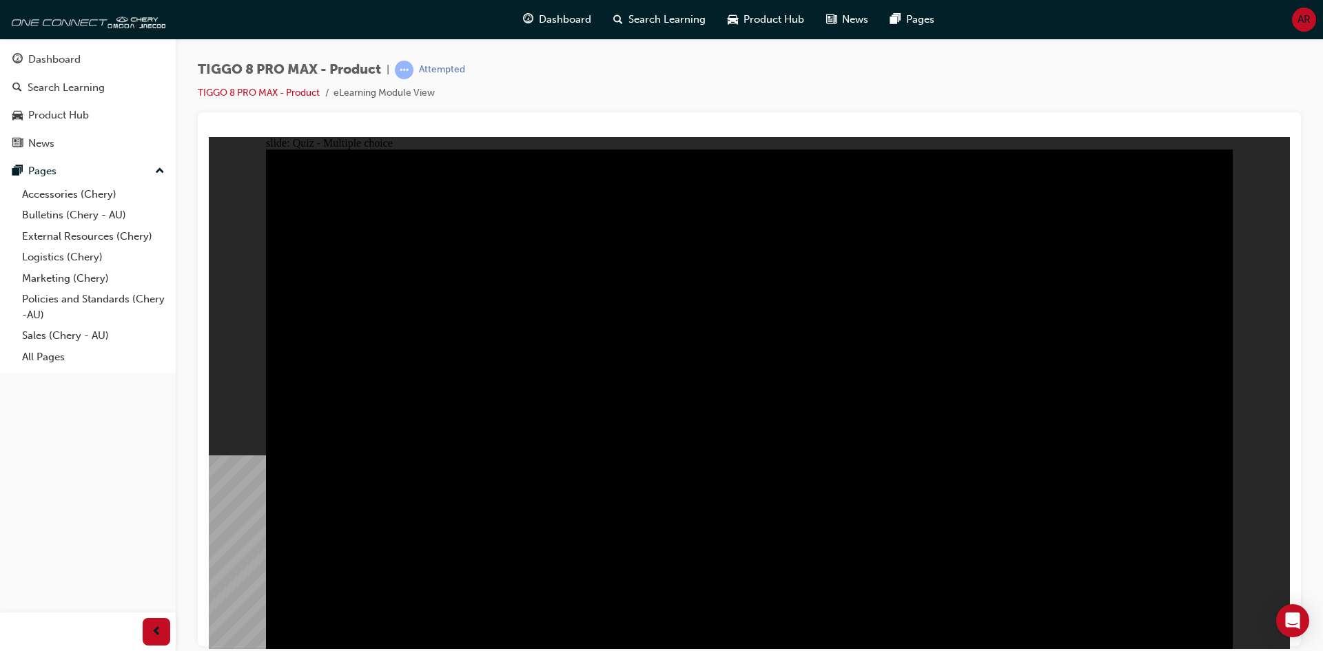
radio input "true"
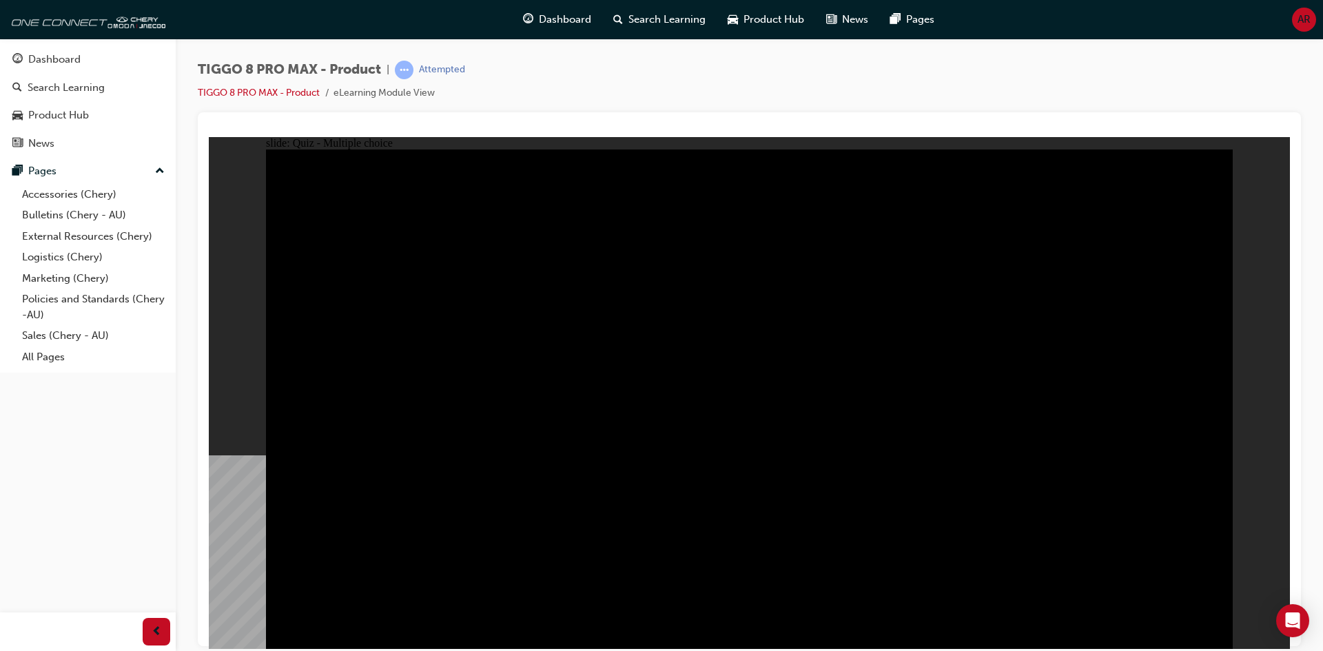
radio input "true"
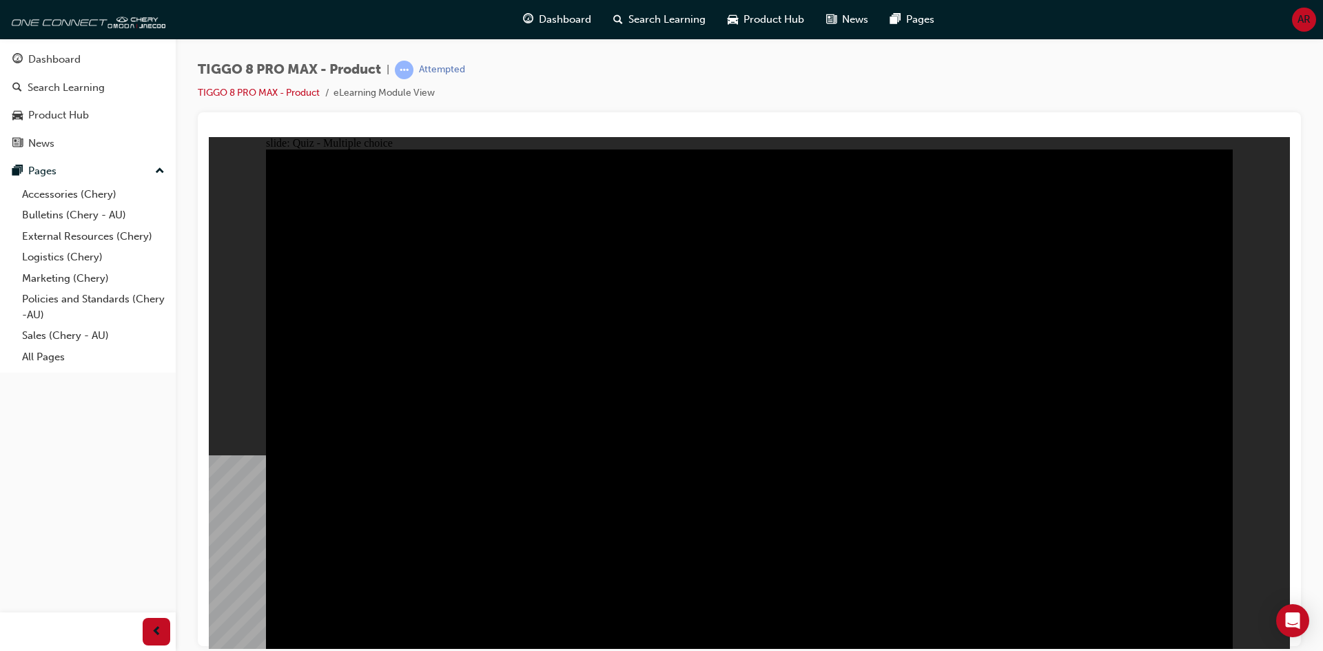
radio input "true"
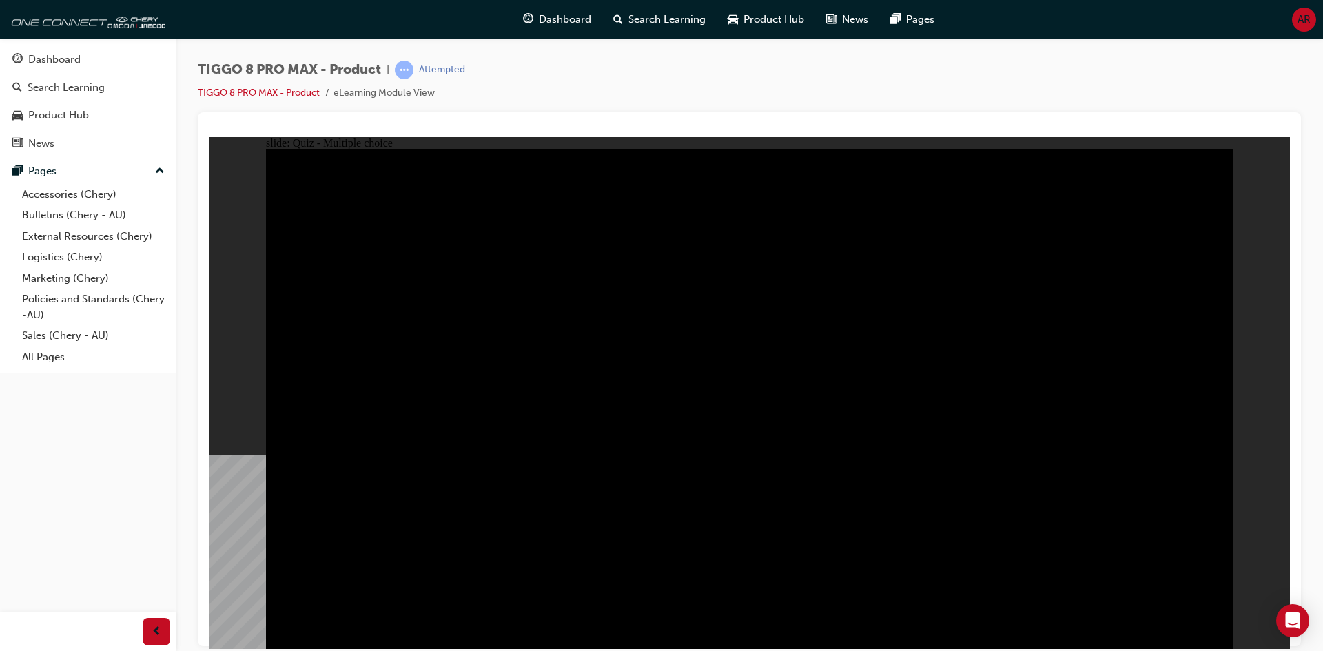
checkbox input "true"
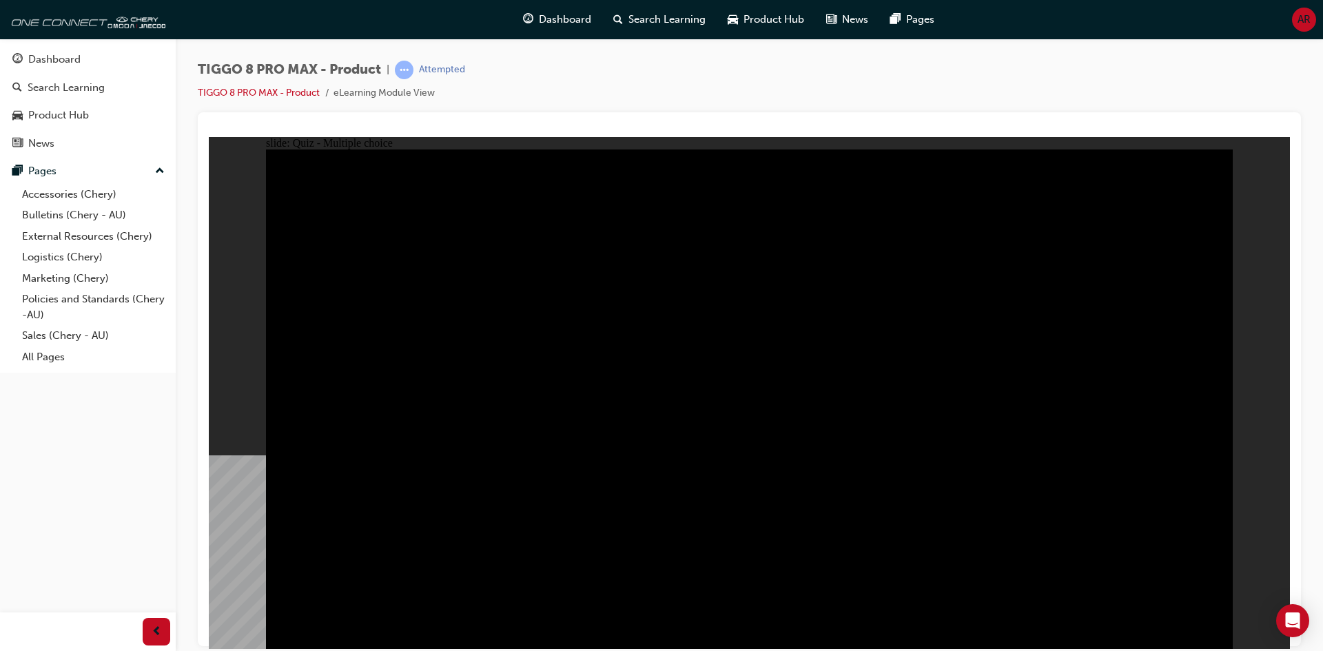
checkbox input "true"
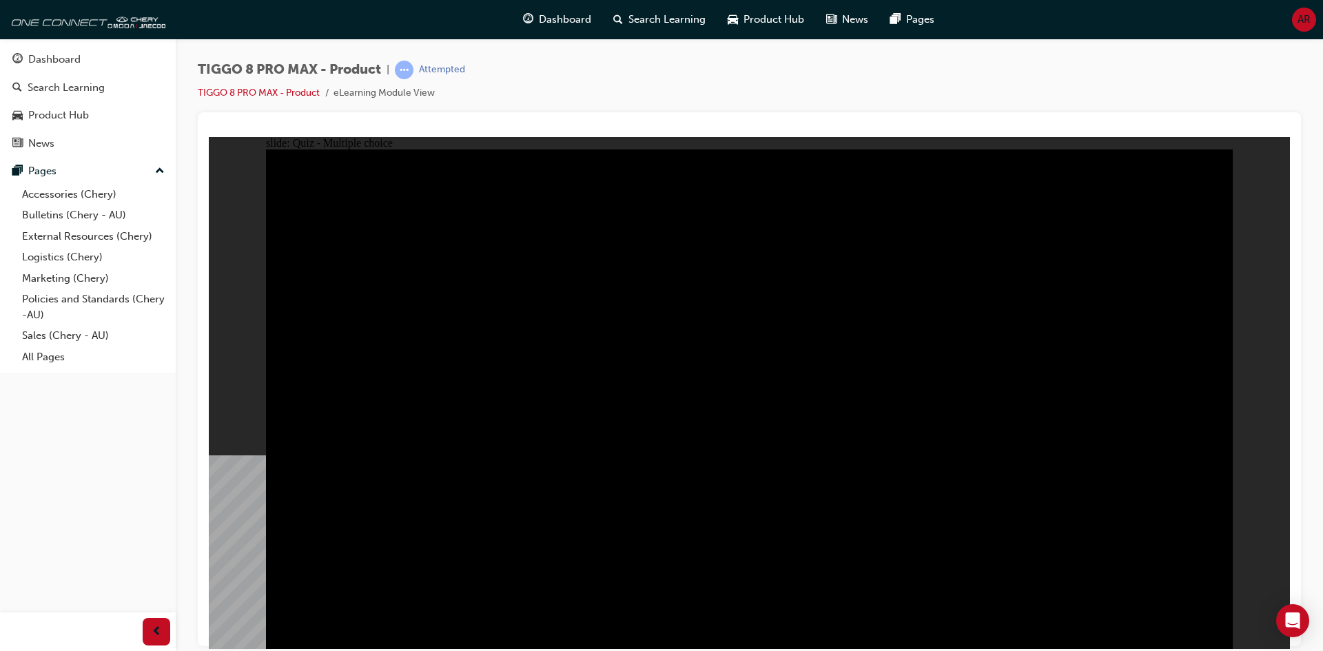
checkbox input "true"
drag, startPoint x: 896, startPoint y: 461, endPoint x: 821, endPoint y: 471, distance: 75.1
checkbox input "true"
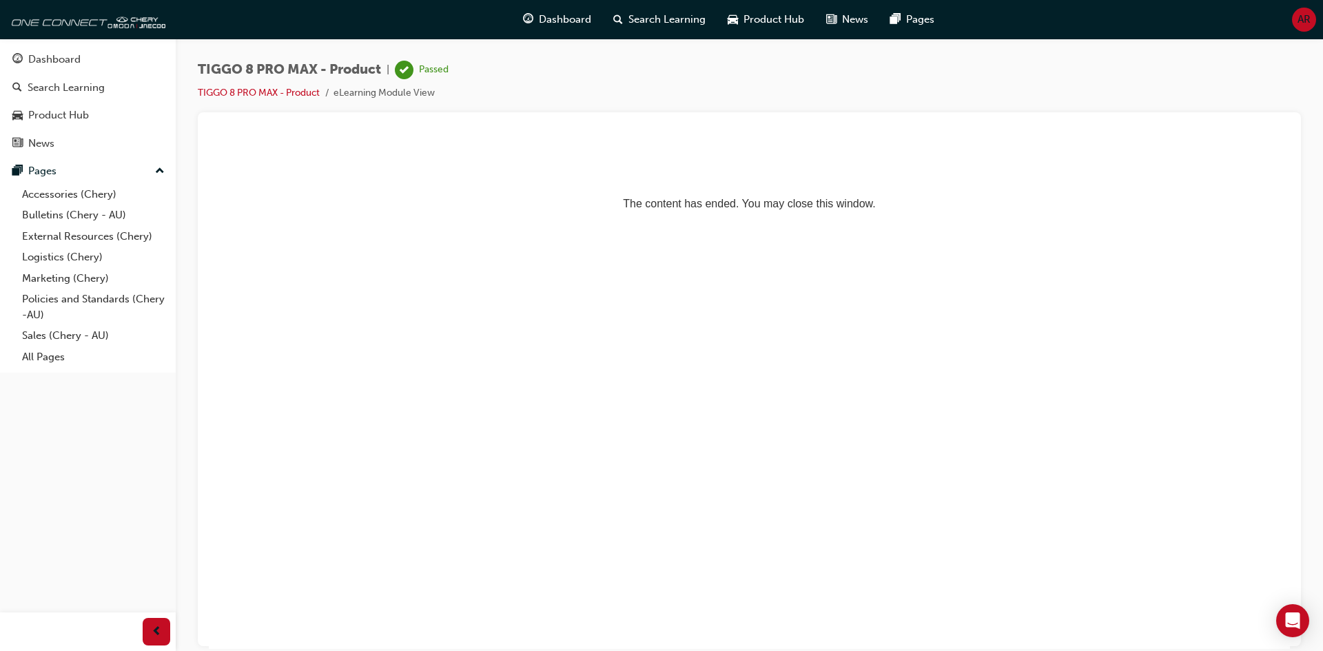
click at [791, 207] on p "The content has ended. You may close this window." at bounding box center [749, 178] width 1070 height 62
click at [108, 53] on div "Dashboard" at bounding box center [87, 59] width 151 height 17
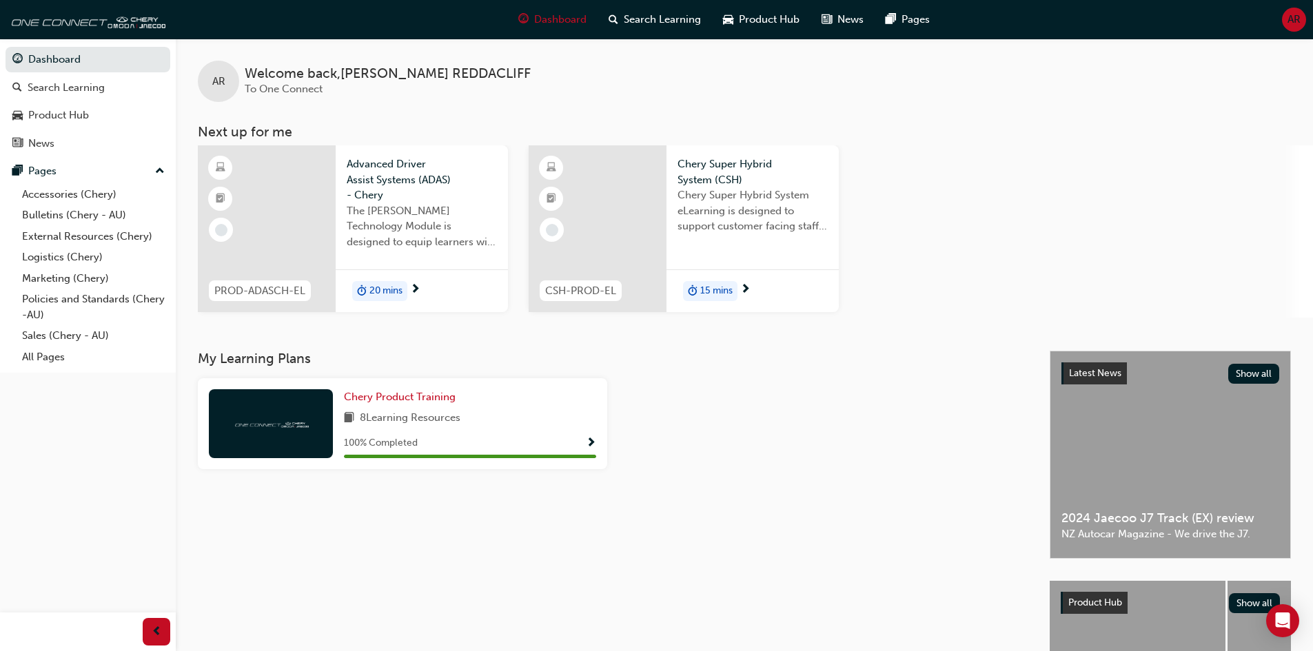
click at [555, 441] on div "100 % Completed" at bounding box center [470, 443] width 252 height 17
click at [582, 442] on div "100 % Completed" at bounding box center [470, 443] width 252 height 17
click at [596, 441] on div "Chery Product Training 8 Learning Resources 100 % Completed" at bounding box center [402, 423] width 409 height 91
click at [589, 444] on span "Show Progress" at bounding box center [591, 444] width 10 height 12
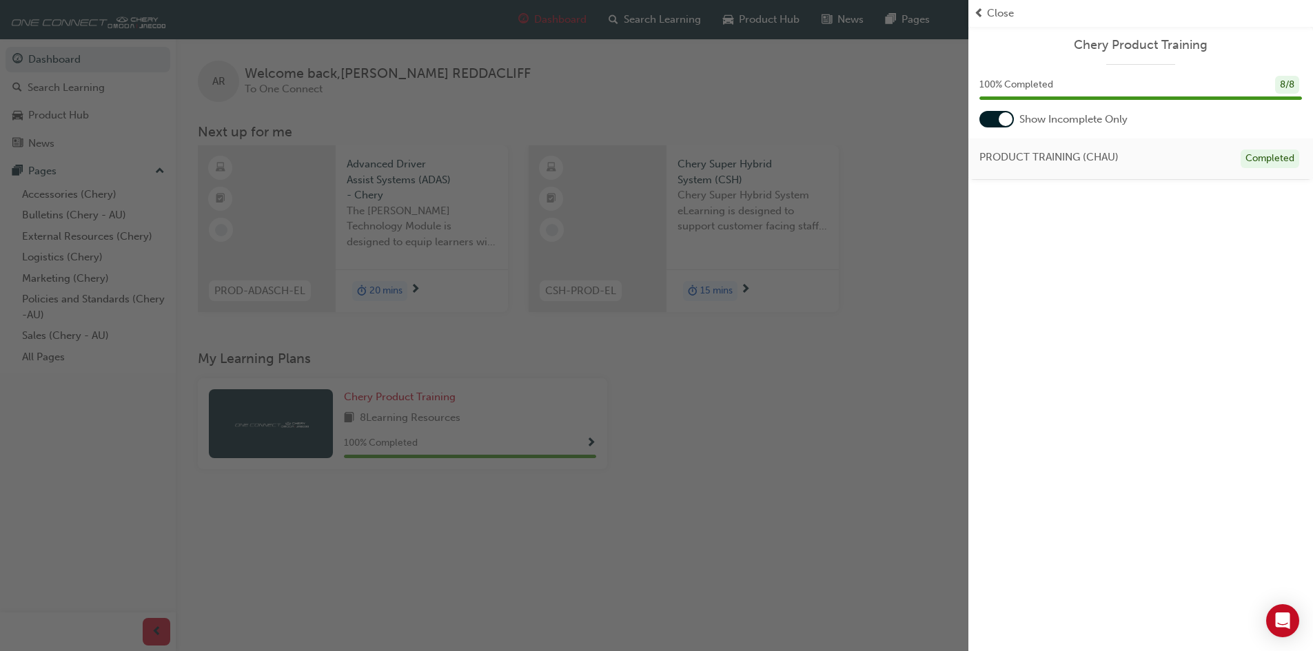
click at [1003, 116] on div at bounding box center [1006, 119] width 14 height 14
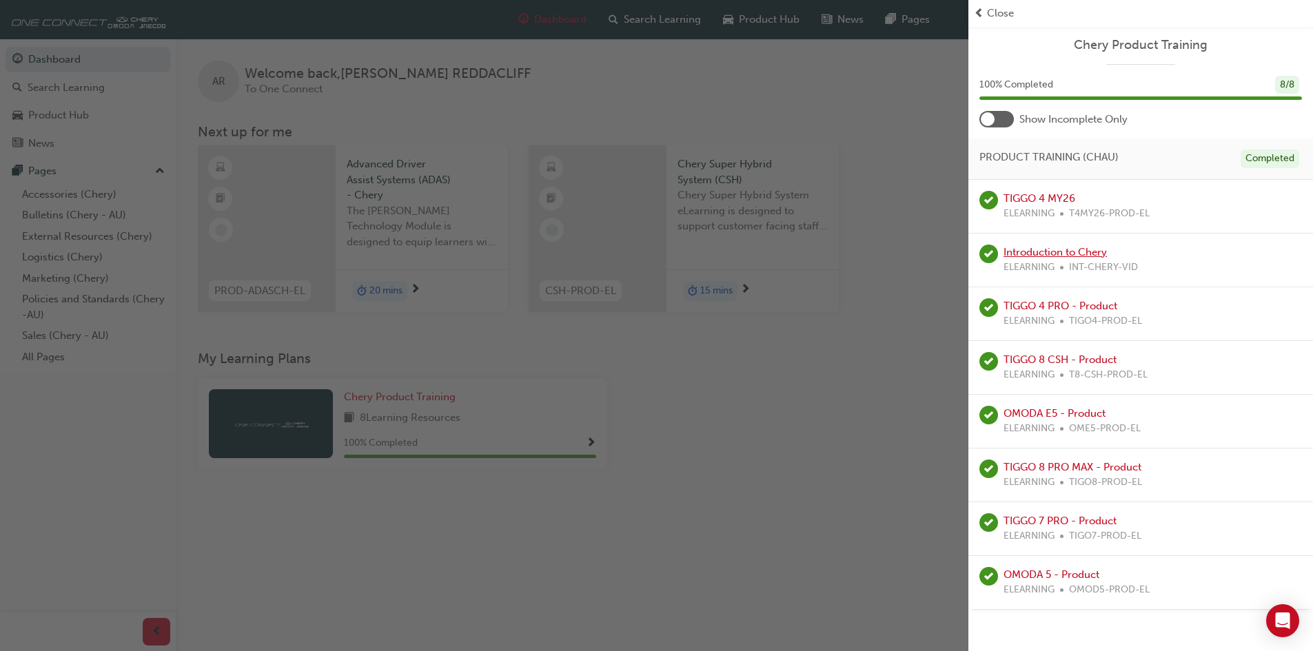
click at [1064, 258] on link "Introduction to Chery" at bounding box center [1054, 252] width 103 height 12
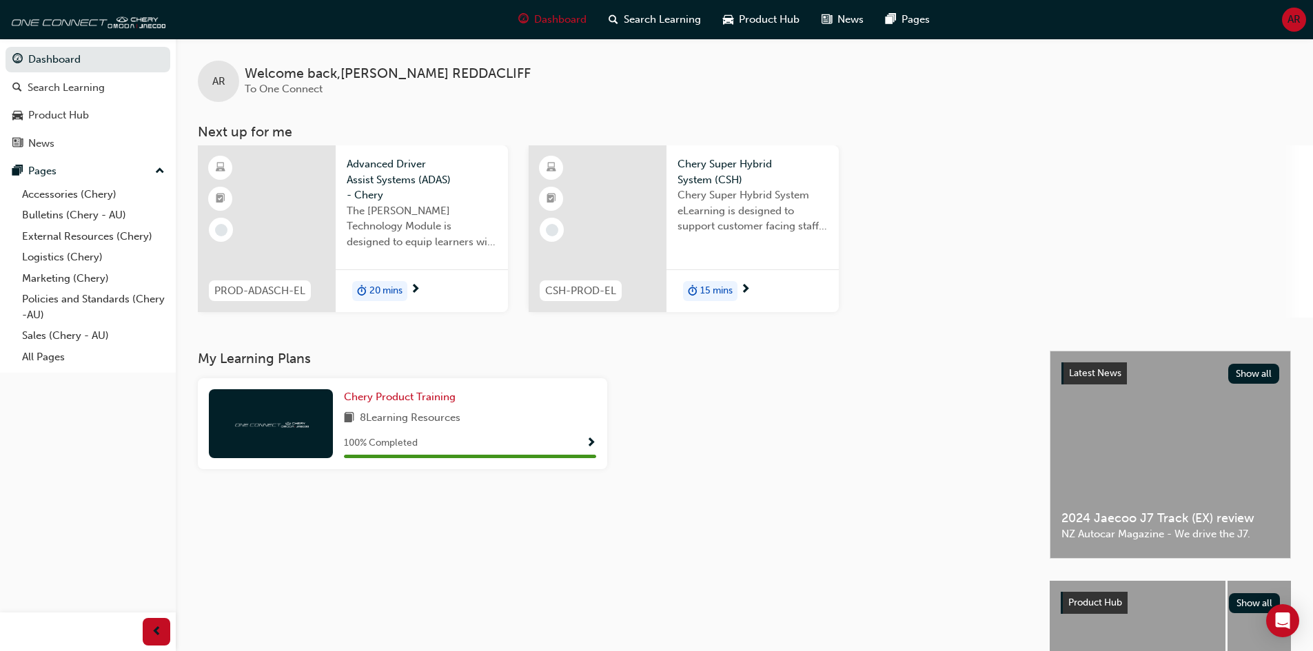
click at [593, 447] on span "Show Progress" at bounding box center [591, 444] width 10 height 12
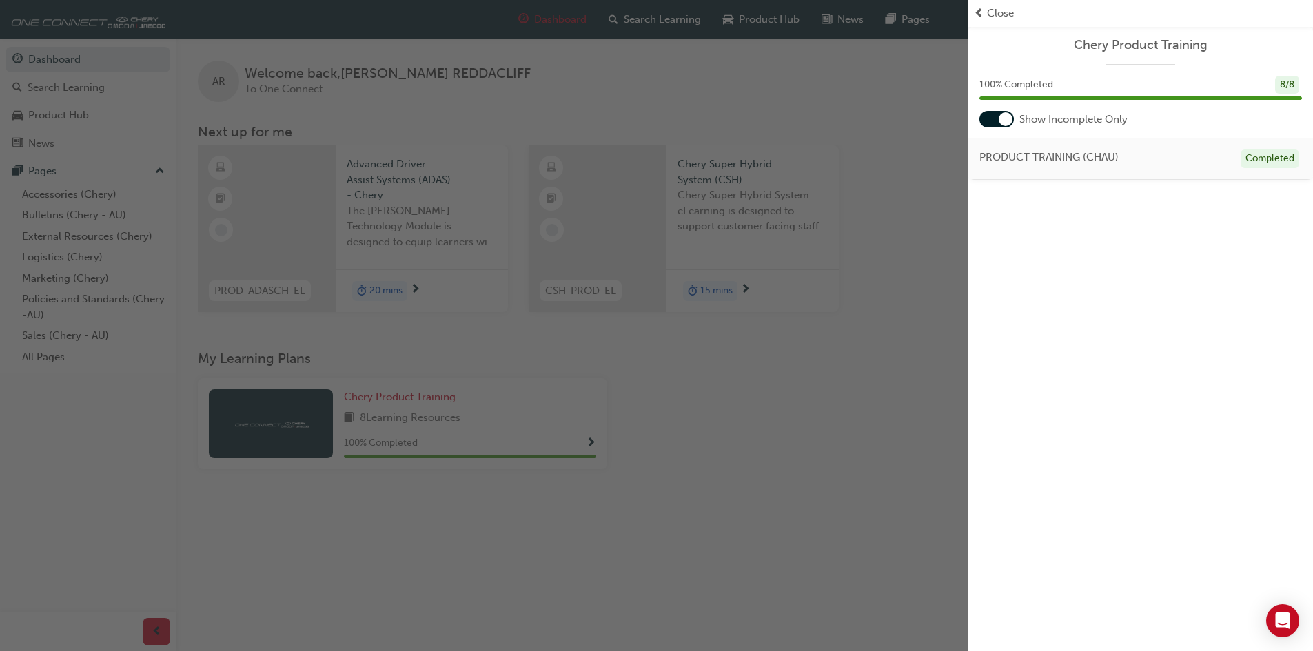
click at [1016, 127] on div "Chery Product Training 100 % Completed 8 / 8 Show Incomplete Only PRODUCT TRAIN…" at bounding box center [1140, 103] width 345 height 154
click at [1005, 119] on div at bounding box center [1006, 119] width 14 height 14
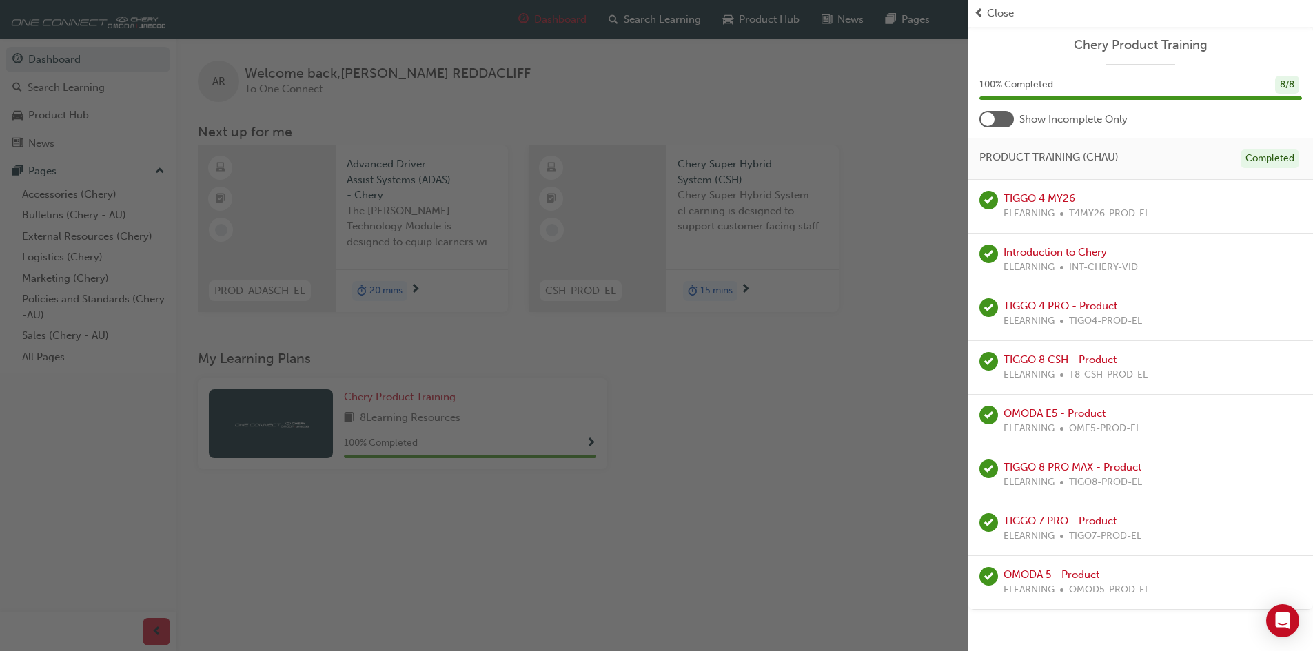
click at [1090, 457] on div "TIGGO 8 PRO MAX - Product ELEARNING TIGO8-PROD-EL" at bounding box center [1140, 476] width 345 height 54
click at [1088, 467] on link "TIGGO 8 PRO MAX - Product" at bounding box center [1072, 467] width 138 height 12
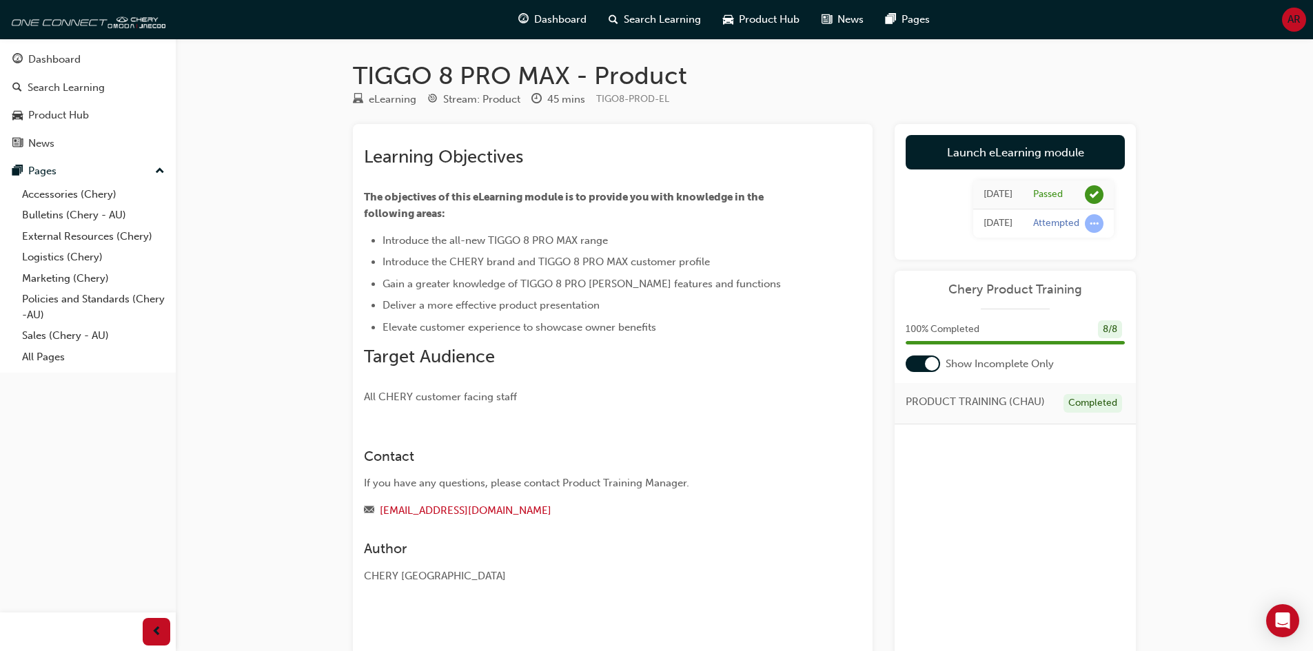
click at [928, 361] on div at bounding box center [932, 364] width 14 height 14
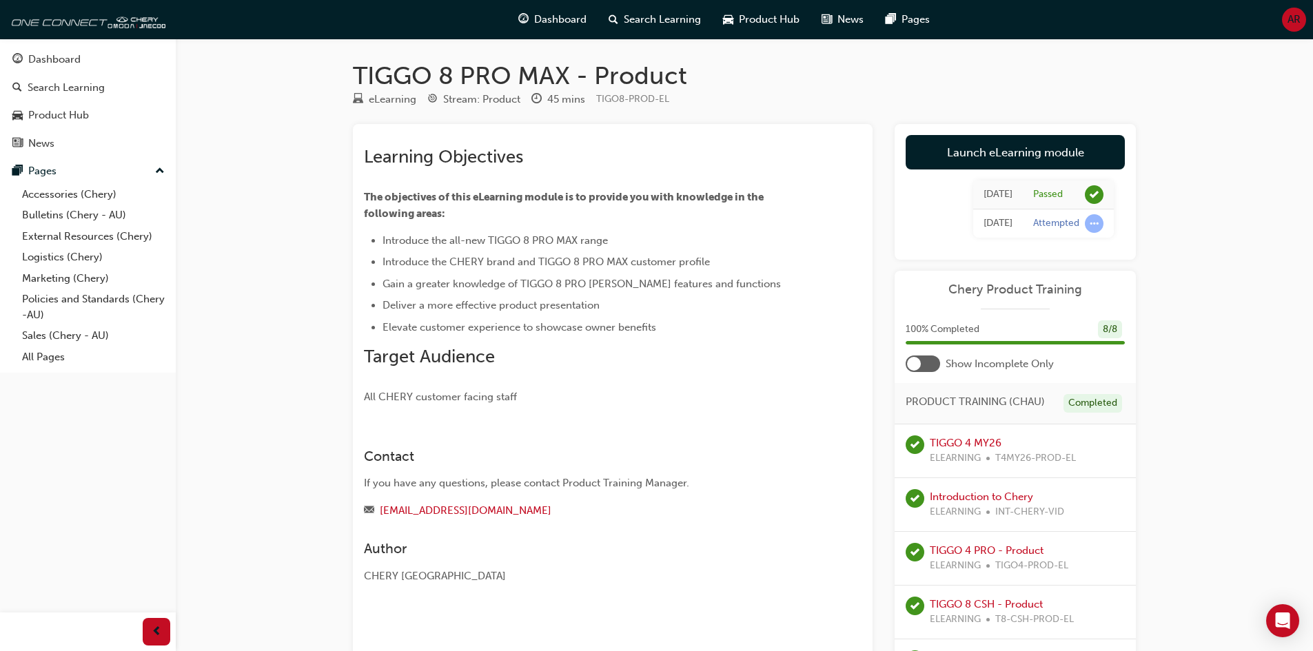
click at [928, 361] on div at bounding box center [923, 364] width 34 height 17
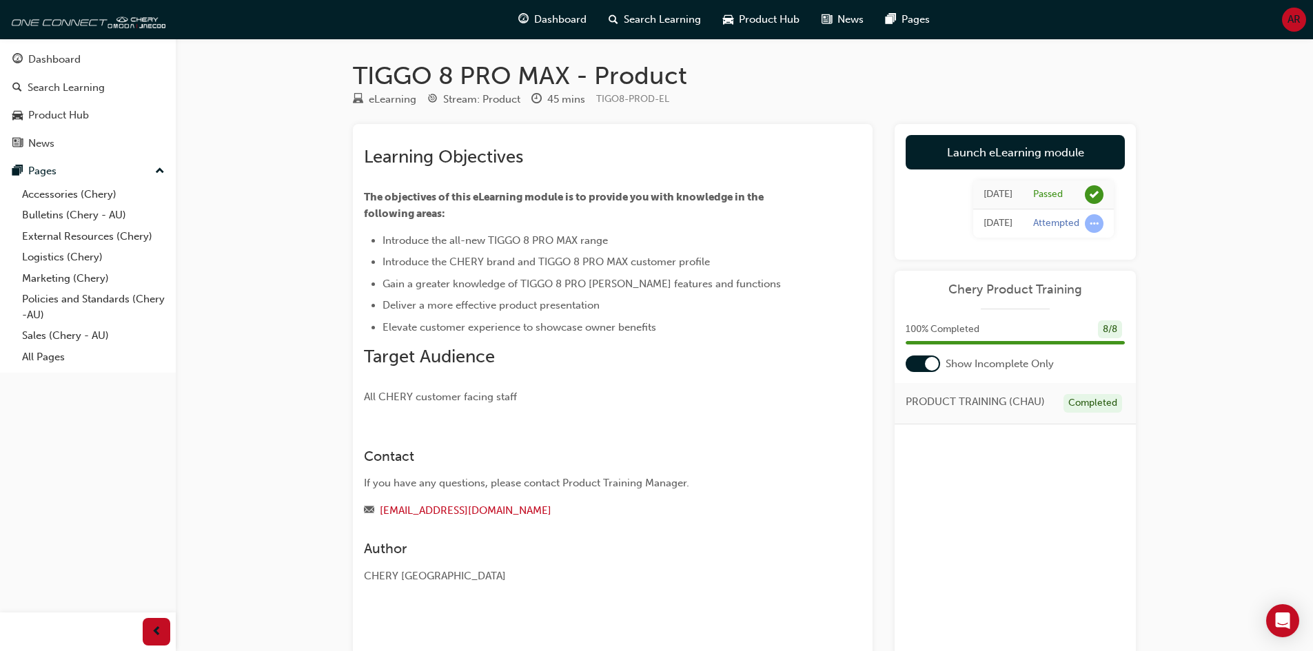
click at [928, 361] on div at bounding box center [932, 364] width 14 height 14
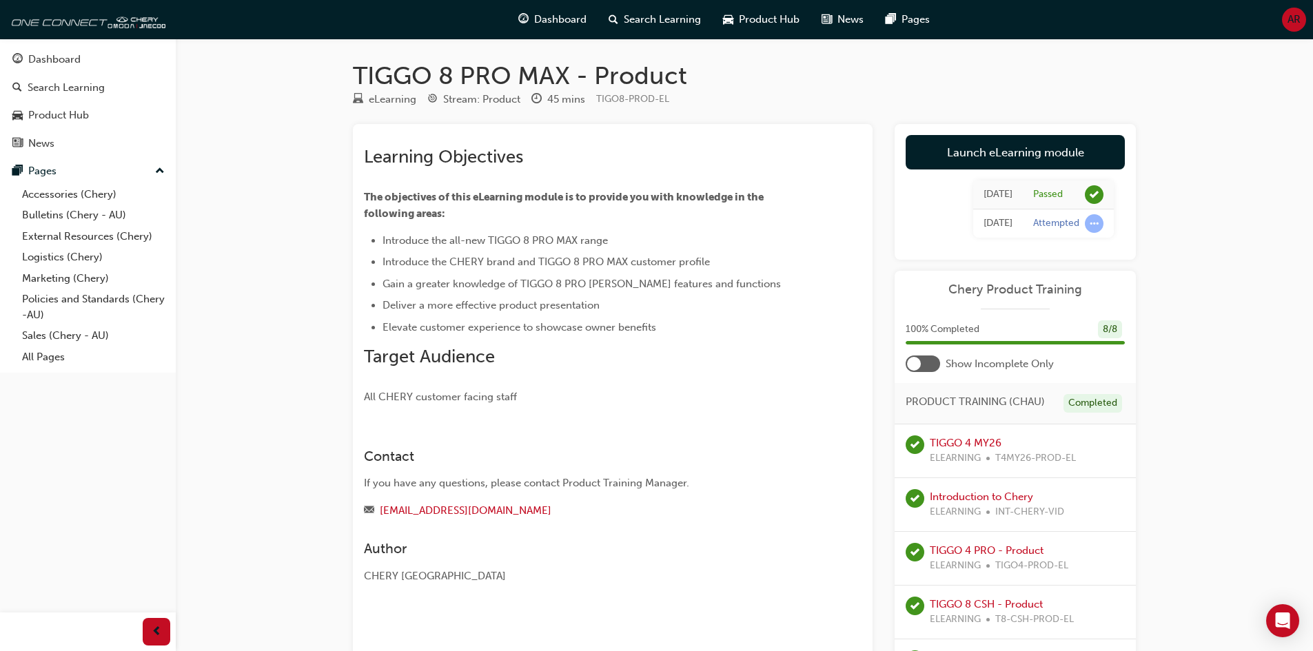
click at [928, 361] on div at bounding box center [923, 364] width 34 height 17
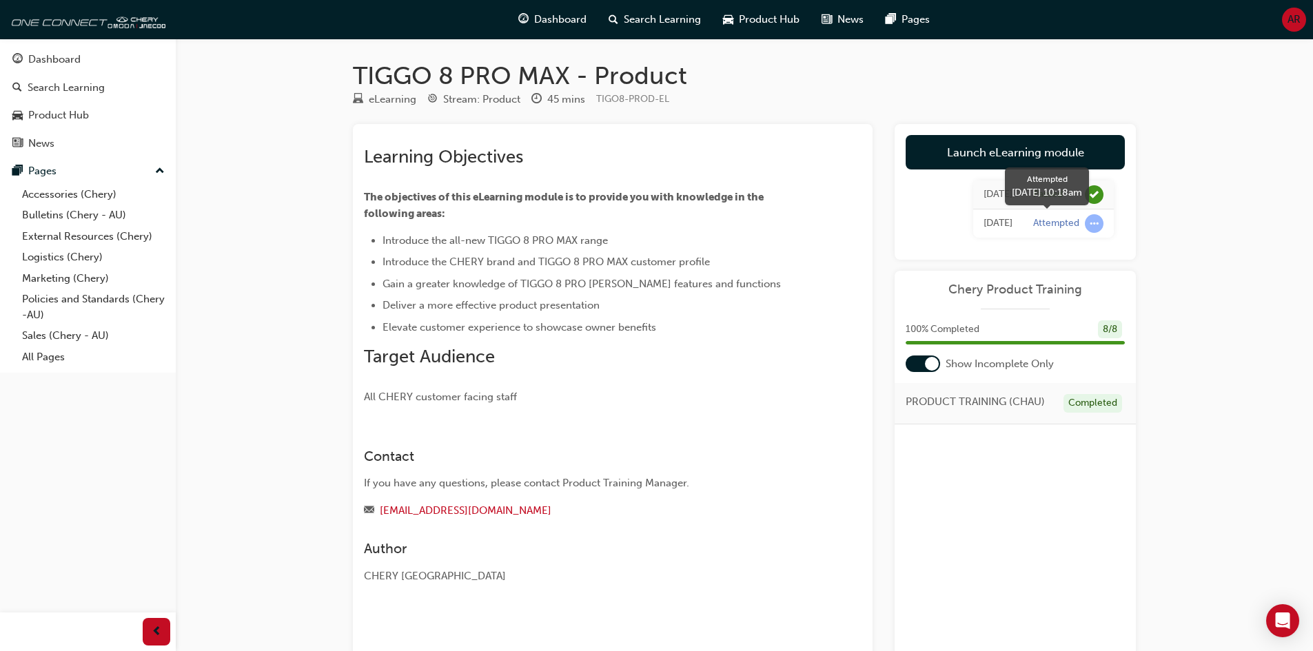
click at [1088, 222] on span "learningRecordVerb_ATTEMPT-icon" at bounding box center [1094, 223] width 19 height 19
click at [981, 190] on td "[DATE]" at bounding box center [998, 195] width 50 height 29
click at [1094, 223] on span "learningRecordVerb_ATTEMPT-icon" at bounding box center [1094, 223] width 19 height 19
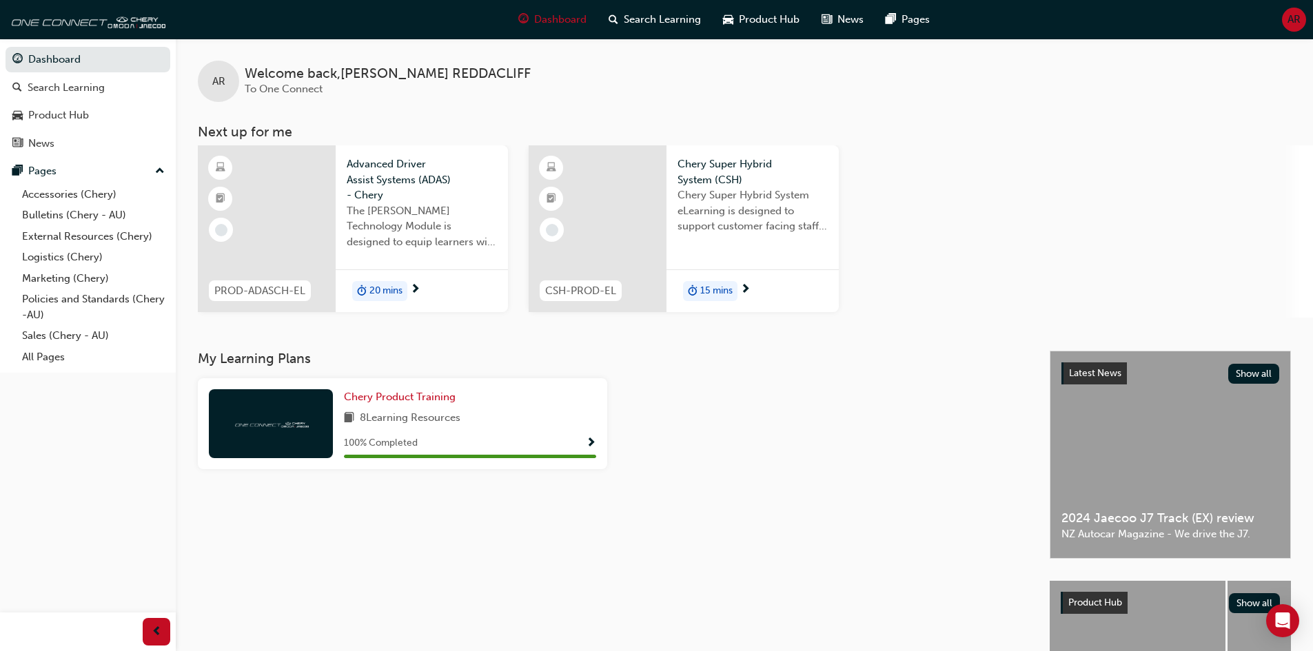
click at [1096, 269] on div "PROD-ADASCH-EL Advanced Driver Assist Systems (ADAS) - Chery The [PERSON_NAME] …" at bounding box center [755, 231] width 1115 height 172
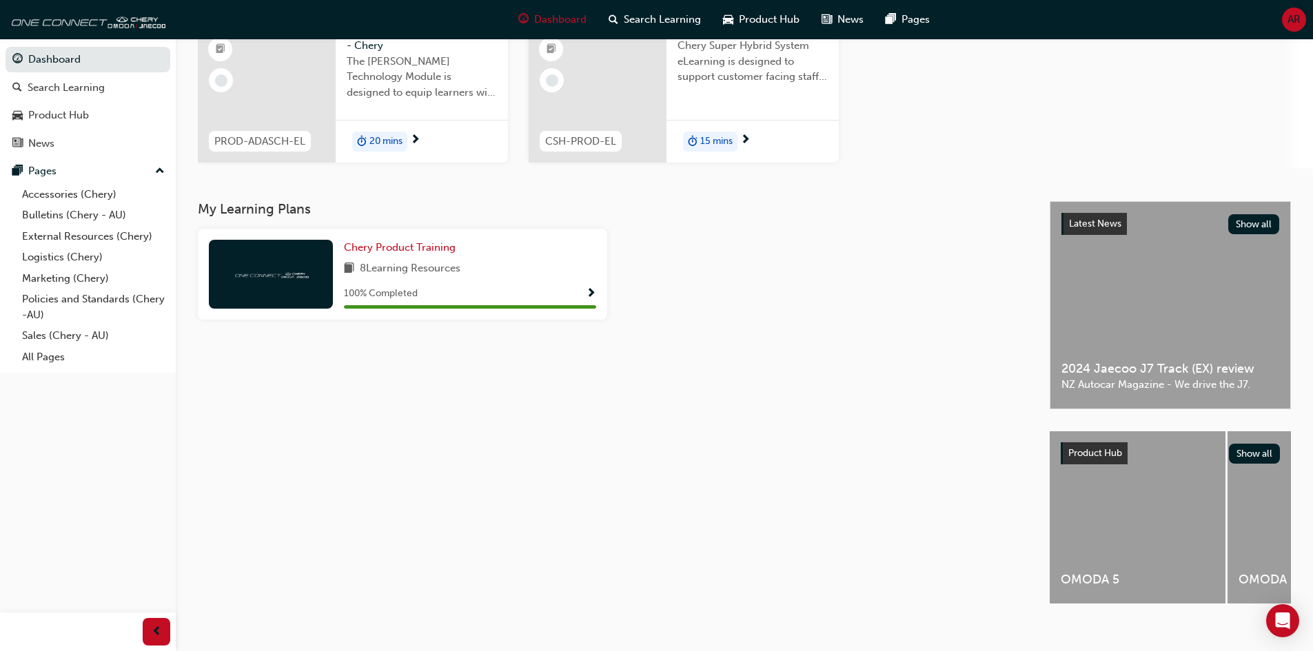
scroll to position [167, 0]
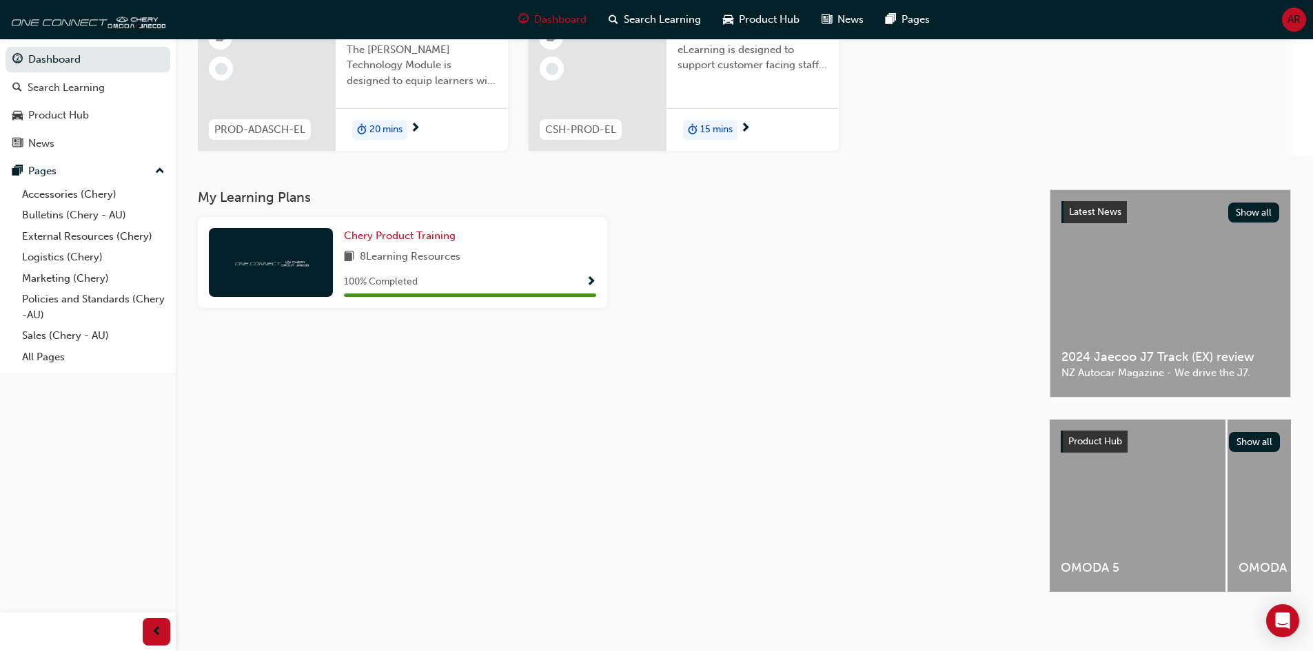
drag, startPoint x: 1185, startPoint y: 492, endPoint x: 1094, endPoint y: 538, distance: 101.7
drag, startPoint x: 1094, startPoint y: 538, endPoint x: 969, endPoint y: 615, distance: 147.3
click at [955, 622] on div "AR Welcome back , [PERSON_NAME] To One Connect Next up for me PROD-ADASCH-EL Ad…" at bounding box center [656, 245] width 1313 height 812
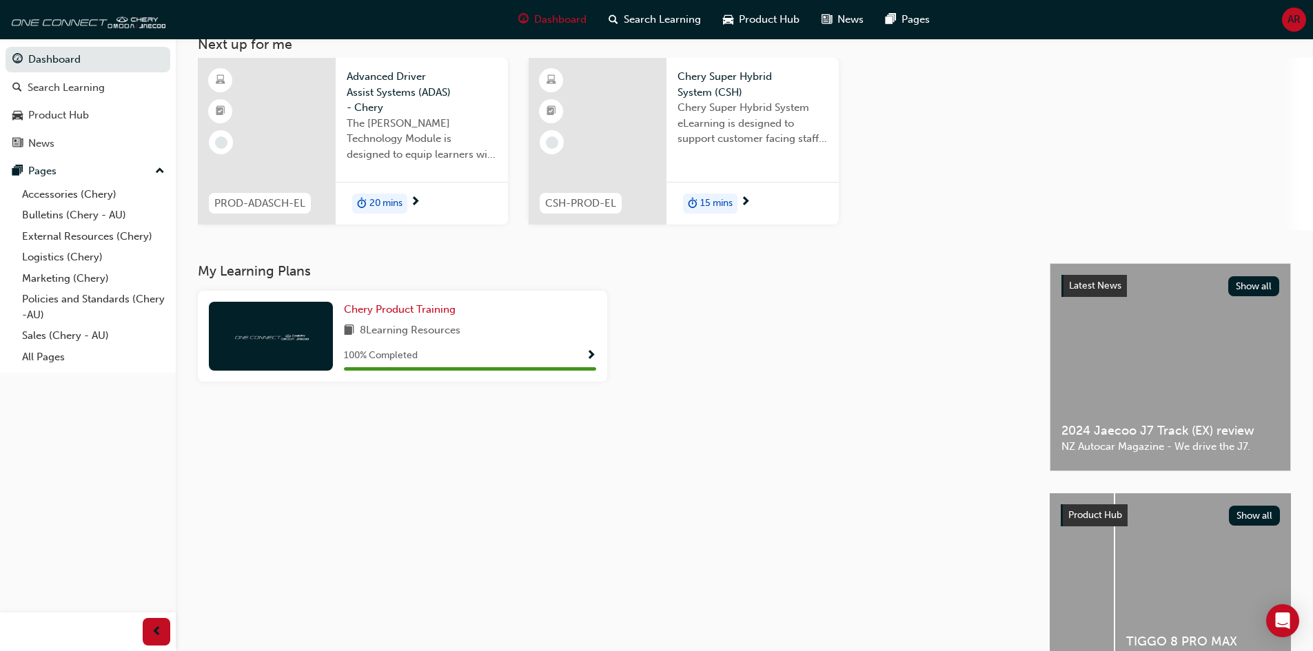
scroll to position [0, 0]
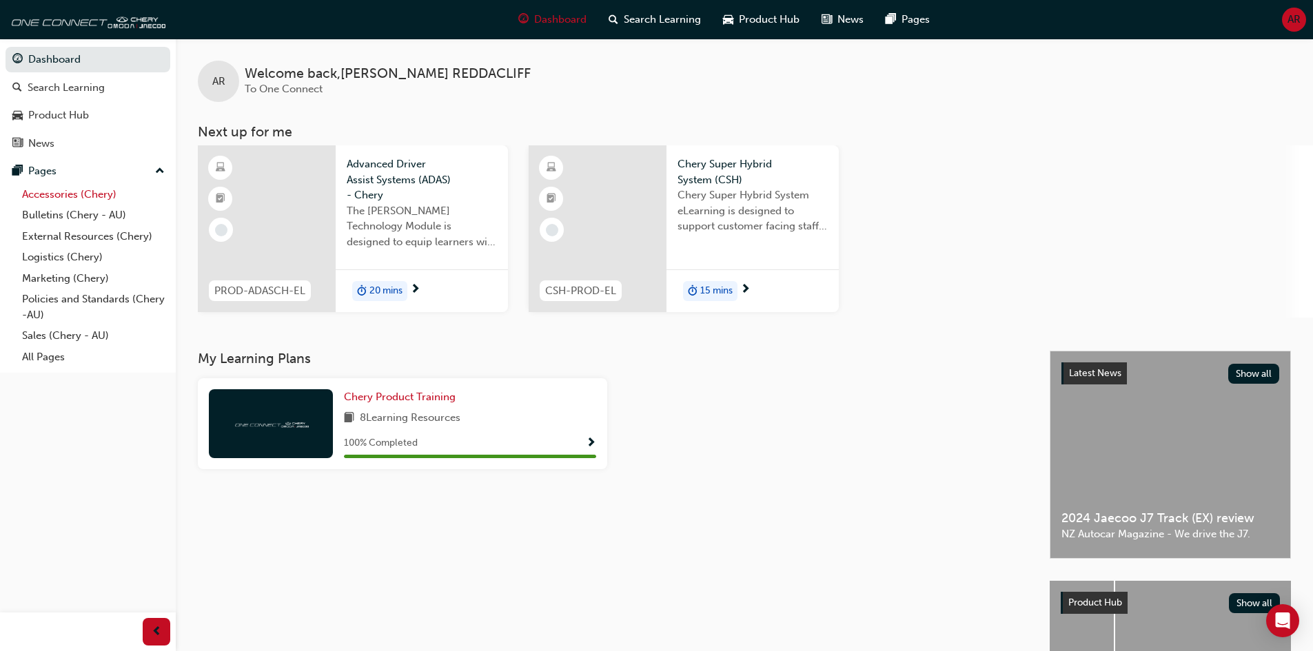
click at [99, 196] on link "Accessories (Chery)" at bounding box center [94, 194] width 154 height 21
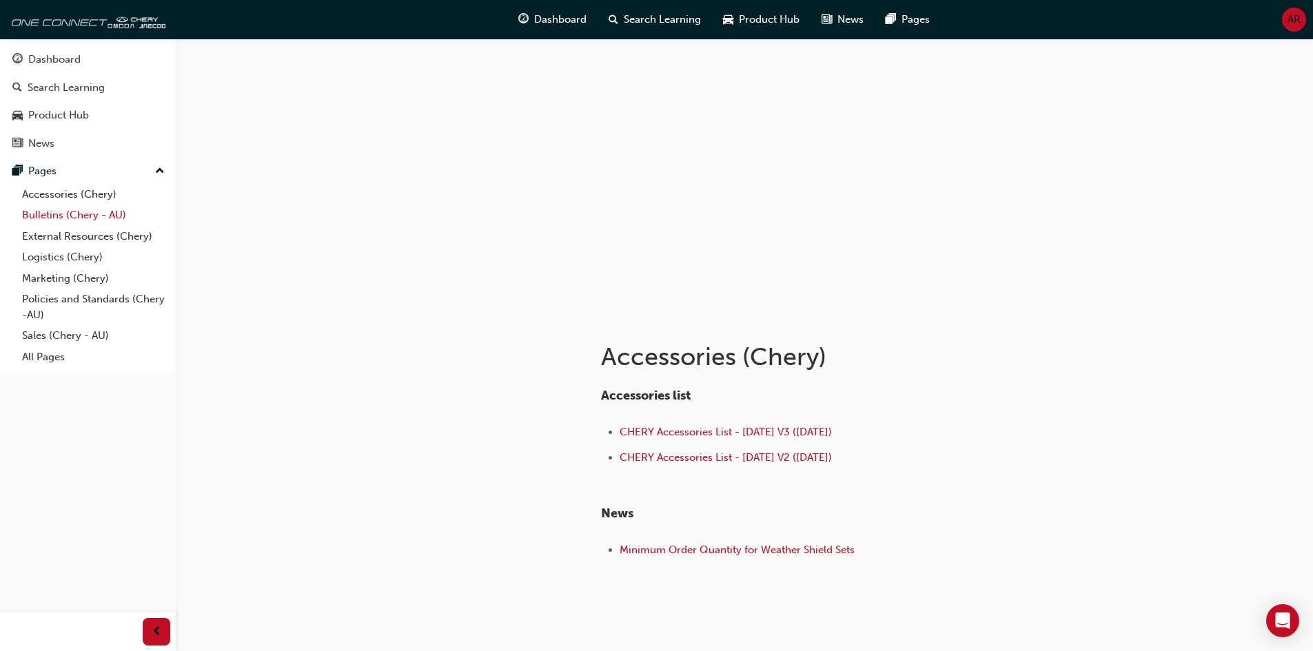
click at [57, 218] on link "Bulletins (Chery - AU)" at bounding box center [94, 215] width 154 height 21
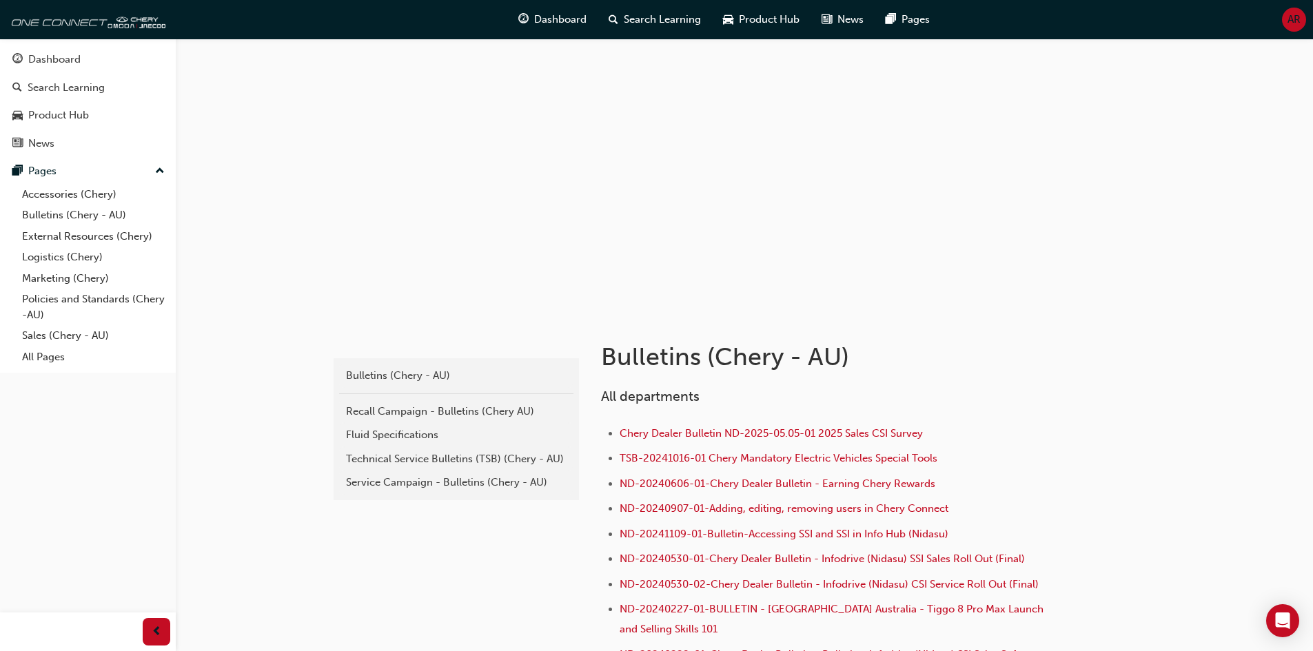
drag, startPoint x: 50, startPoint y: 238, endPoint x: 205, endPoint y: 367, distance: 202.1
click at [69, 331] on link "Sales (Chery - AU)" at bounding box center [94, 335] width 154 height 21
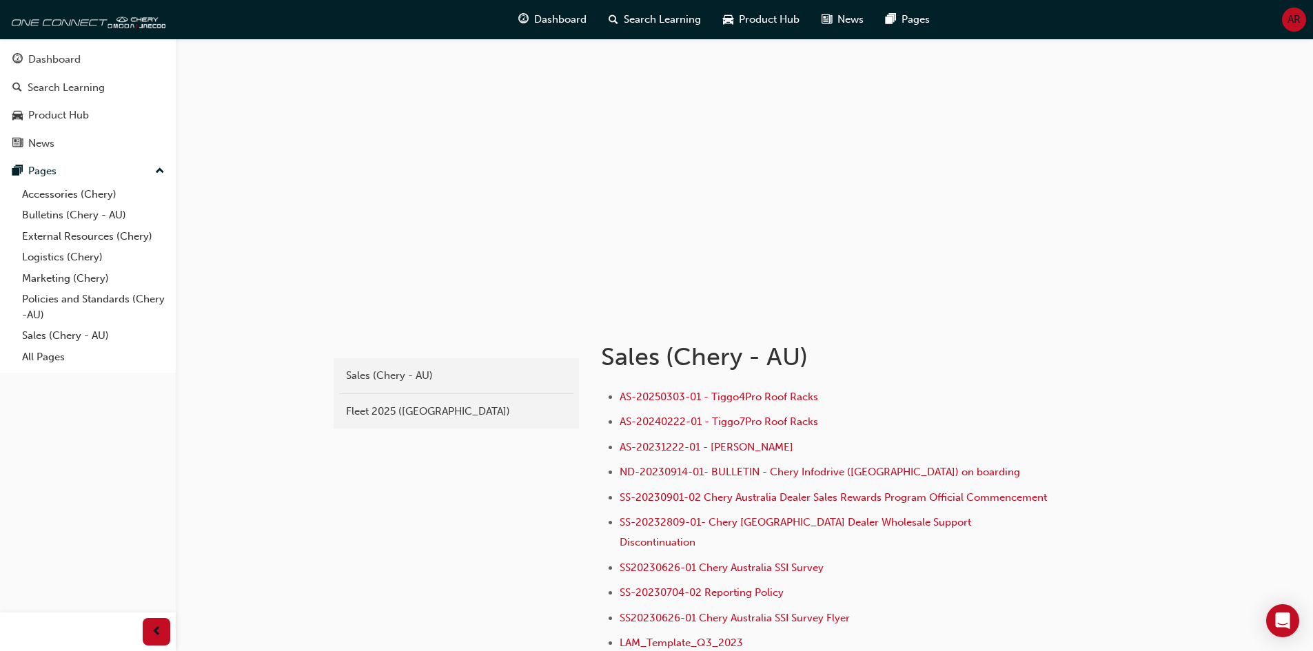
drag, startPoint x: 956, startPoint y: 498, endPoint x: 484, endPoint y: 549, distance: 474.0
drag, startPoint x: 449, startPoint y: 544, endPoint x: 337, endPoint y: 438, distance: 153.6
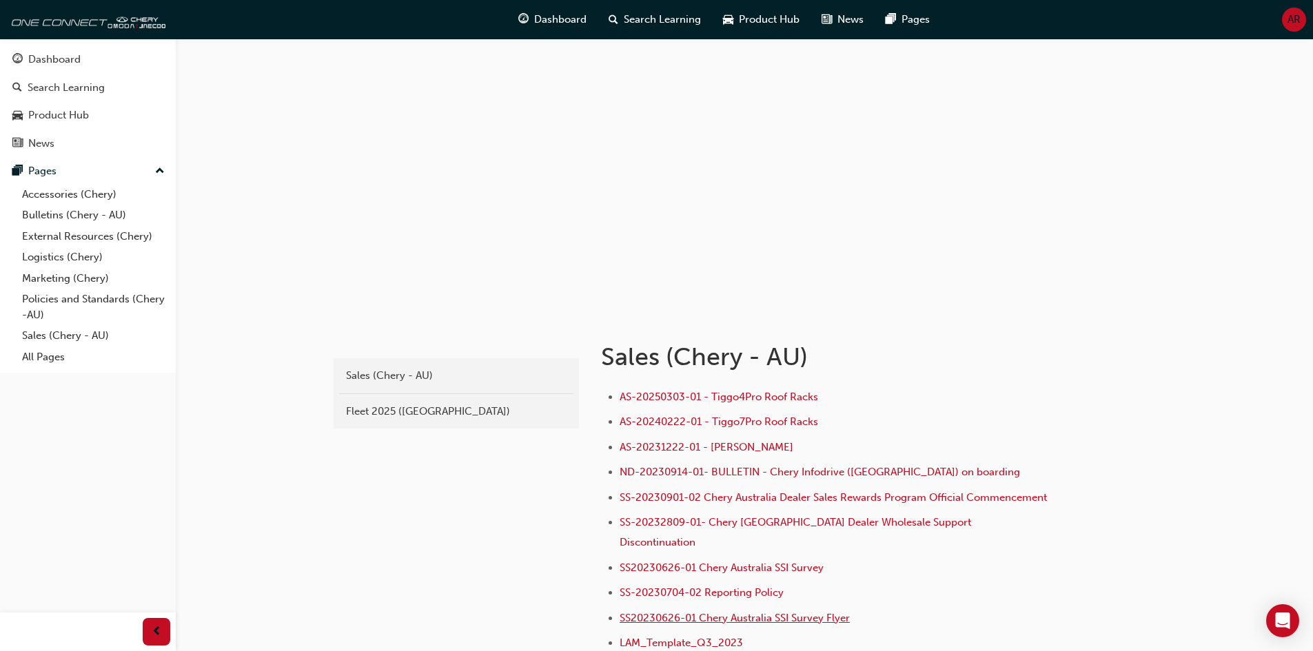
click at [705, 615] on span "SS20230626-01 Chery Australia SSI Survey Flyer" at bounding box center [735, 618] width 230 height 12
click at [88, 276] on link "Marketing (Chery)" at bounding box center [94, 278] width 154 height 21
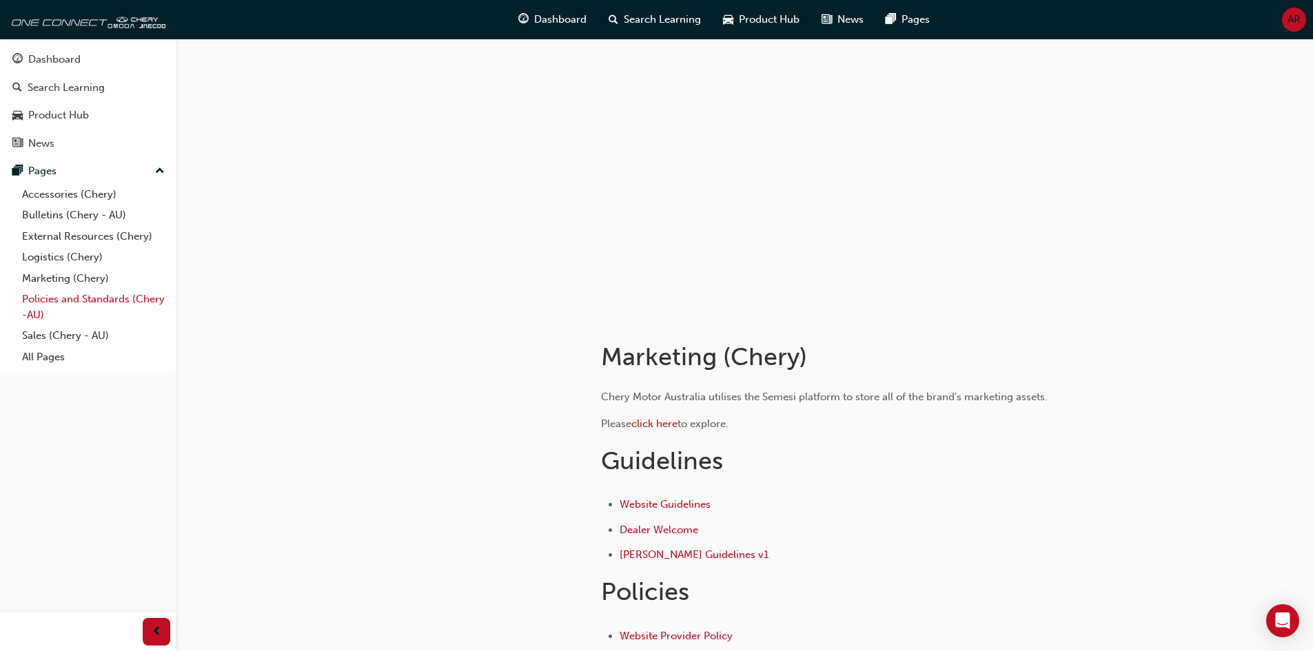
click at [76, 305] on link "Policies and Standards (Chery -AU)" at bounding box center [94, 307] width 154 height 37
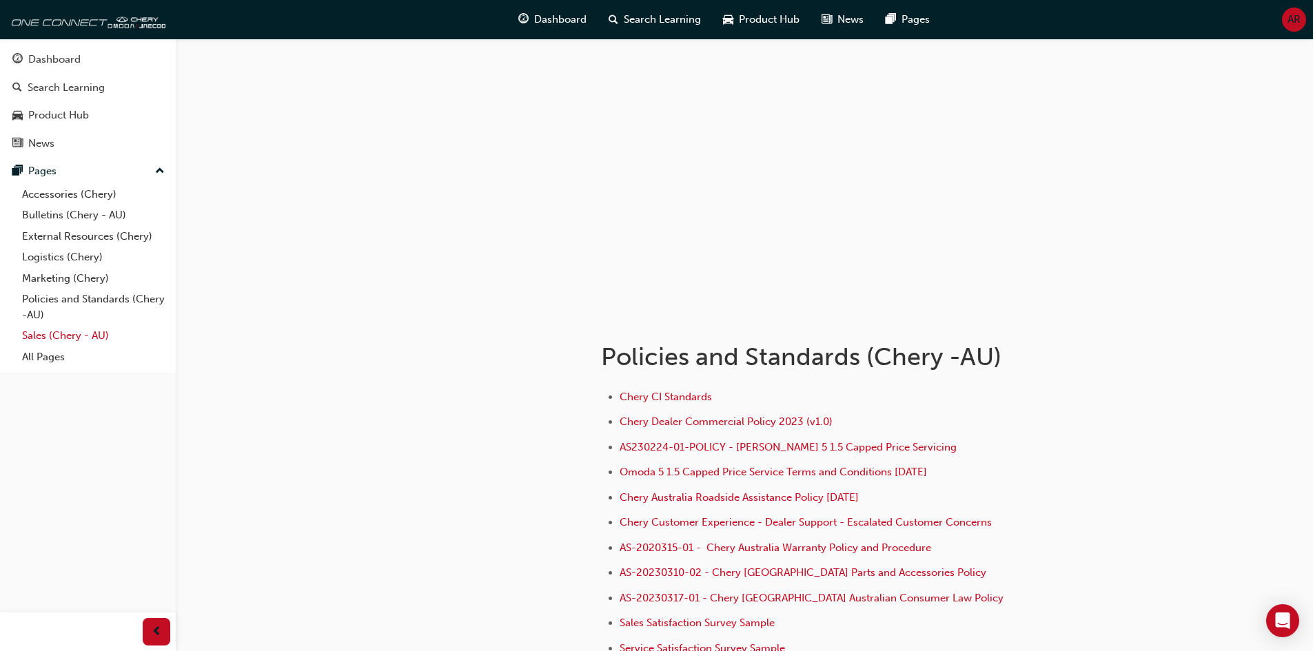
click at [54, 334] on link "Sales (Chery - AU)" at bounding box center [94, 335] width 154 height 21
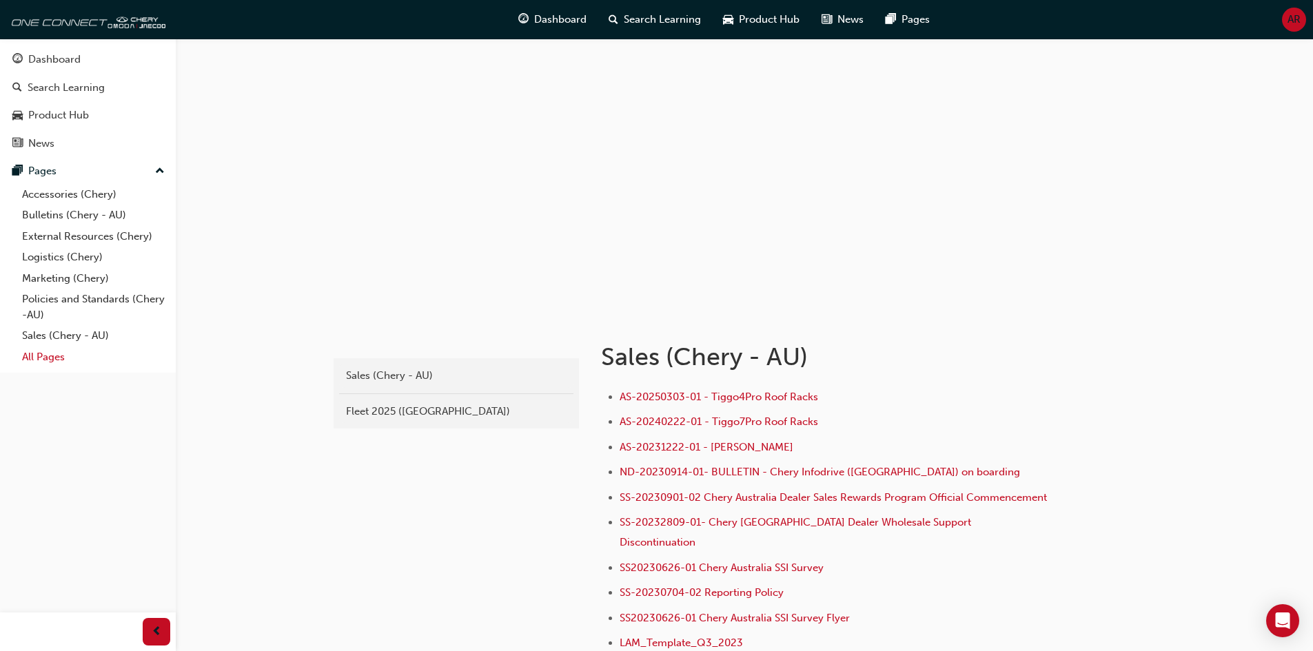
click at [49, 349] on link "All Pages" at bounding box center [94, 357] width 154 height 21
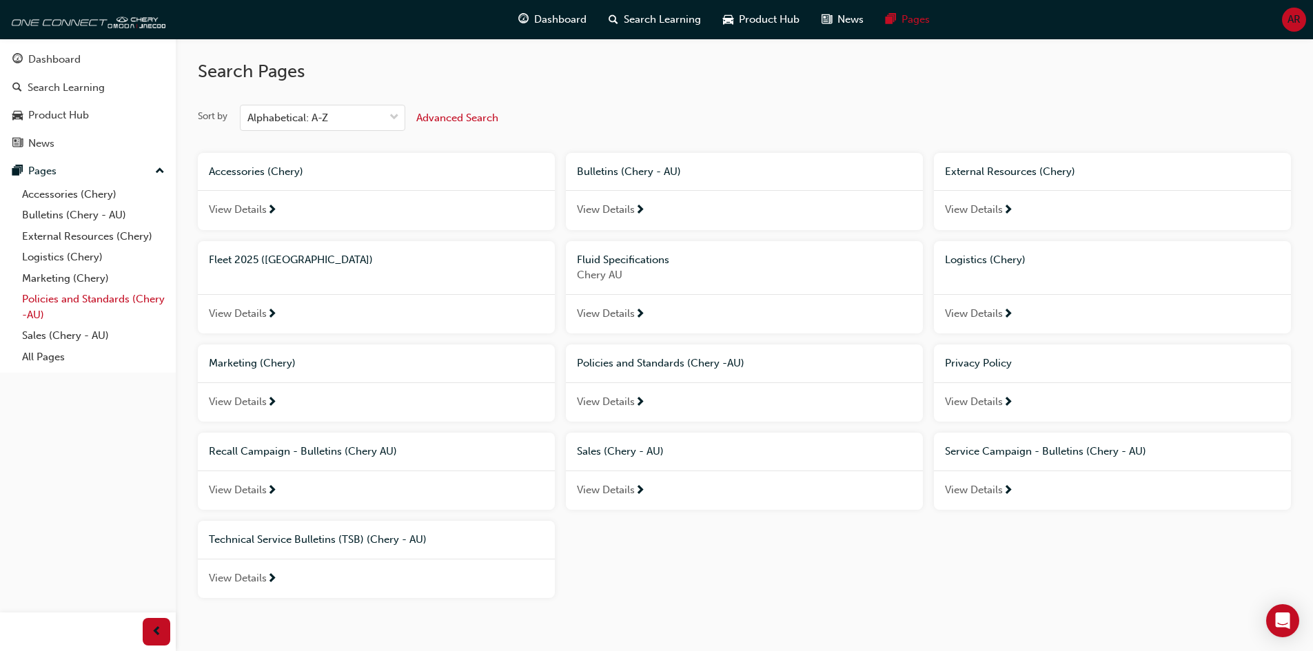
click at [43, 312] on link "Policies and Standards (Chery -AU)" at bounding box center [94, 307] width 154 height 37
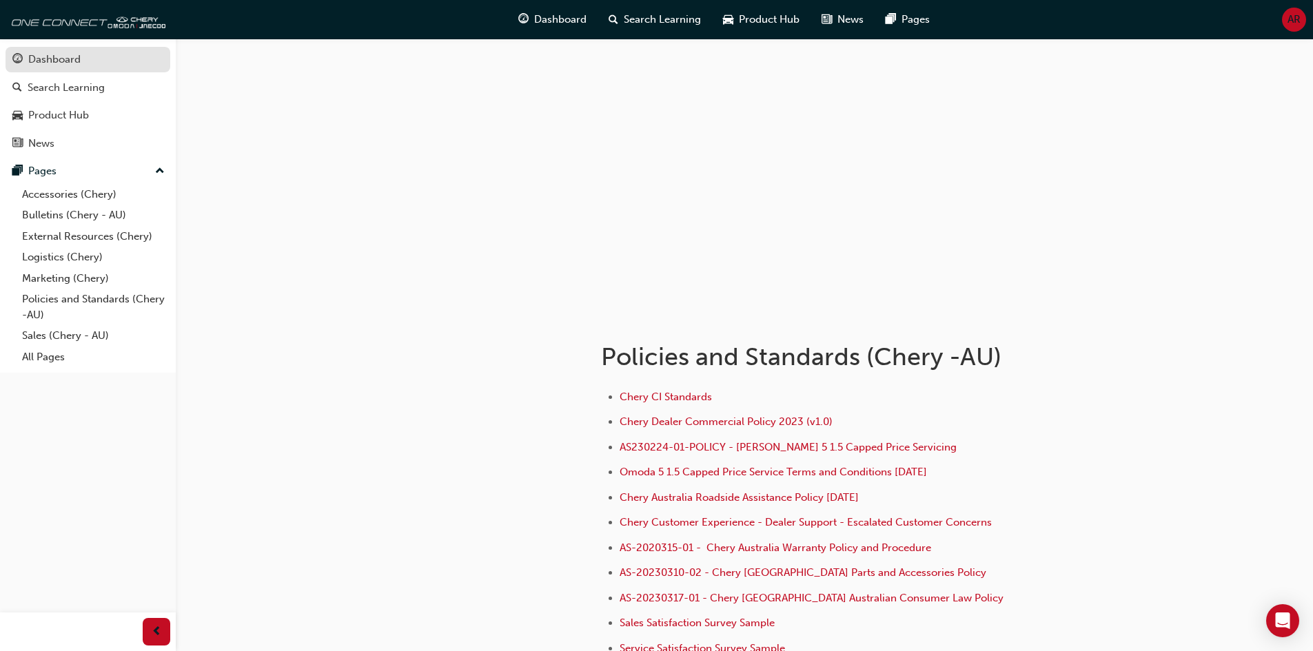
click at [67, 61] on div "Dashboard" at bounding box center [54, 60] width 52 height 16
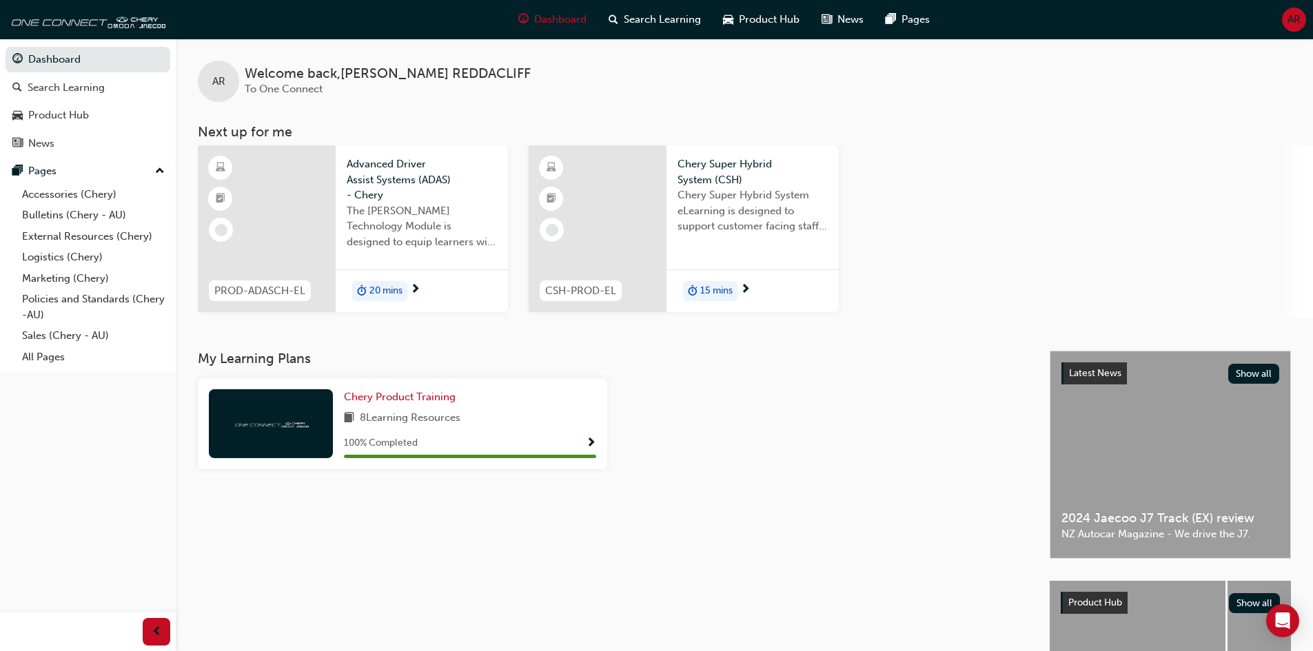
click at [938, 289] on div "PROD-ADASCH-EL Advanced Driver Assist Systems (ADAS) - Chery The [PERSON_NAME] …" at bounding box center [755, 231] width 1115 height 172
click at [73, 342] on link "Sales (Chery - AU)" at bounding box center [94, 335] width 154 height 21
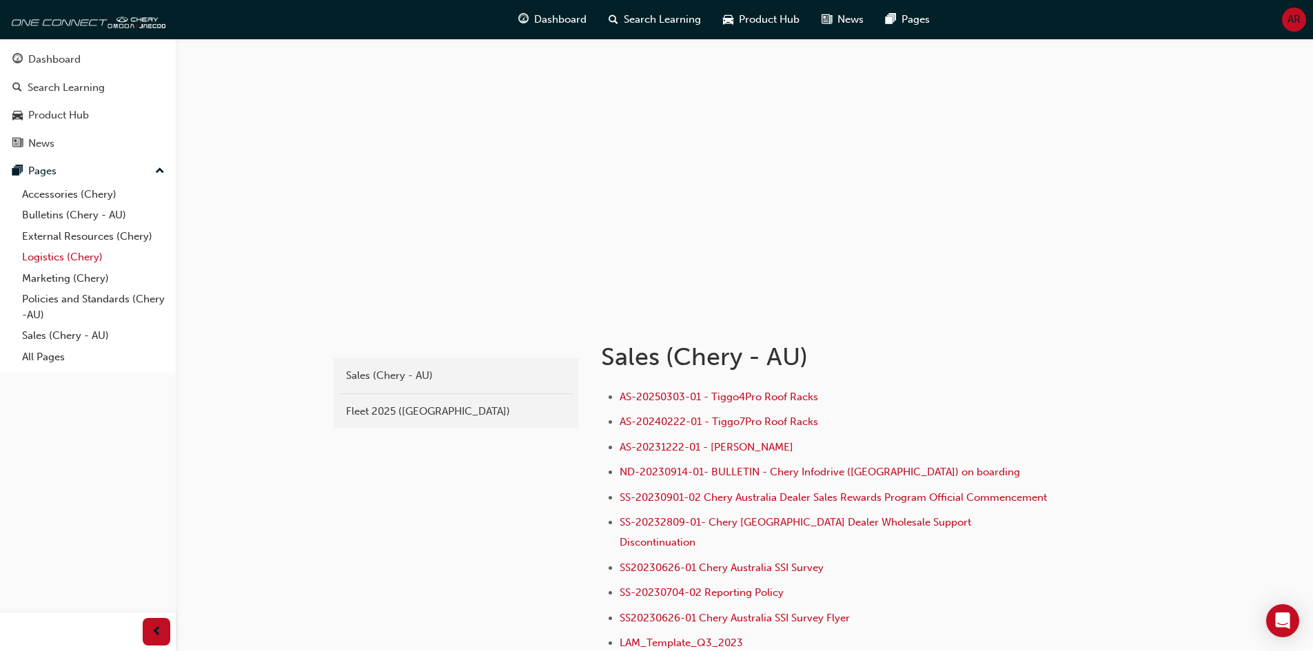
click at [69, 263] on link "Logistics (Chery)" at bounding box center [94, 257] width 154 height 21
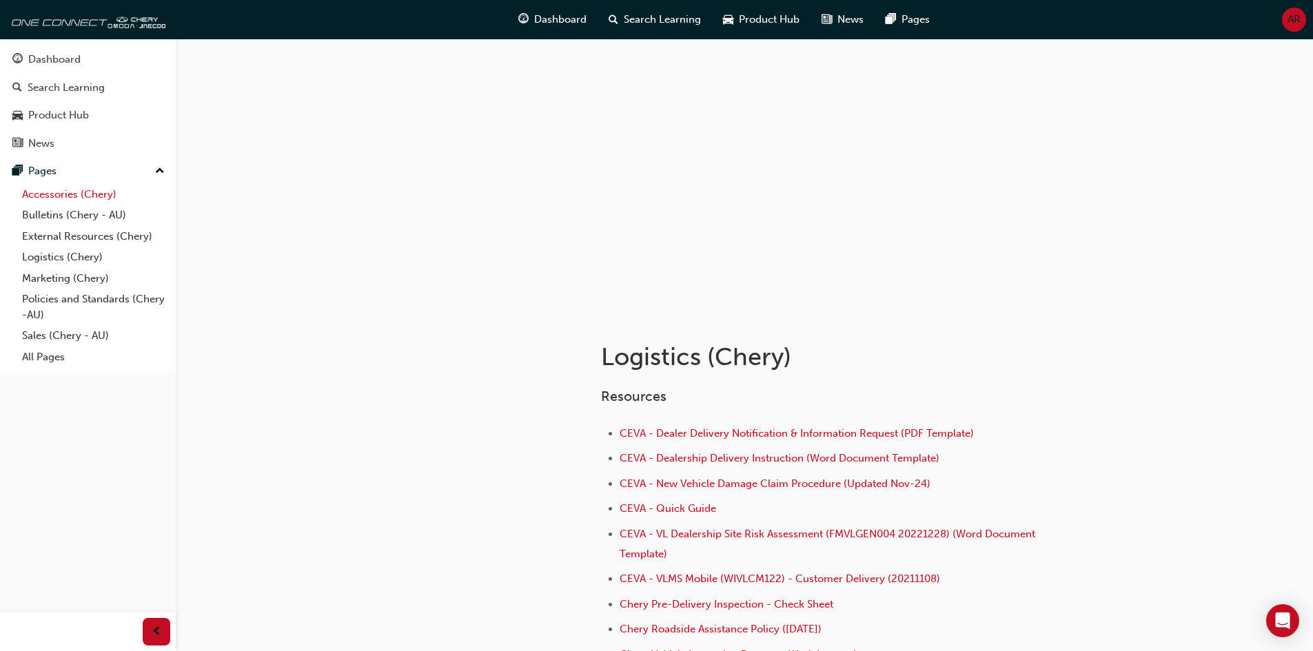
click at [76, 194] on link "Accessories (Chery)" at bounding box center [94, 194] width 154 height 21
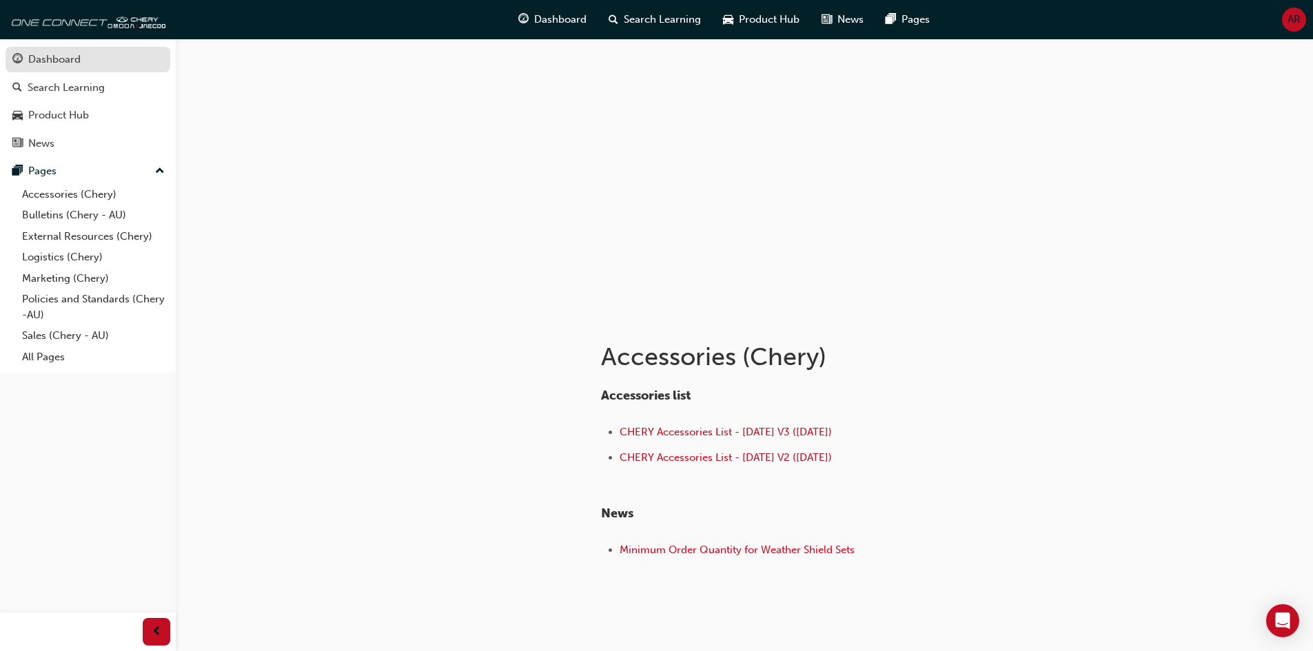
drag, startPoint x: 76, startPoint y: 194, endPoint x: 63, endPoint y: 55, distance: 139.1
click at [63, 55] on div "Dashboard" at bounding box center [54, 60] width 52 height 16
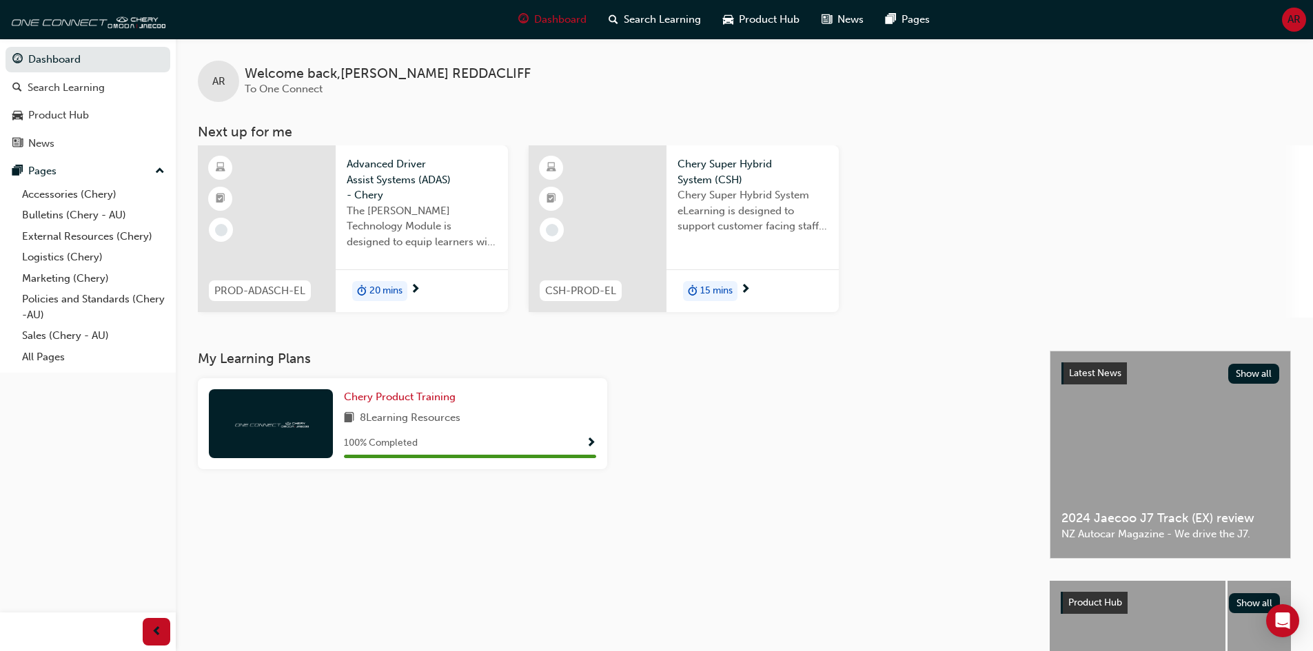
drag, startPoint x: 813, startPoint y: 83, endPoint x: 669, endPoint y: 117, distance: 148.1
click at [669, 117] on div "AR Welcome back , AMY REDDACLIFF To One Connect Next up for me PROD-ADASCH-EL A…" at bounding box center [744, 178] width 1137 height 279
click at [648, 117] on div "AR Welcome back , AMY REDDACLIFF To One Connect Next up for me PROD-ADASCH-EL A…" at bounding box center [744, 178] width 1137 height 279
click at [646, 116] on div "AR Welcome back , AMY REDDACLIFF To One Connect Next up for me PROD-ADASCH-EL A…" at bounding box center [744, 178] width 1137 height 279
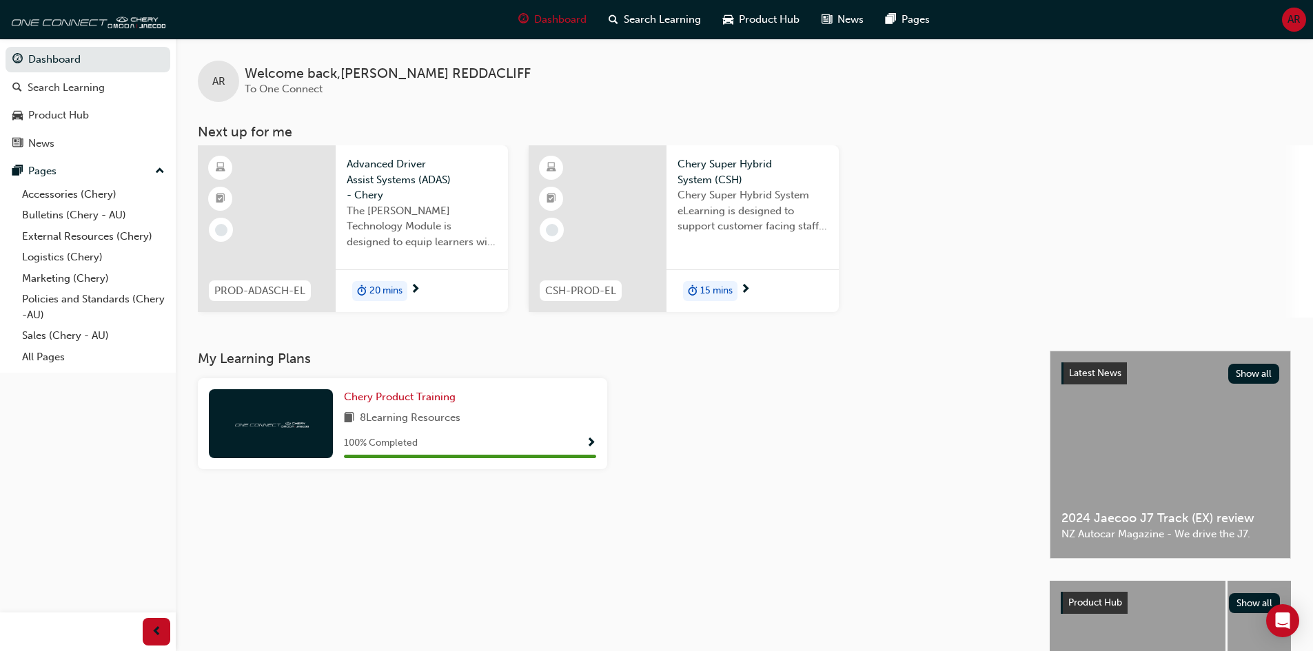
click at [635, 116] on div "AR Welcome back , AMY REDDACLIFF To One Connect Next up for me PROD-ADASCH-EL A…" at bounding box center [744, 178] width 1137 height 279
click at [460, 124] on h3 "Next up for me" at bounding box center [744, 132] width 1137 height 16
click at [462, 124] on h3 "Next up for me" at bounding box center [744, 132] width 1137 height 16
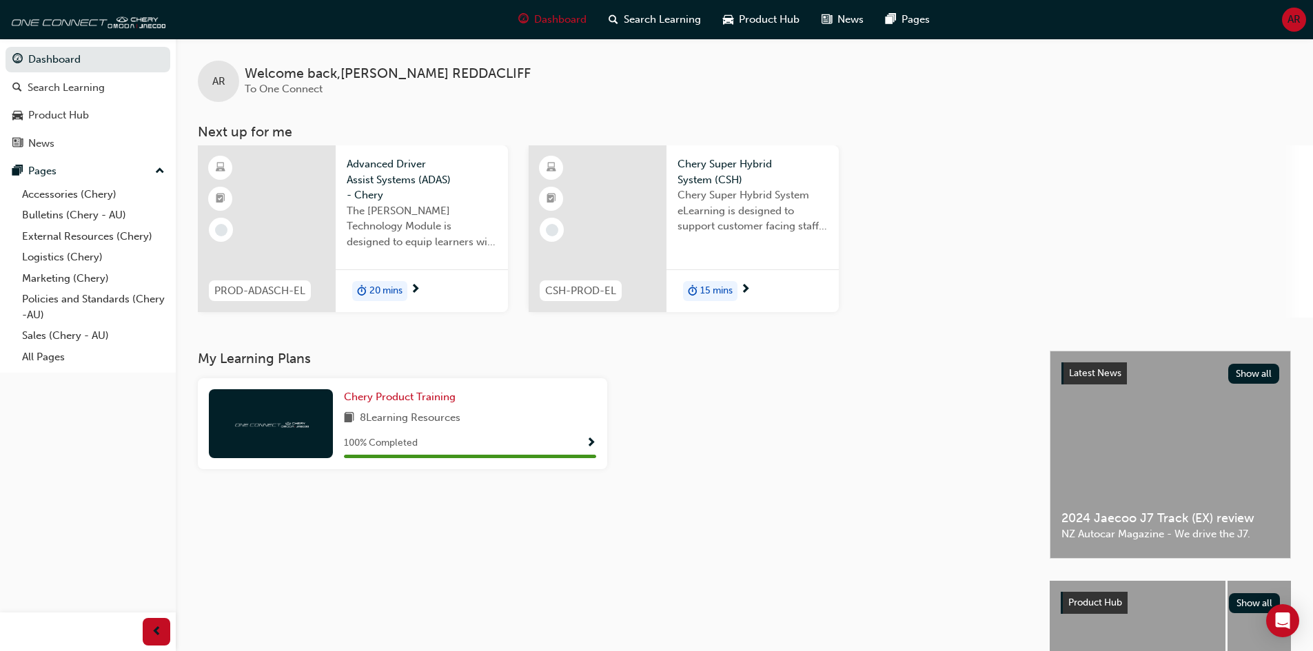
drag, startPoint x: 408, startPoint y: 209, endPoint x: 397, endPoint y: 217, distance: 13.4
drag, startPoint x: 397, startPoint y: 217, endPoint x: 538, endPoint y: 126, distance: 167.4
click at [540, 125] on h3 "Next up for me" at bounding box center [744, 132] width 1137 height 16
drag, startPoint x: 409, startPoint y: 105, endPoint x: 356, endPoint y: 98, distance: 52.8
click at [356, 98] on div "AR Welcome back , AMY REDDACLIFF To One Connect" at bounding box center [744, 70] width 1137 height 63
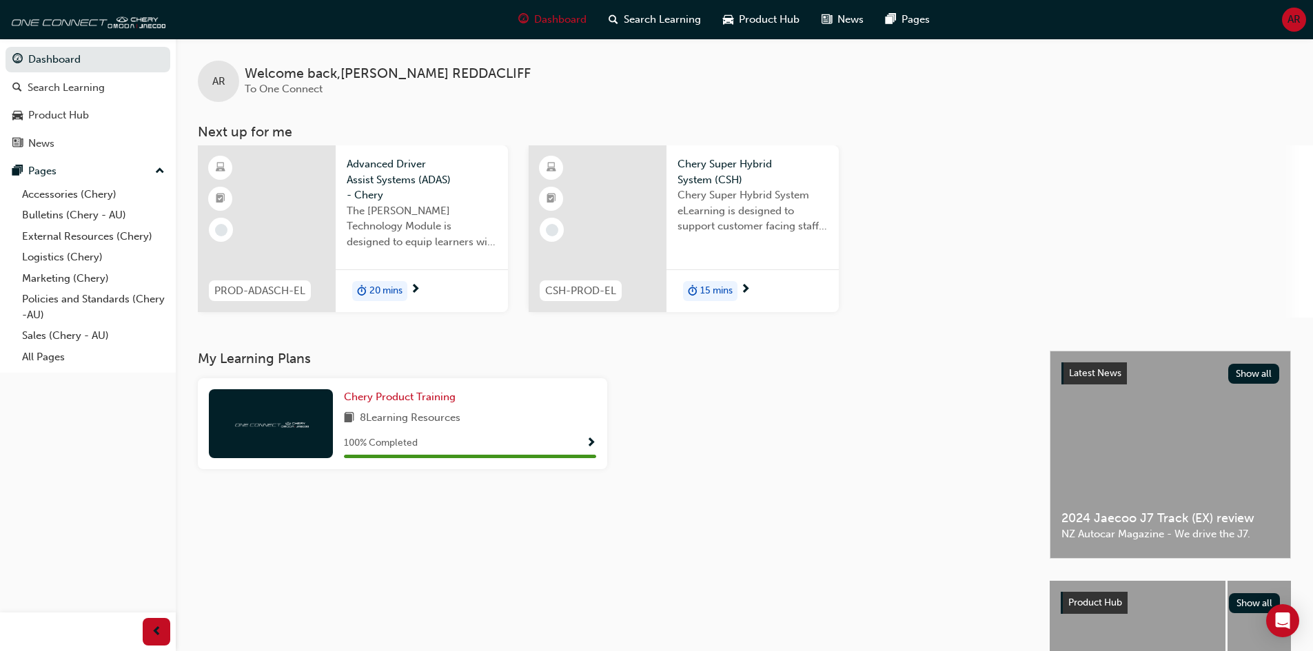
click at [1132, 461] on div "Latest News Show all 2024 Jaecoo J7 Track (EX) review NZ Autocar Magazine - We …" at bounding box center [1170, 454] width 240 height 207
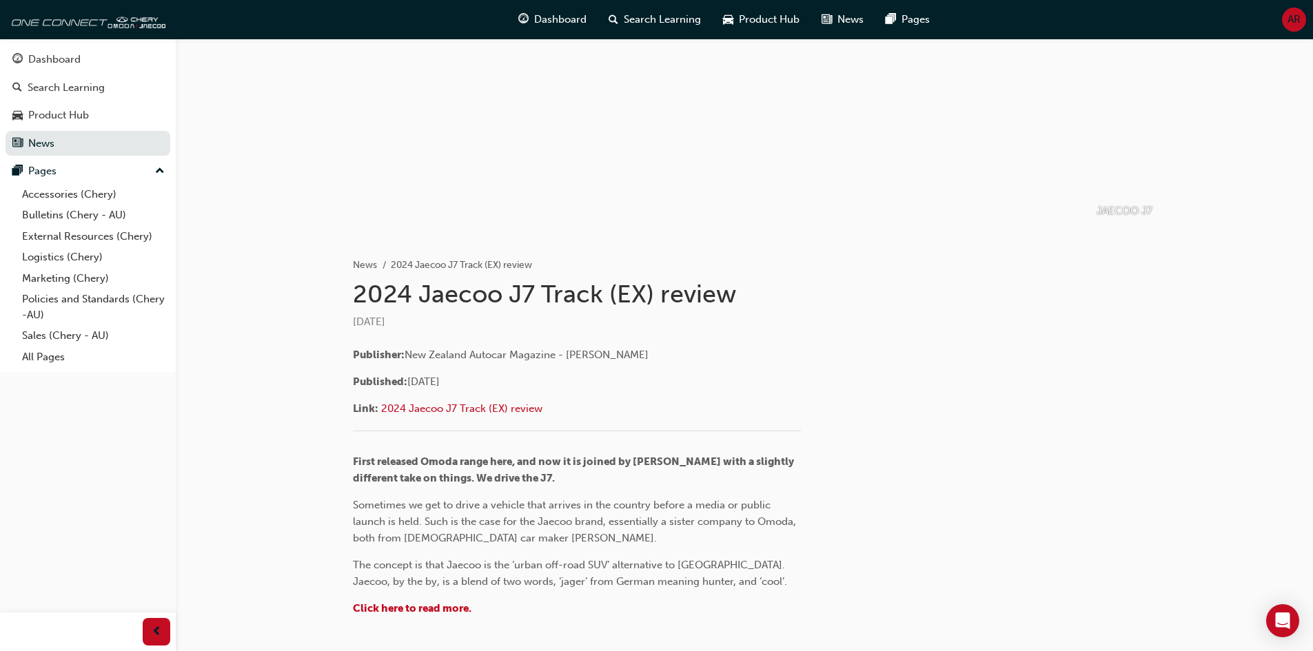
scroll to position [159, 0]
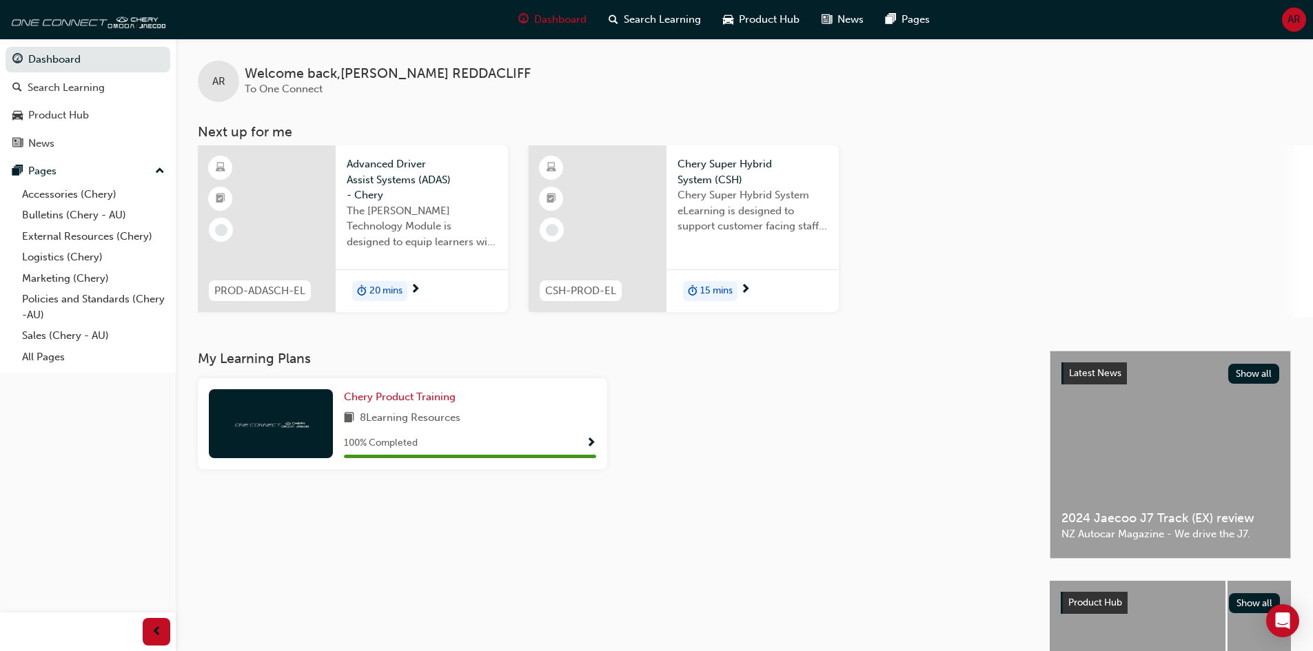
drag, startPoint x: 608, startPoint y: 530, endPoint x: 595, endPoint y: 535, distance: 13.3
click at [595, 535] on div "My Learning Plans Chery Product Training 8 Learning Resources 100 % Completed" at bounding box center [624, 564] width 852 height 427
click at [772, 470] on div at bounding box center [823, 429] width 420 height 102
click at [950, 456] on div at bounding box center [823, 429] width 420 height 102
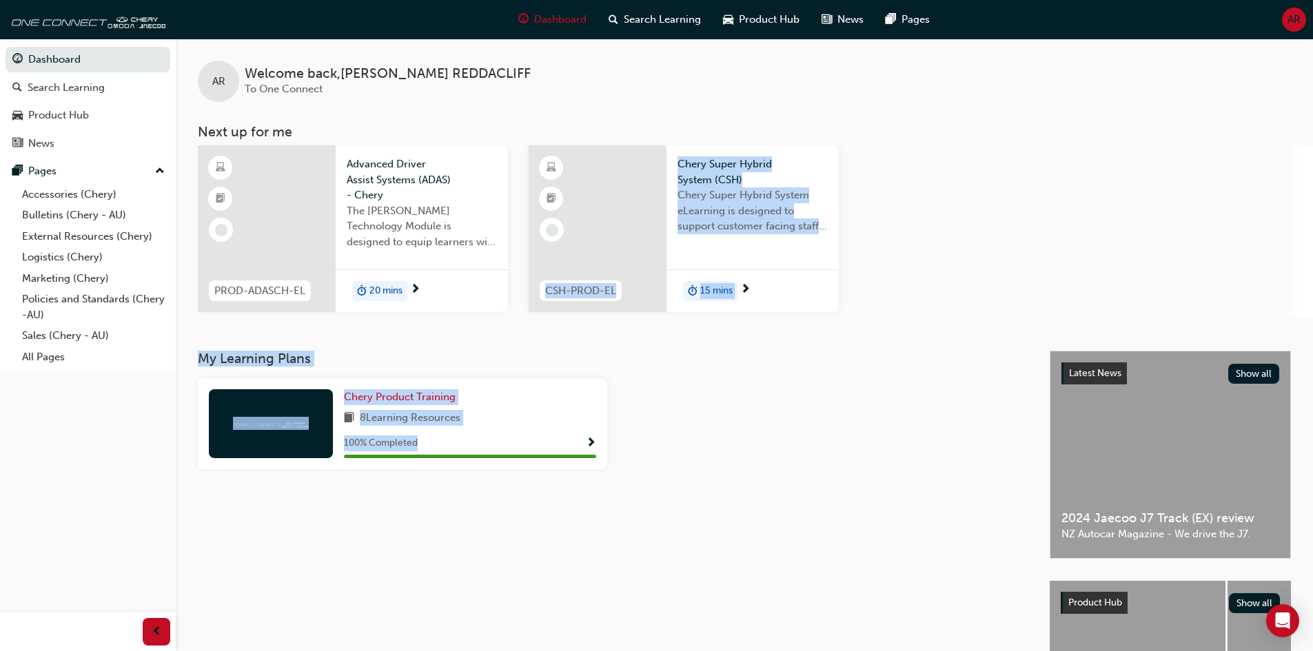
drag, startPoint x: 866, startPoint y: 469, endPoint x: 471, endPoint y: 241, distance: 455.1
click at [480, 241] on div "AR Welcome back , [PERSON_NAME] To One Connect Next up for me PROD-ADASCH-EL Ad…" at bounding box center [744, 408] width 1137 height 739
click at [755, 528] on div "My Learning Plans Chery Product Training 8 Learning Resources 100 % Completed" at bounding box center [624, 564] width 852 height 427
click at [674, 459] on div at bounding box center [823, 429] width 420 height 102
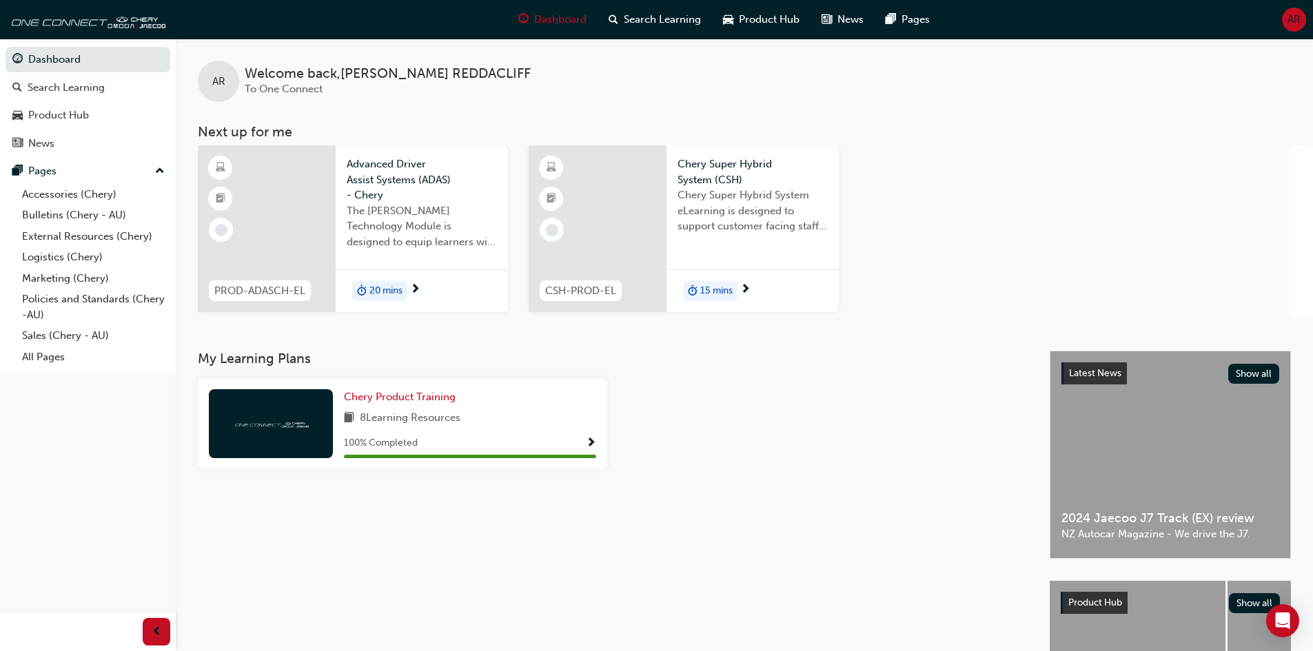
click at [383, 535] on div "My Learning Plans Chery Product Training 8 Learning Resources 100 % Completed" at bounding box center [624, 564] width 852 height 427
drag, startPoint x: 542, startPoint y: 507, endPoint x: 451, endPoint y: 362, distance: 171.5
click at [451, 362] on div "My Learning Plans Chery Product Training 8 Learning Resources 100 % Completed" at bounding box center [624, 564] width 852 height 427
click at [457, 359] on h3 "My Learning Plans" at bounding box center [613, 359] width 830 height 16
drag, startPoint x: 733, startPoint y: 543, endPoint x: 584, endPoint y: 378, distance: 222.5
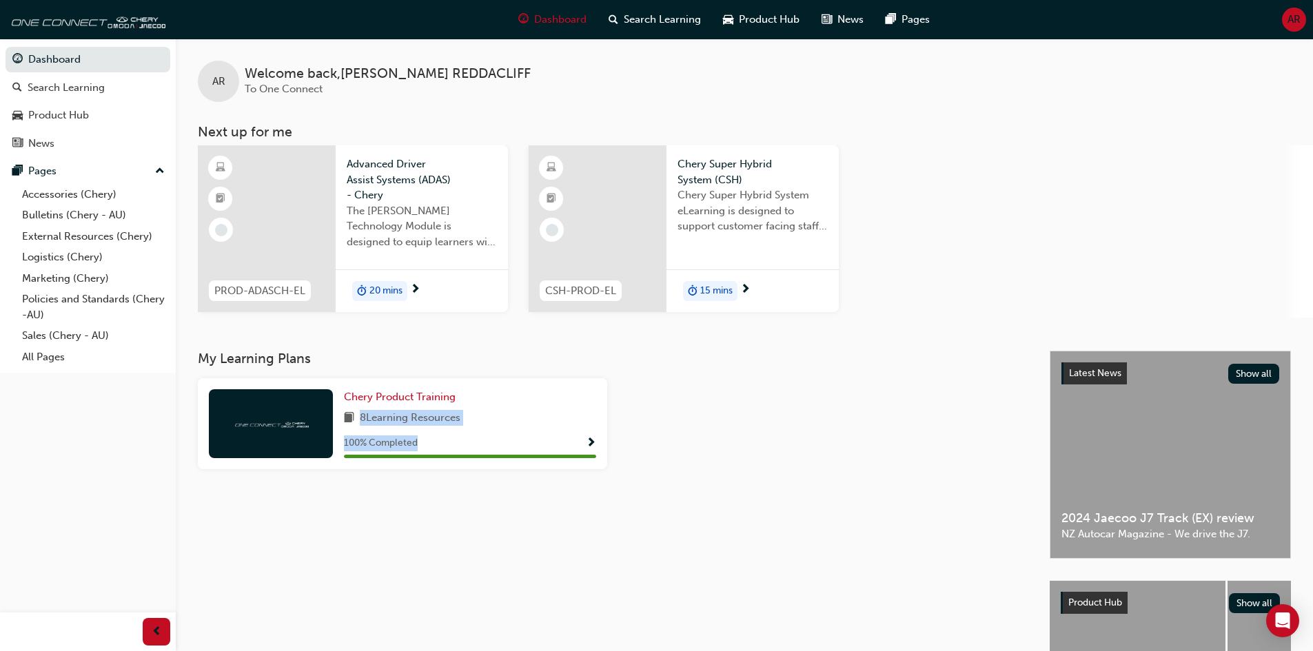
click at [584, 378] on div "My Learning Plans Chery Product Training 8 Learning Resources 100 % Completed" at bounding box center [624, 564] width 852 height 427
click at [743, 472] on div at bounding box center [823, 429] width 420 height 102
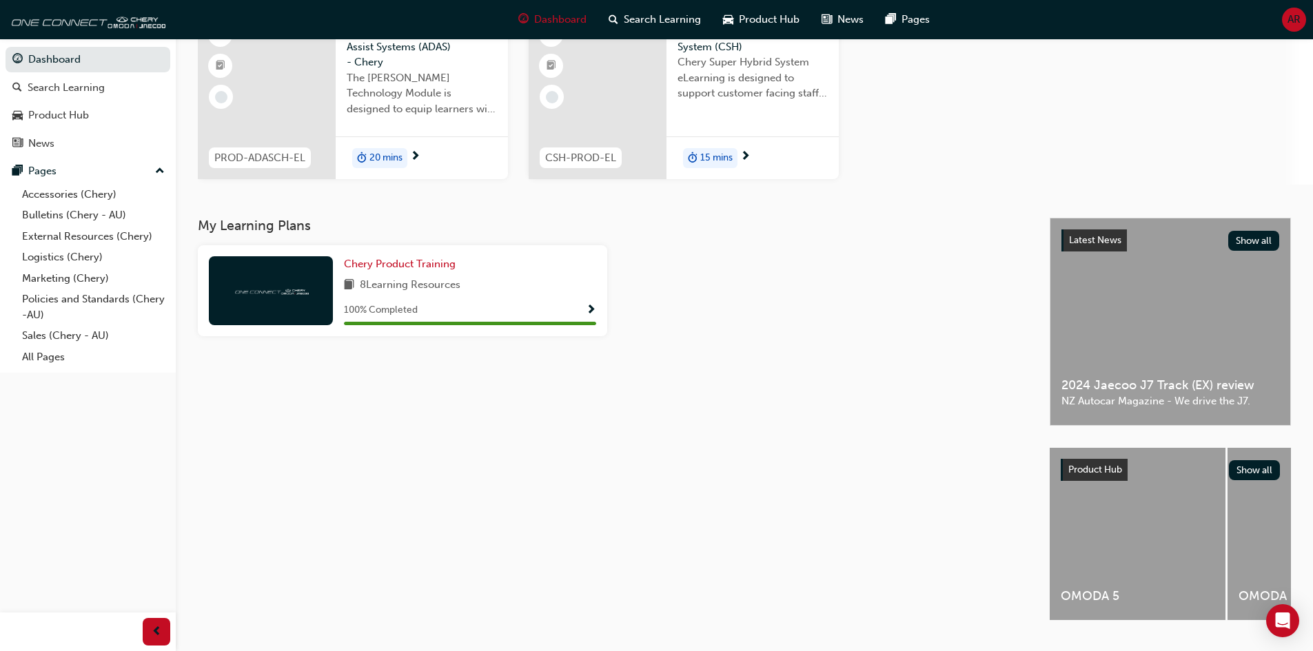
scroll to position [167, 0]
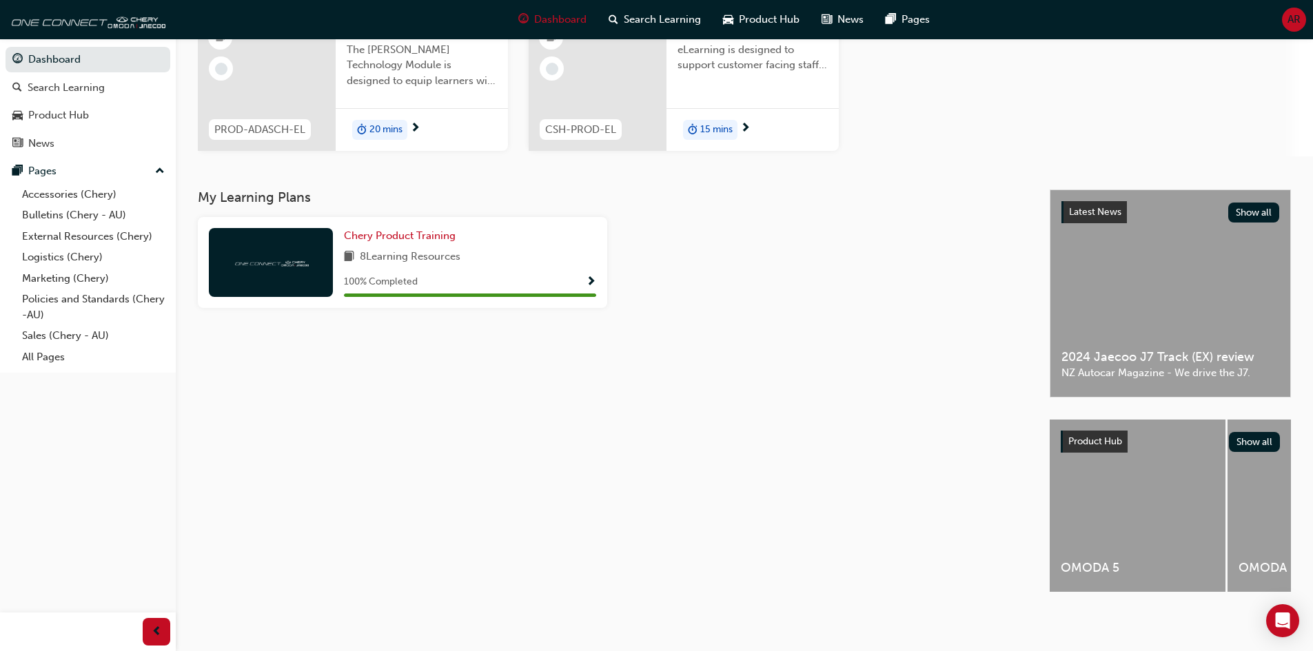
drag, startPoint x: 706, startPoint y: 595, endPoint x: 490, endPoint y: 553, distance: 220.6
click at [490, 553] on div "My Learning Plans Chery Product Training 8 Learning Resources 100 % Completed" at bounding box center [624, 403] width 852 height 427
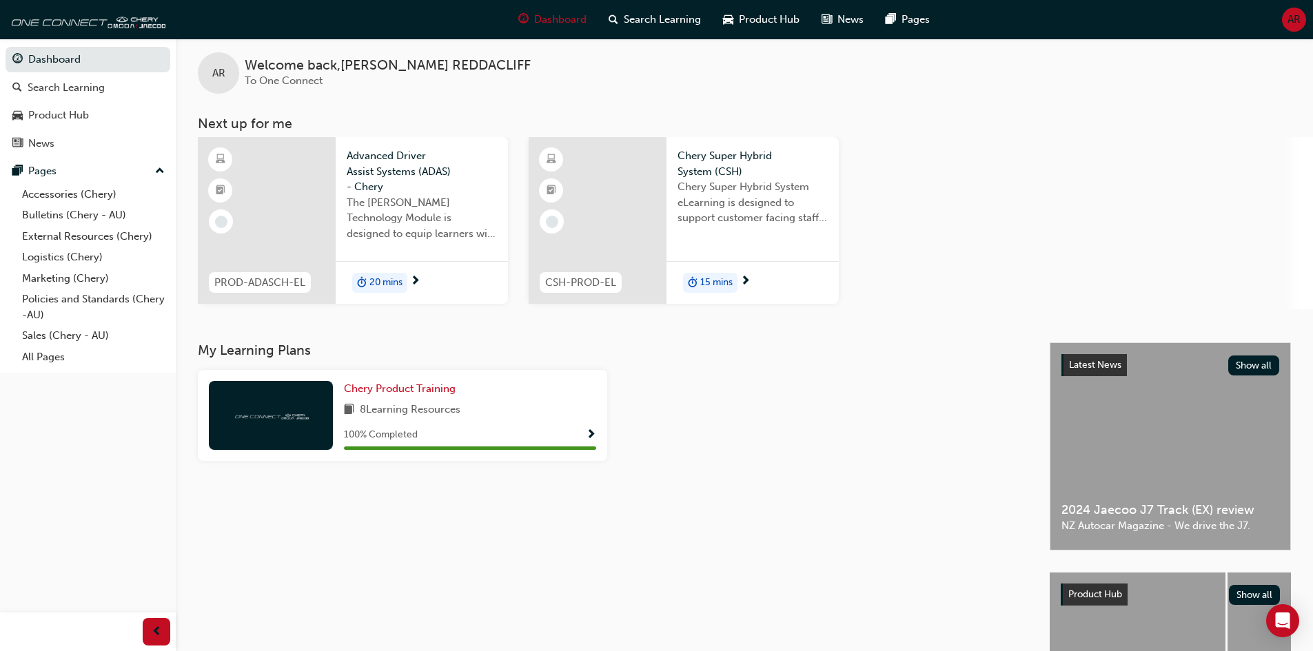
scroll to position [0, 0]
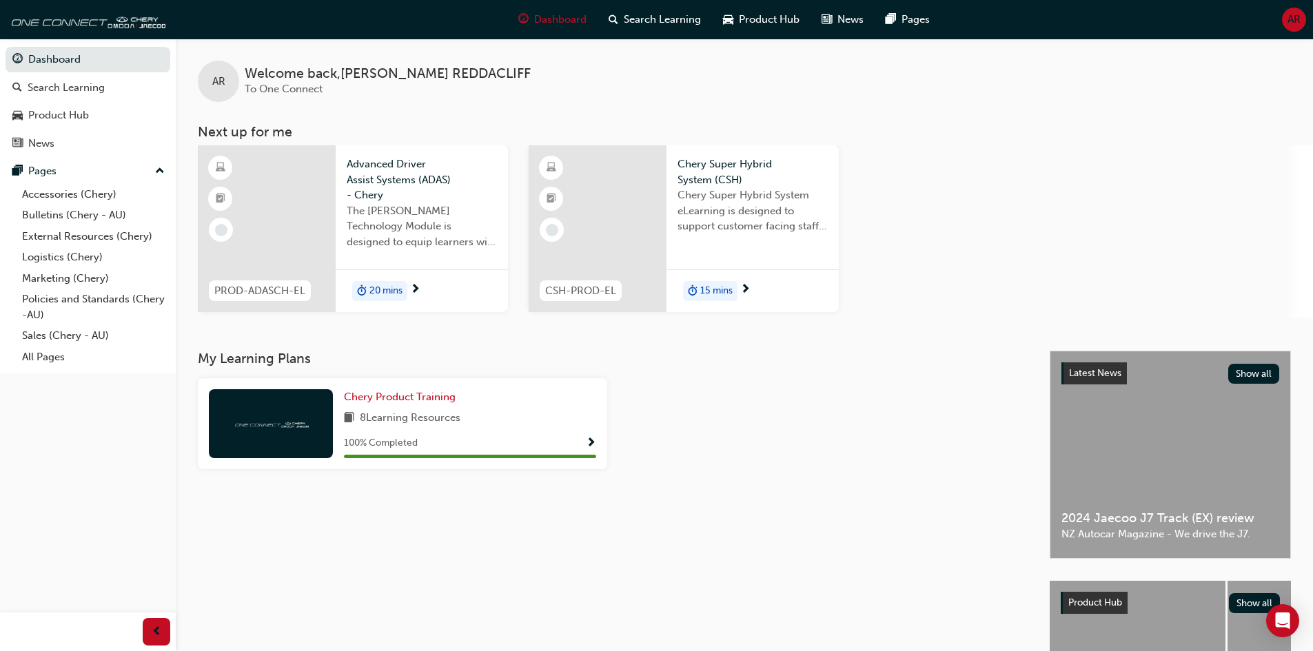
drag, startPoint x: 724, startPoint y: 484, endPoint x: 628, endPoint y: 568, distance: 127.5
click at [628, 567] on div "My Learning Plans Chery Product Training 8 Learning Resources 100 % Completed" at bounding box center [624, 564] width 852 height 427
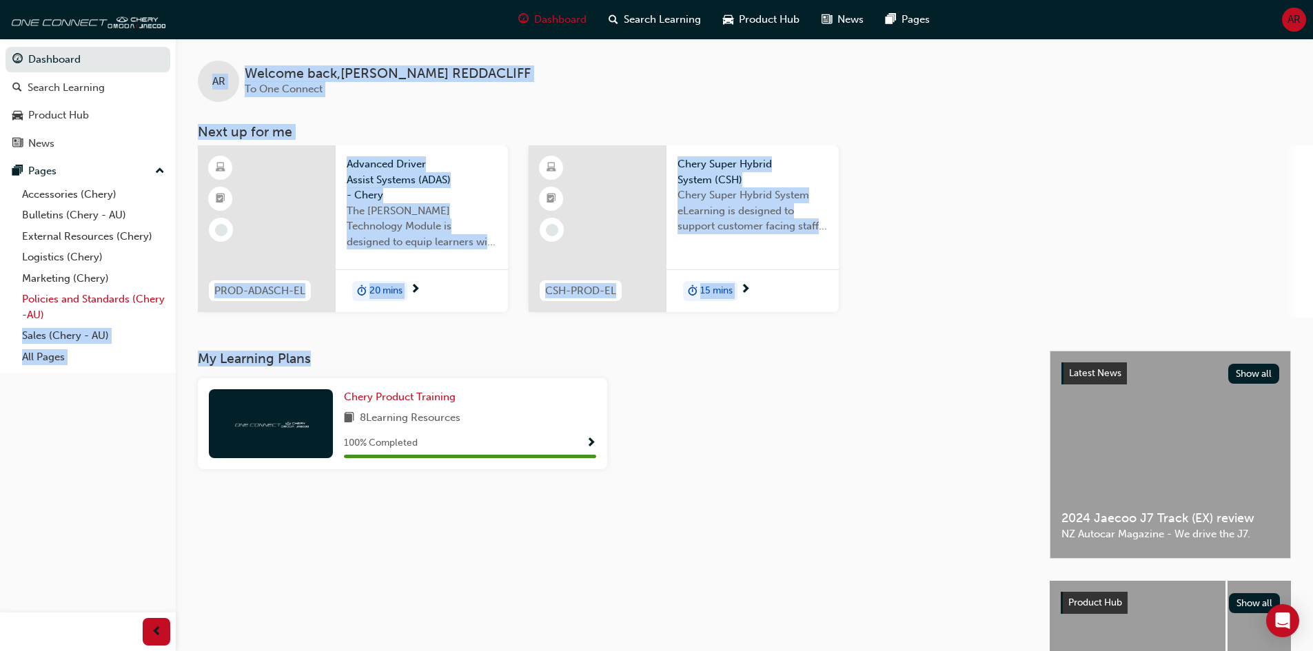
drag, startPoint x: 351, startPoint y: 360, endPoint x: 212, endPoint y: 325, distance: 144.4
click at [162, 321] on div "Dashboard Search Learning Product Hub News Pages Pages Accessories (Chery) Bull…" at bounding box center [656, 406] width 1313 height 812
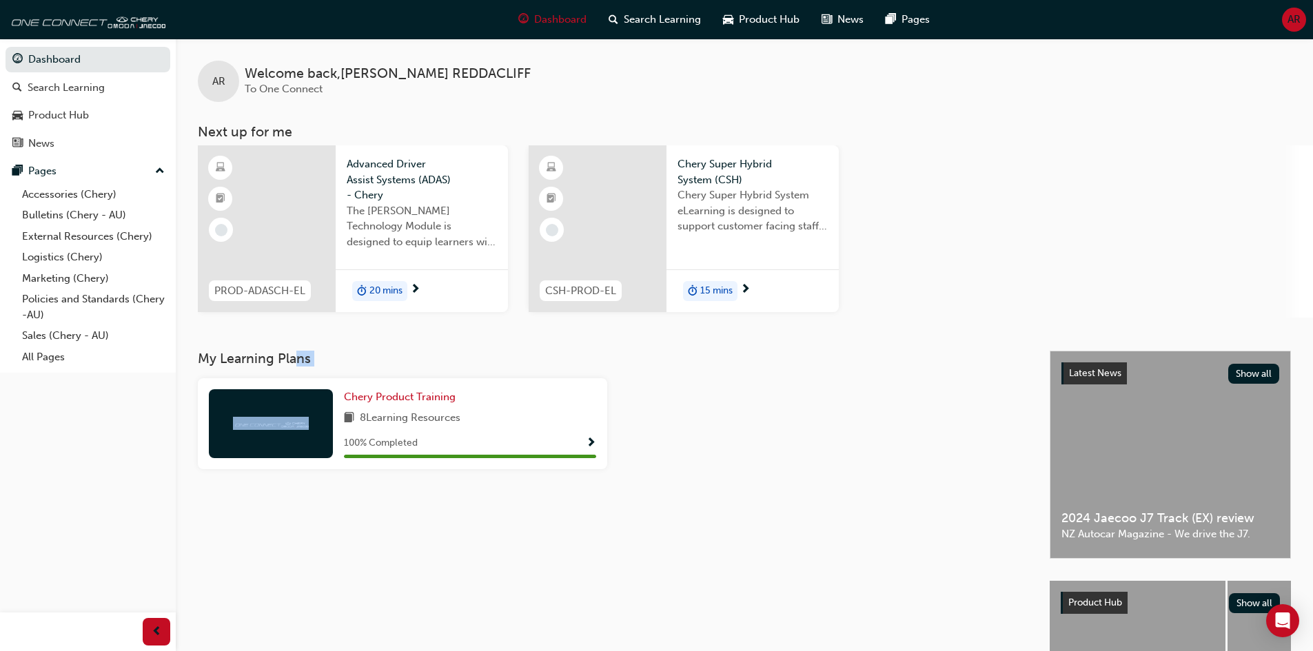
click at [300, 366] on div "My Learning Plans Chery Product Training 8 Learning Resources 100 % Completed" at bounding box center [624, 415] width 852 height 129
click at [593, 480] on div "My Learning Plans Chery Product Training 8 Learning Resources 100 % Completed" at bounding box center [624, 564] width 852 height 427
drag, startPoint x: 511, startPoint y: 495, endPoint x: 389, endPoint y: 467, distance: 125.4
click at [389, 467] on div "Chery Product Training 8 Learning Resources 100 % Completed" at bounding box center [402, 423] width 409 height 91
click at [391, 474] on div "Chery Product Training 8 Learning Resources 100 % Completed" at bounding box center [402, 429] width 420 height 102
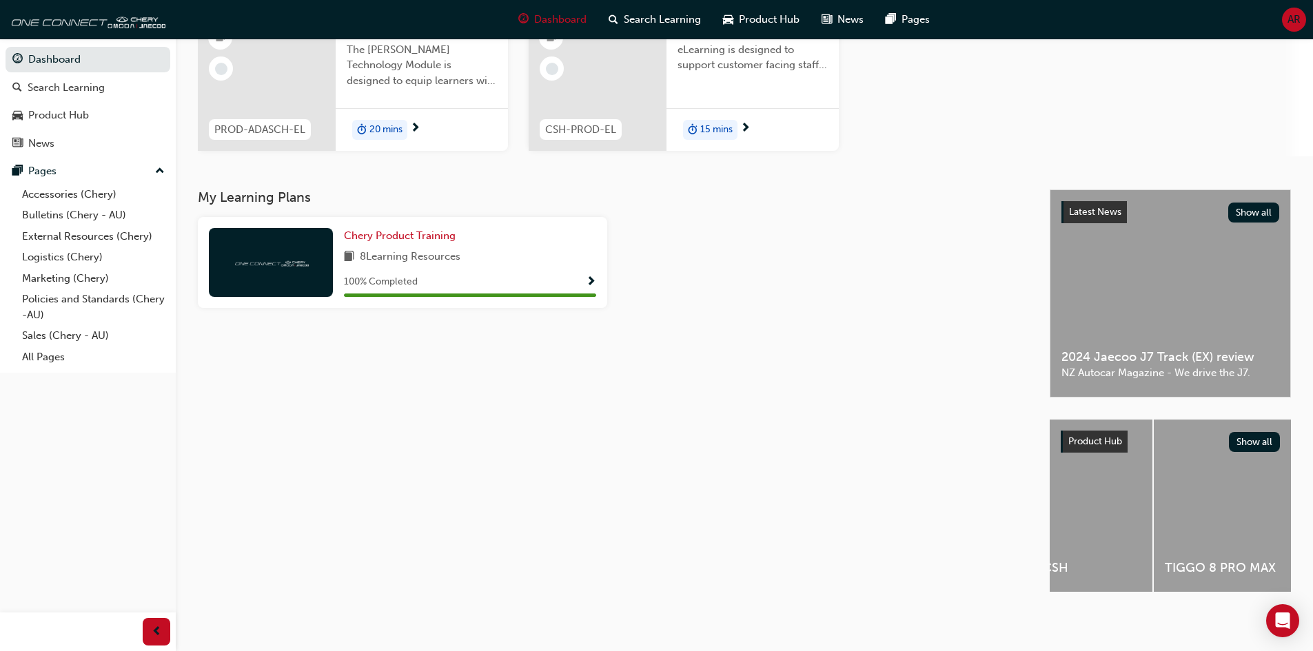
scroll to position [0, 999]
click at [664, 555] on div "My Learning Plans Chery Product Training 8 Learning Resources 100 % Completed" at bounding box center [624, 403] width 852 height 427
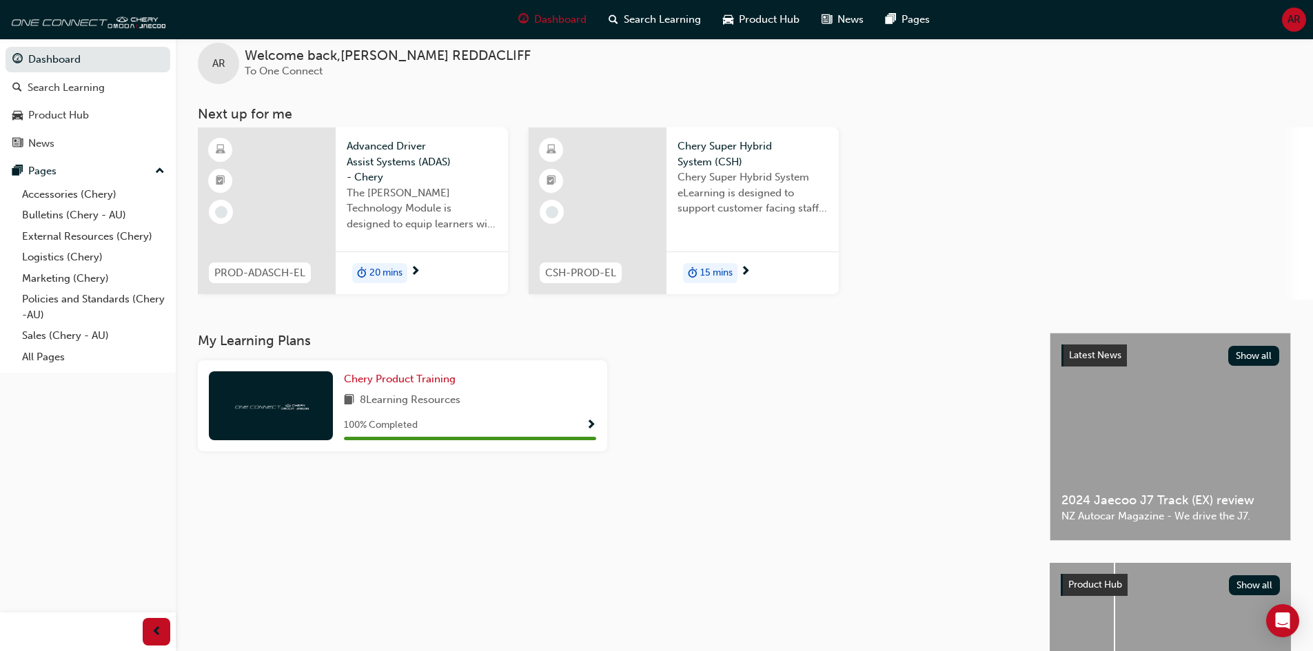
scroll to position [0, 0]
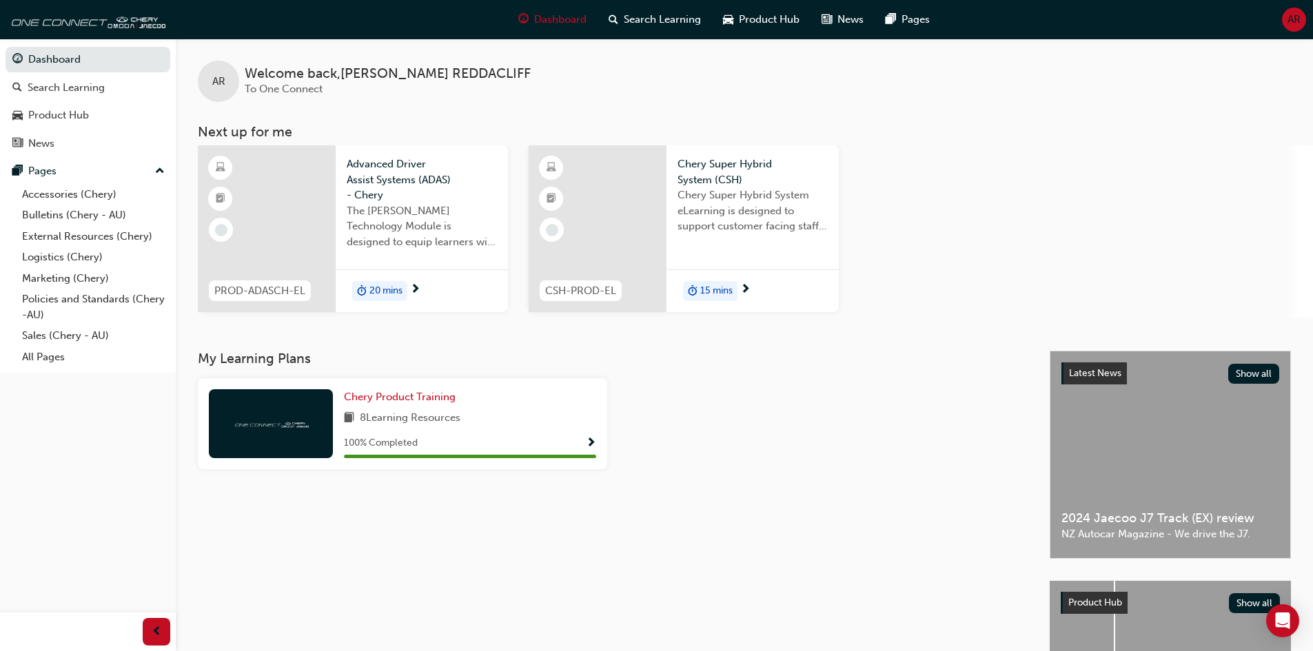
click at [702, 484] on div "My Learning Plans Chery Product Training 8 Learning Resources 100 % Completed" at bounding box center [624, 564] width 852 height 427
click at [704, 496] on div "My Learning Plans Chery Product Training 8 Learning Resources 100 % Completed" at bounding box center [624, 564] width 852 height 427
click at [704, 497] on div "My Learning Plans Chery Product Training 8 Learning Resources 100 % Completed" at bounding box center [624, 564] width 852 height 427
click at [285, 489] on div "My Learning Plans Chery Product Training 8 Learning Resources 100 % Completed" at bounding box center [624, 564] width 852 height 427
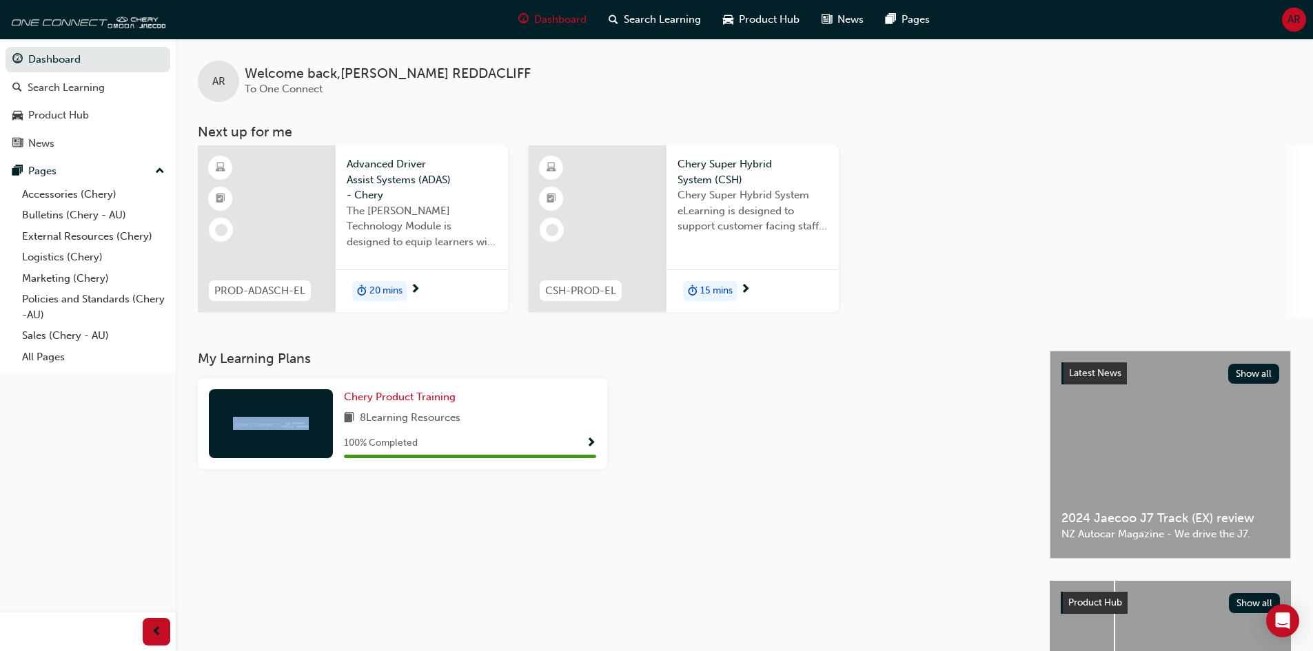
click at [285, 489] on div "My Learning Plans Chery Product Training 8 Learning Resources 100 % Completed" at bounding box center [624, 564] width 852 height 427
click at [898, 247] on div "PROD-ADASCH-EL Advanced Driver Assist Systems (ADAS) - Chery The [PERSON_NAME] …" at bounding box center [755, 231] width 1115 height 172
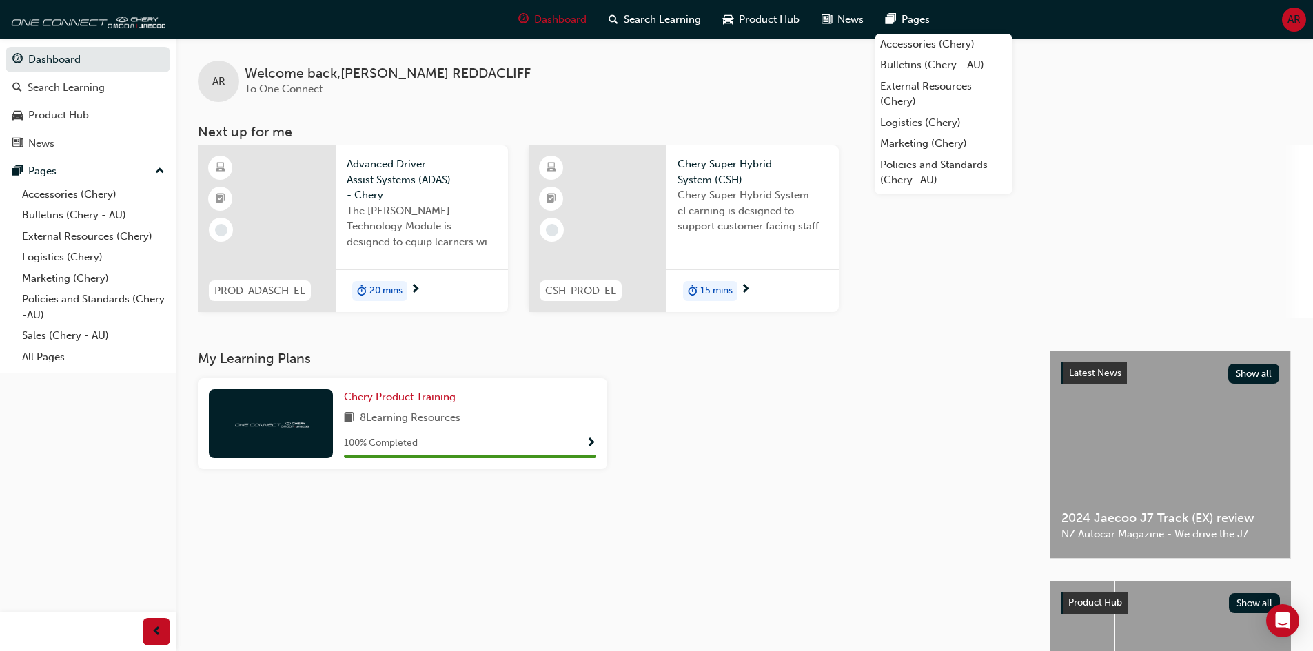
click at [352, 246] on span "The [PERSON_NAME] Technology Module is designed to equip learners with essentia…" at bounding box center [422, 226] width 150 height 47
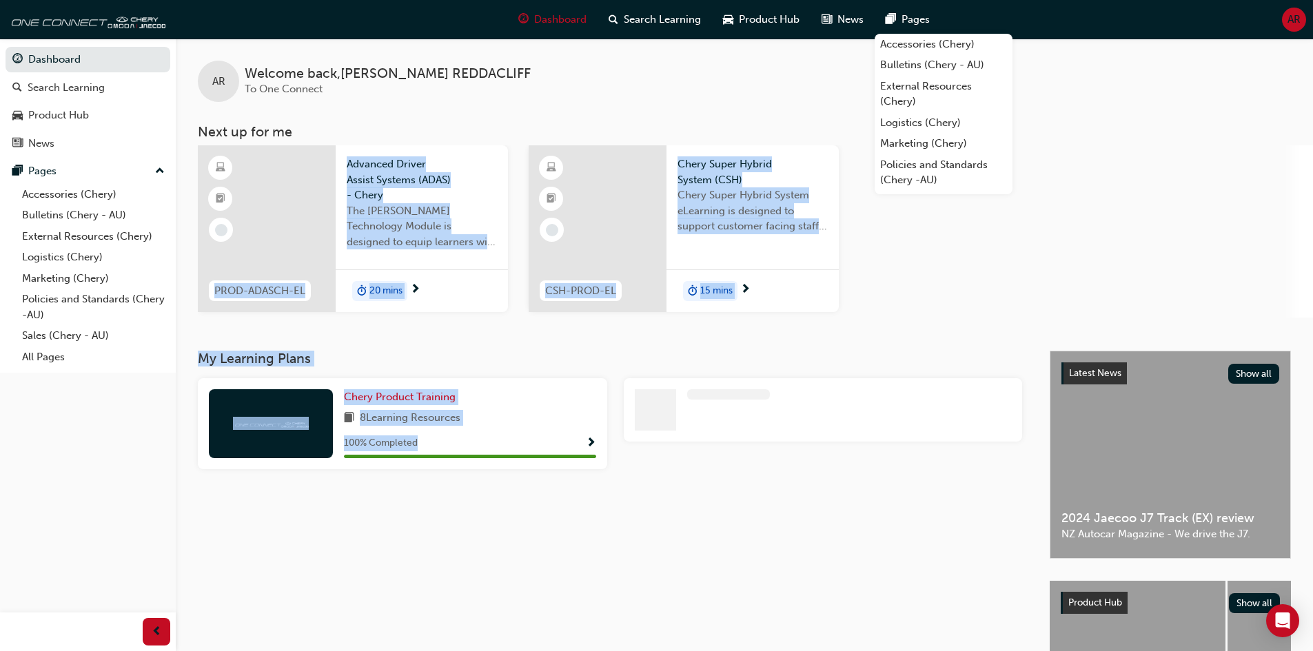
drag, startPoint x: 850, startPoint y: 469, endPoint x: 362, endPoint y: 326, distance: 508.5
click at [331, 283] on div "AR Welcome back , [PERSON_NAME] To One Connect Next up for me PROD-ADASCH-EL Ad…" at bounding box center [744, 408] width 1137 height 739
click at [405, 354] on h3 "My Learning Plans" at bounding box center [613, 359] width 830 height 16
click at [267, 358] on h3 "My Learning Plans" at bounding box center [613, 359] width 830 height 16
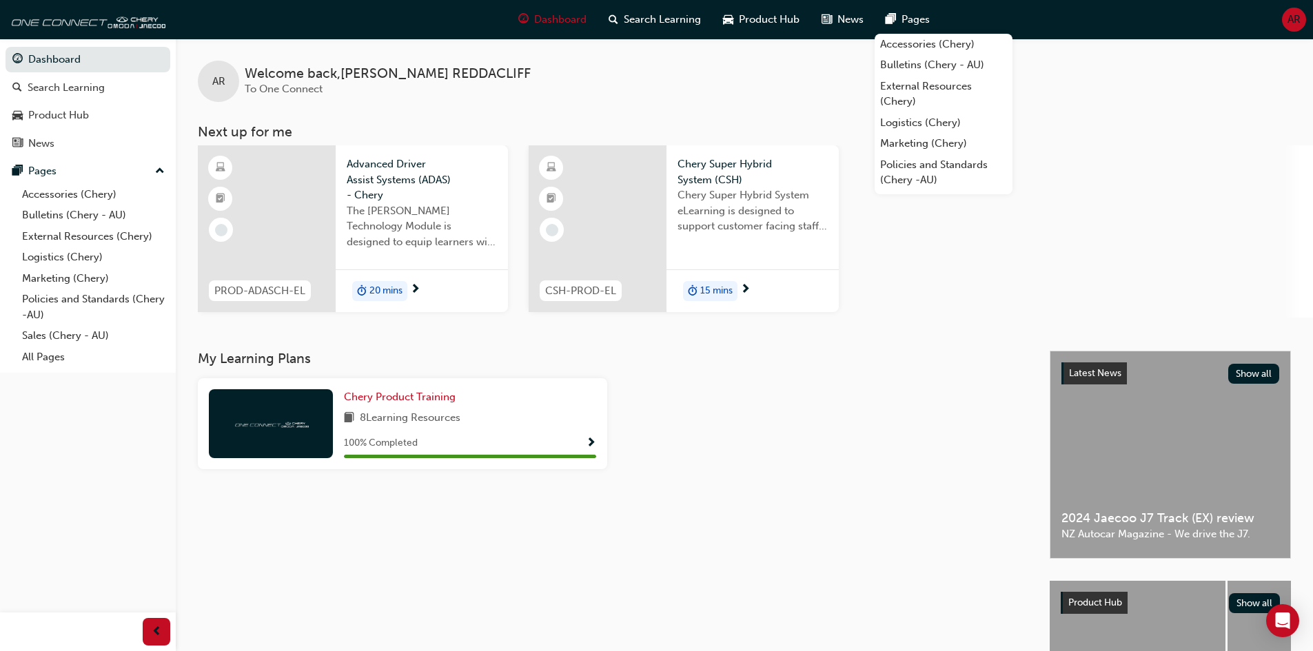
click at [797, 93] on div "AR Welcome back , AMY REDDACLIFF To One Connect" at bounding box center [744, 70] width 1137 height 63
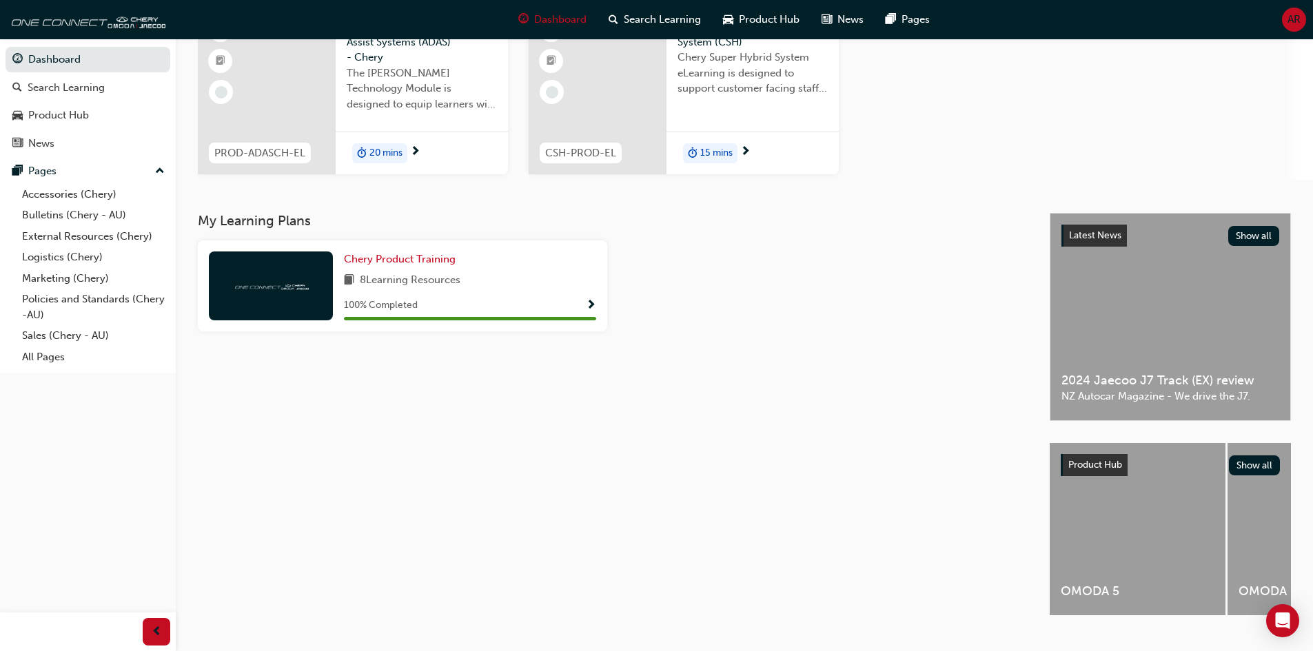
scroll to position [167, 0]
